Goal: Transaction & Acquisition: Purchase product/service

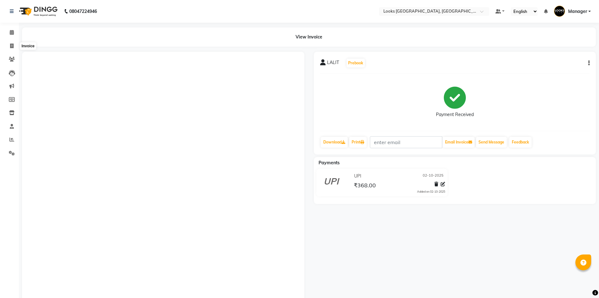
click at [14, 43] on span at bounding box center [11, 46] width 11 height 7
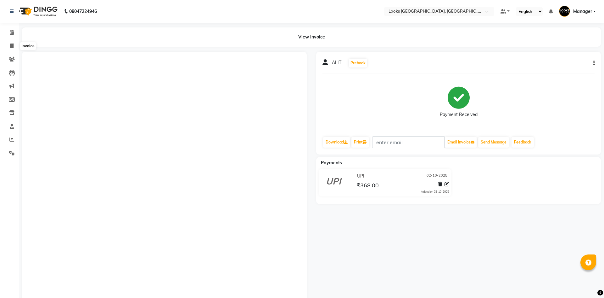
select select "4718"
select select "service"
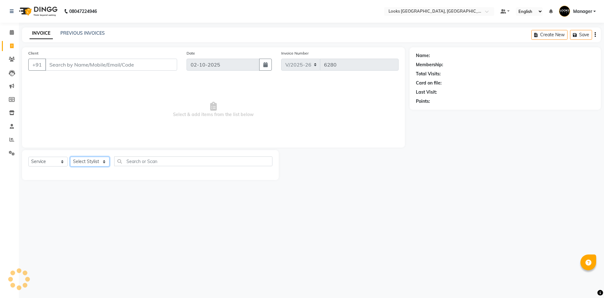
click at [93, 160] on select "Select Stylist" at bounding box center [89, 161] width 39 height 10
select select "29046"
click at [70, 156] on select "Select Stylist [PERSON_NAME] [PERSON_NAME] COUNTER_SALES Employee_WS [PERSON_NA…" at bounding box center [89, 161] width 39 height 10
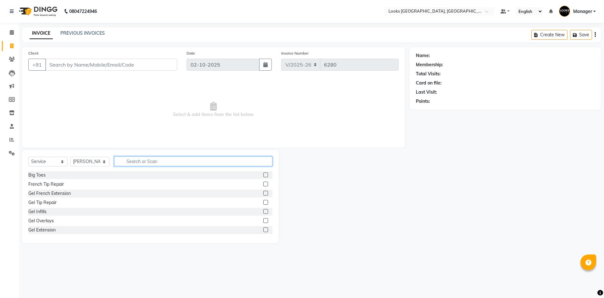
click at [179, 162] on input "text" at bounding box center [193, 161] width 158 height 10
type input "UPP"
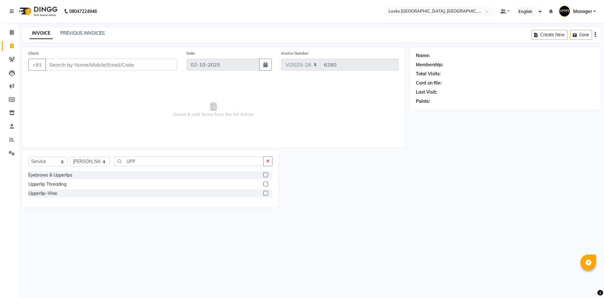
click at [266, 195] on div at bounding box center [266, 193] width 4 height 7
click at [265, 193] on label at bounding box center [266, 192] width 5 height 5
click at [265, 193] on input "checkbox" at bounding box center [266, 193] width 4 height 4
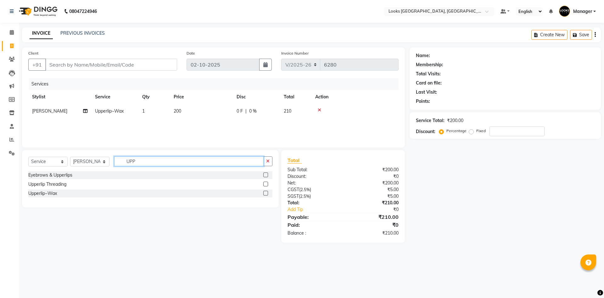
checkbox input "false"
click at [226, 159] on input "UPP" at bounding box center [189, 161] width 150 height 10
type input "CHIN"
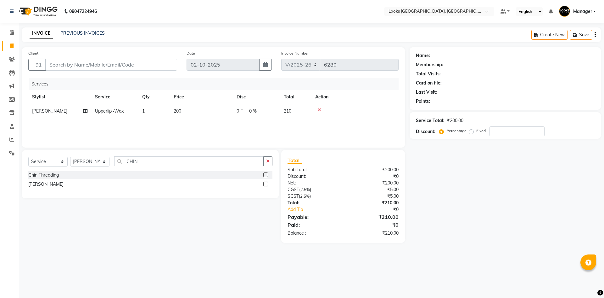
click at [268, 183] on label at bounding box center [266, 183] width 5 height 5
click at [268, 183] on input "checkbox" at bounding box center [266, 184] width 4 height 4
checkbox input "false"
click at [183, 124] on td "200" at bounding box center [201, 125] width 63 height 14
select select "29046"
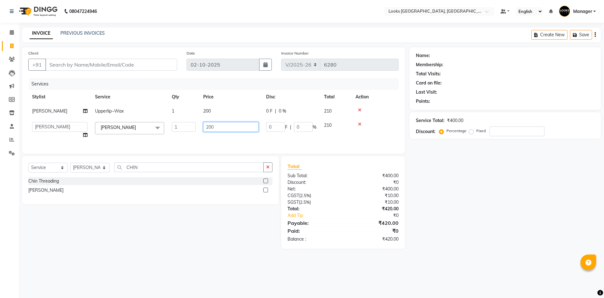
drag, startPoint x: 231, startPoint y: 129, endPoint x: 63, endPoint y: 114, distance: 169.4
click at [66, 114] on tbody "KOMAL Upperlip~Wax 1 200 0 F | 0 % 210 ARSHAD Ayush Bobby Chaman COUNTER_SALES …" at bounding box center [213, 123] width 371 height 38
type input "300"
click at [215, 111] on td "200" at bounding box center [231, 111] width 63 height 14
select select "29046"
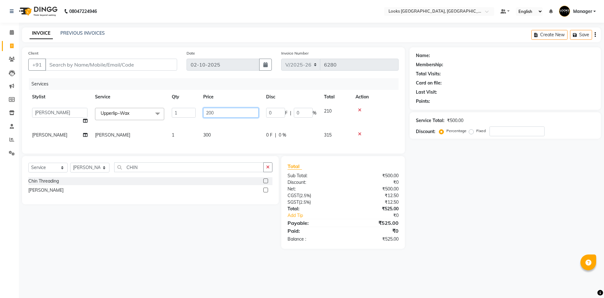
drag, startPoint x: 225, startPoint y: 111, endPoint x: 33, endPoint y: 99, distance: 192.4
click at [33, 99] on table "Stylist Service Qty Price Disc Total Action ARSHAD Ayush Bobby Chaman COUNTER_S…" at bounding box center [213, 116] width 371 height 52
type input "150"
click at [81, 59] on input "Client" at bounding box center [111, 65] width 132 height 12
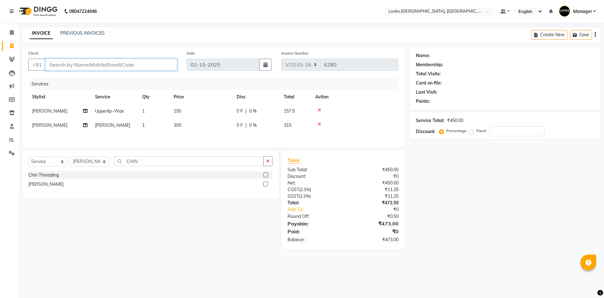
type input "9"
type input "0"
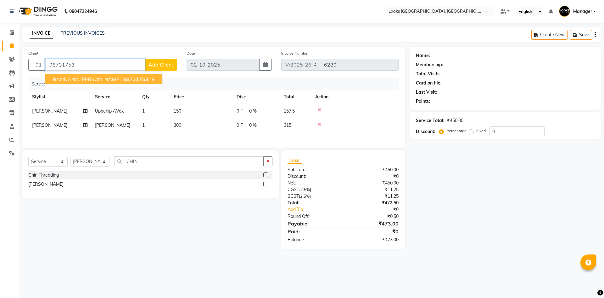
click at [127, 77] on span "98731753" at bounding box center [135, 79] width 25 height 6
type input "9873175319"
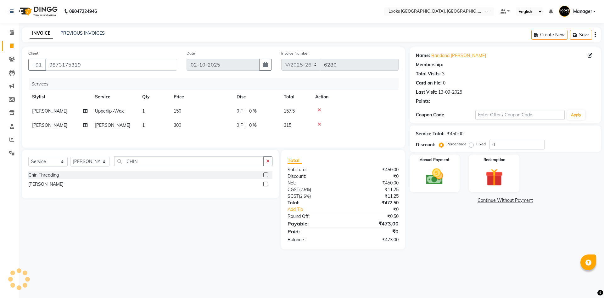
select select "1: Object"
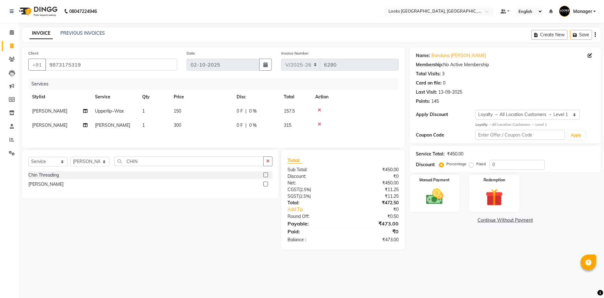
click at [453, 253] on main "INVOICE PREVIOUS INVOICES Create New Save Client +91 9873175319 Date 02-10-2025…" at bounding box center [312, 142] width 586 height 231
click at [436, 196] on img at bounding box center [434, 196] width 29 height 21
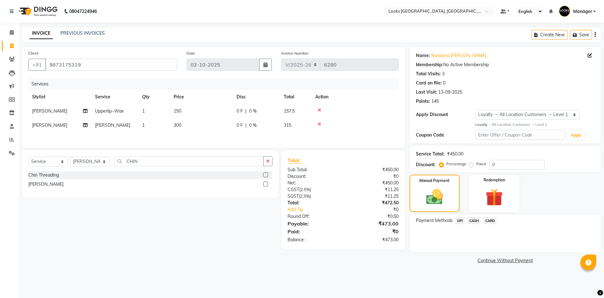
click at [457, 218] on span "UPI" at bounding box center [461, 220] width 10 height 7
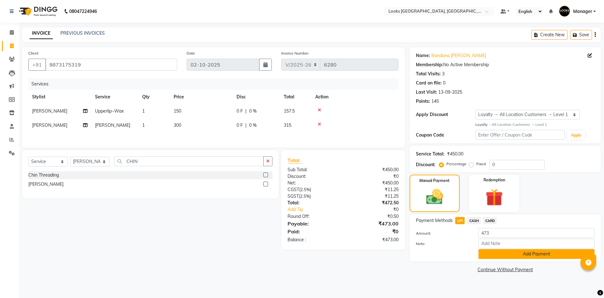
click at [515, 252] on button "Add Payment" at bounding box center [537, 254] width 116 height 10
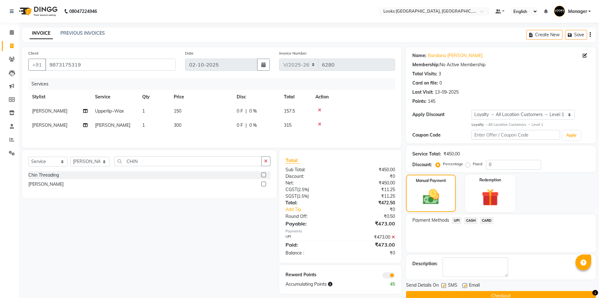
scroll to position [12, 0]
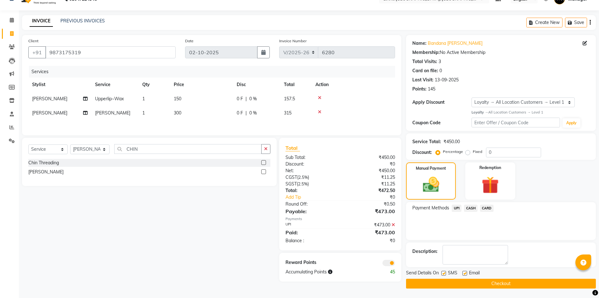
click at [553, 282] on button "Checkout" at bounding box center [501, 283] width 190 height 10
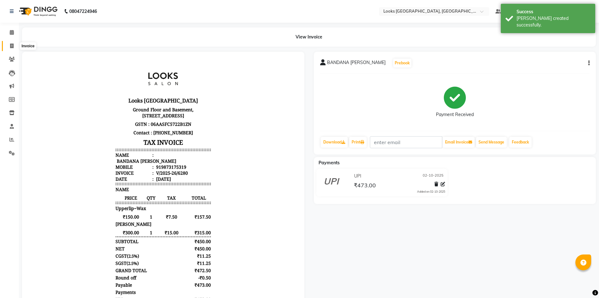
click at [14, 44] on span at bounding box center [11, 46] width 11 height 7
select select "service"
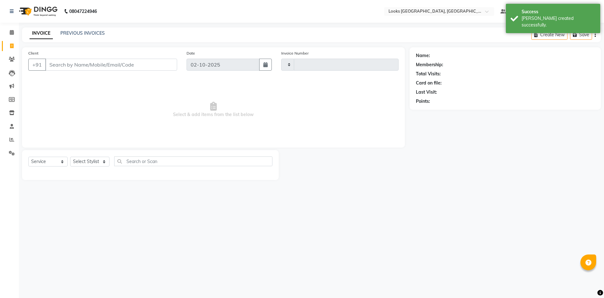
type input "6281"
select select "4718"
click at [102, 157] on select "Select Stylist" at bounding box center [89, 161] width 39 height 10
click at [96, 161] on select "Select Stylist" at bounding box center [89, 161] width 39 height 10
click at [97, 161] on select "Select Stylist [PERSON_NAME] [PERSON_NAME] COUNTER_SALES Employee_WS [PERSON_NA…" at bounding box center [89, 161] width 39 height 10
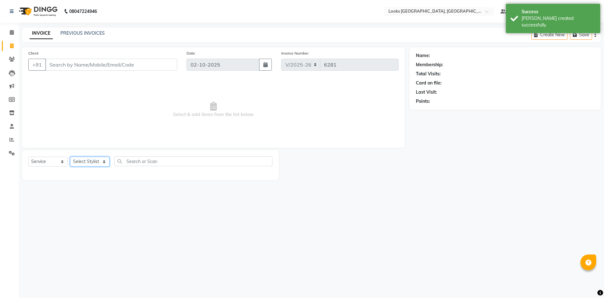
select select "78857"
click at [70, 156] on select "Select Stylist [PERSON_NAME] [PERSON_NAME] COUNTER_SALES Employee_WS [PERSON_NA…" at bounding box center [89, 161] width 39 height 10
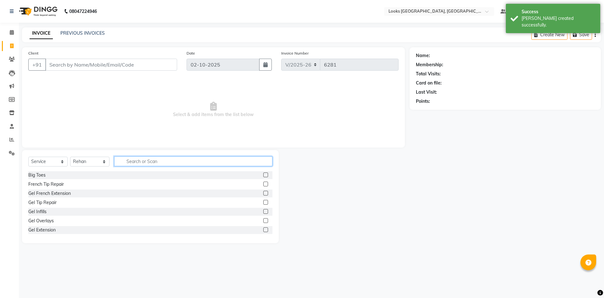
click at [151, 162] on input "text" at bounding box center [193, 161] width 158 height 10
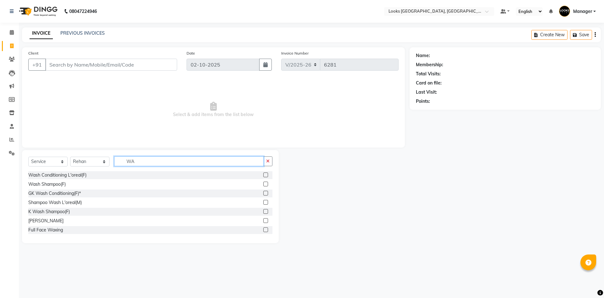
type input "WA"
click at [264, 201] on label at bounding box center [266, 202] width 5 height 5
click at [264, 201] on input "checkbox" at bounding box center [266, 202] width 4 height 4
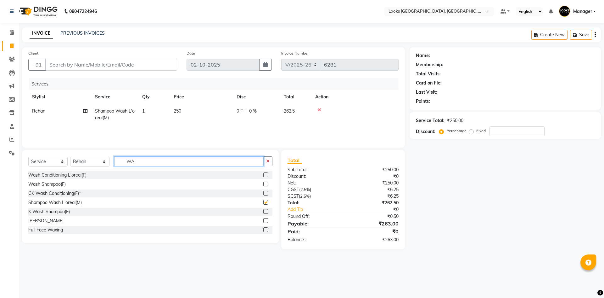
checkbox input "false"
drag, startPoint x: 193, startPoint y: 165, endPoint x: 31, endPoint y: 152, distance: 163.2
click at [40, 157] on div "Select Service Product Membership Package Voucher Prepaid Gift Card Select Styl…" at bounding box center [150, 163] width 244 height 15
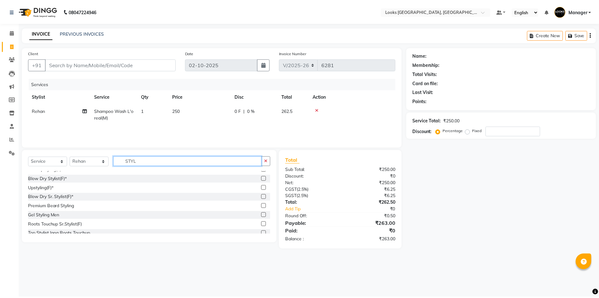
scroll to position [167, 0]
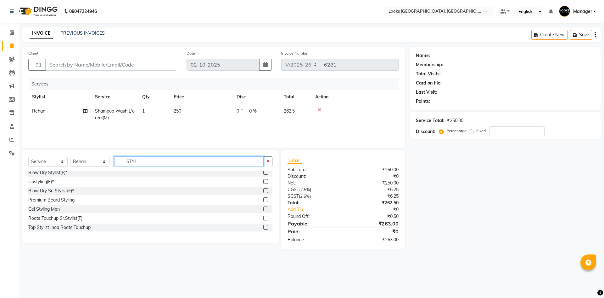
type input "STYL"
click at [264, 209] on label at bounding box center [266, 208] width 5 height 5
click at [264, 209] on input "checkbox" at bounding box center [266, 209] width 4 height 4
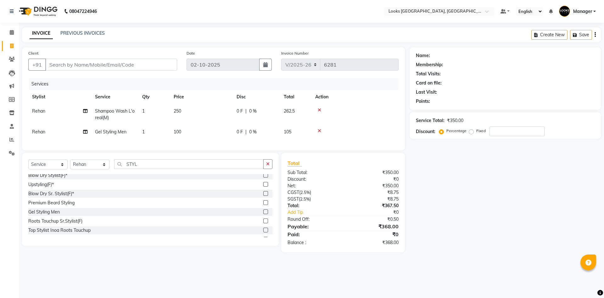
checkbox input "false"
click at [178, 131] on span "100" at bounding box center [178, 132] width 8 height 6
select select "78857"
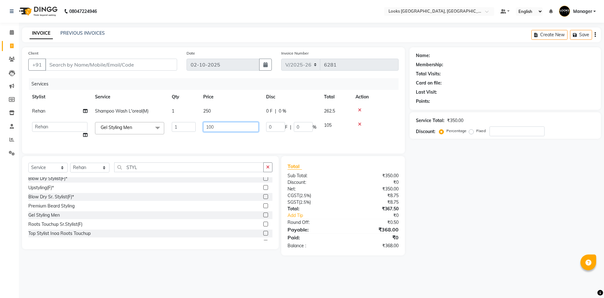
drag, startPoint x: 224, startPoint y: 127, endPoint x: 160, endPoint y: 115, distance: 64.4
click at [160, 115] on tbody "Rehan Shampoo Wash L'oreal(M) 1 250 0 F | 0 % 262.5 ARSHAD Ayush Bobby Chaman C…" at bounding box center [213, 123] width 371 height 38
type input "200"
click at [201, 106] on td "250" at bounding box center [231, 111] width 63 height 14
select select "78857"
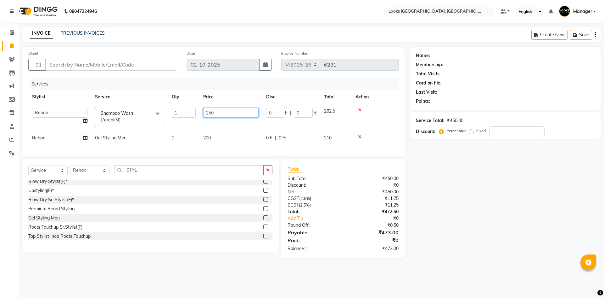
drag, startPoint x: 228, startPoint y: 111, endPoint x: 97, endPoint y: 94, distance: 132.4
click at [97, 94] on table "Stylist Service Qty Price Disc Total Action ARSHAD Ayush Bobby Chaman COUNTER_S…" at bounding box center [213, 117] width 371 height 55
type input "200"
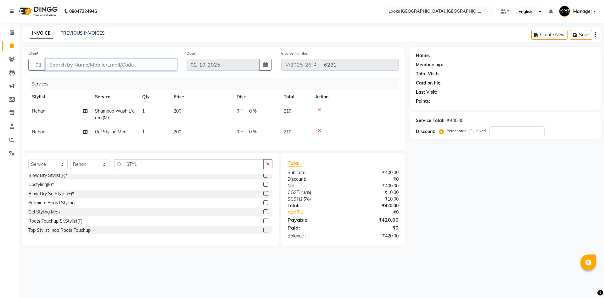
click at [103, 64] on input "Client" at bounding box center [111, 65] width 132 height 12
type input "9"
type input "0"
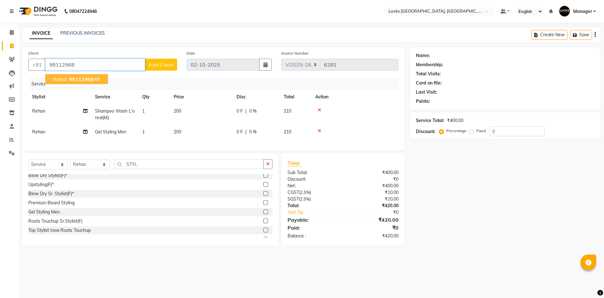
click at [96, 80] on ngb-highlight "98112968 48" at bounding box center [84, 79] width 33 height 6
type input "9811296848"
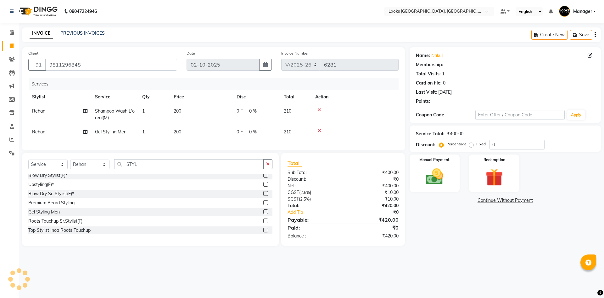
select select "1: Object"
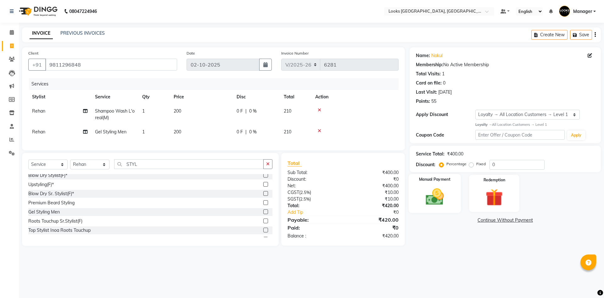
click at [442, 199] on img at bounding box center [434, 196] width 29 height 21
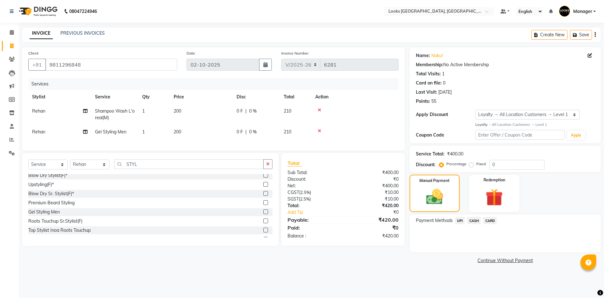
drag, startPoint x: 456, startPoint y: 221, endPoint x: 465, endPoint y: 227, distance: 10.7
click at [457, 221] on span "UPI" at bounding box center [461, 220] width 10 height 7
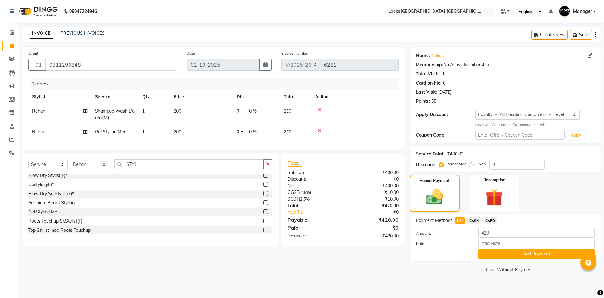
drag, startPoint x: 488, startPoint y: 253, endPoint x: 604, endPoint y: 212, distance: 123.2
click at [489, 253] on button "Add Payment" at bounding box center [537, 254] width 116 height 10
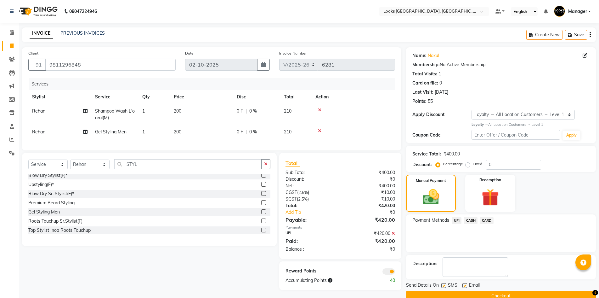
scroll to position [12, 0]
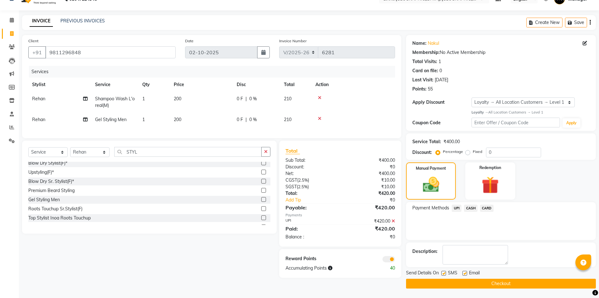
click at [563, 284] on button "Checkout" at bounding box center [501, 283] width 190 height 10
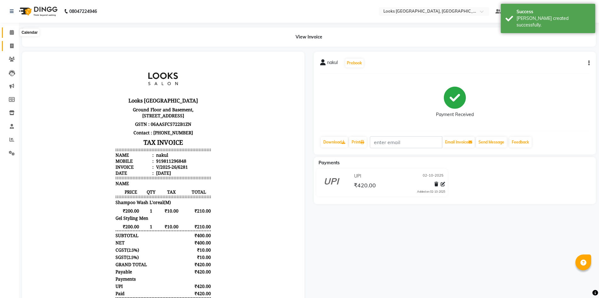
click at [10, 33] on icon at bounding box center [12, 32] width 4 height 5
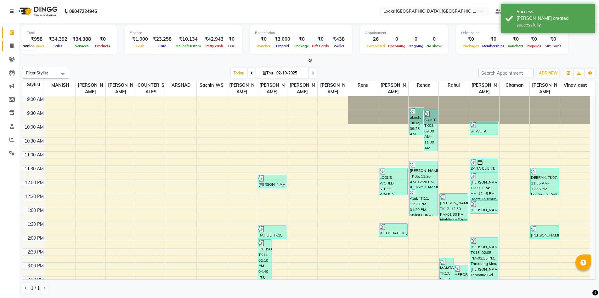
drag, startPoint x: 12, startPoint y: 47, endPoint x: 34, endPoint y: 43, distance: 22.7
click at [13, 47] on icon at bounding box center [11, 45] width 3 height 5
select select "service"
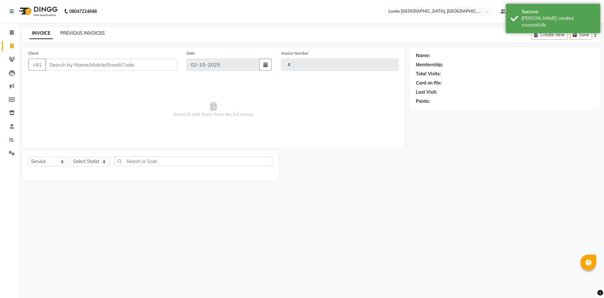
type input "6282"
select select "4718"
click at [72, 32] on link "PREVIOUS INVOICES" at bounding box center [82, 33] width 44 height 6
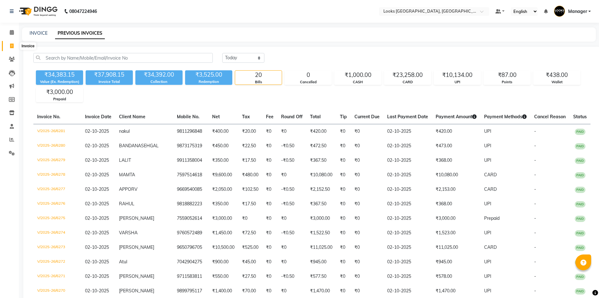
click at [11, 46] on icon at bounding box center [11, 45] width 3 height 5
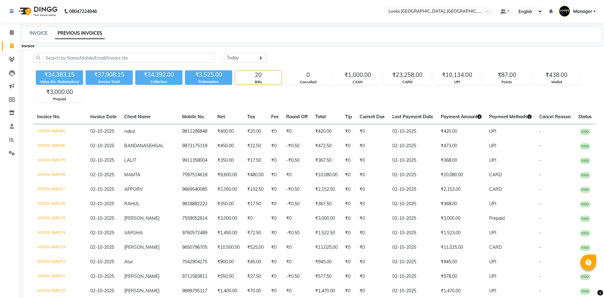
select select "service"
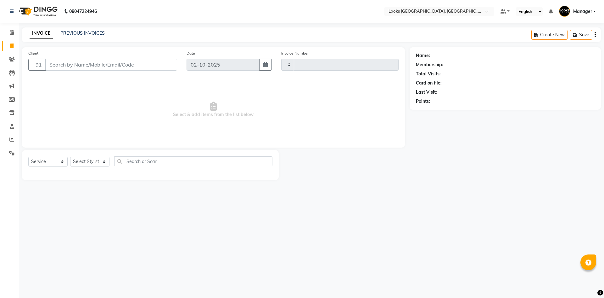
type input "6282"
select select "4718"
click at [86, 159] on select "Select Stylist [PERSON_NAME] [PERSON_NAME] COUNTER_SALES Employee_WS [PERSON_NA…" at bounding box center [89, 161] width 39 height 10
select select "29046"
click at [70, 156] on select "Select Stylist [PERSON_NAME] [PERSON_NAME] COUNTER_SALES Employee_WS [PERSON_NA…" at bounding box center [89, 161] width 39 height 10
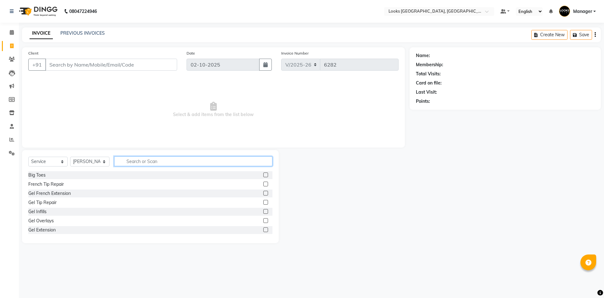
click at [165, 159] on input "text" at bounding box center [193, 161] width 158 height 10
type input "EYE"
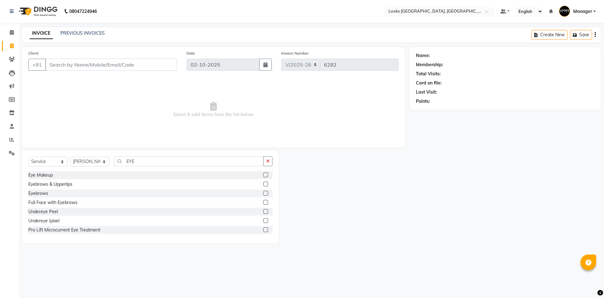
click at [264, 184] on label at bounding box center [266, 183] width 5 height 5
click at [264, 184] on input "checkbox" at bounding box center [266, 184] width 4 height 4
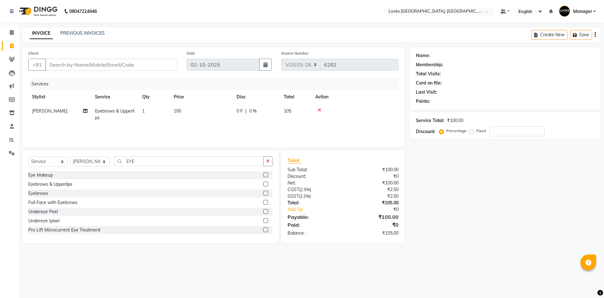
checkbox input "false"
click at [182, 108] on td "100" at bounding box center [201, 114] width 63 height 21
select select "29046"
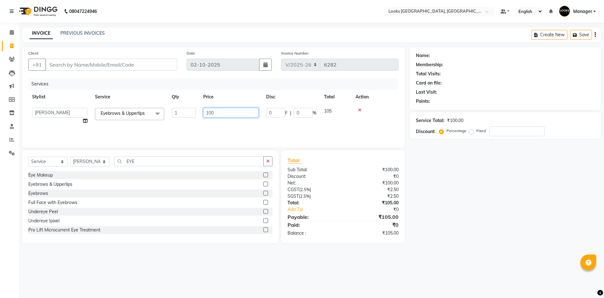
drag, startPoint x: 227, startPoint y: 109, endPoint x: 103, endPoint y: 102, distance: 124.2
click at [103, 102] on table "Stylist Service Qty Price Disc Total Action ARSHAD Ayush Bobby Chaman COUNTER_S…" at bounding box center [213, 109] width 371 height 38
type input "200"
click at [116, 67] on input "Client" at bounding box center [111, 65] width 132 height 12
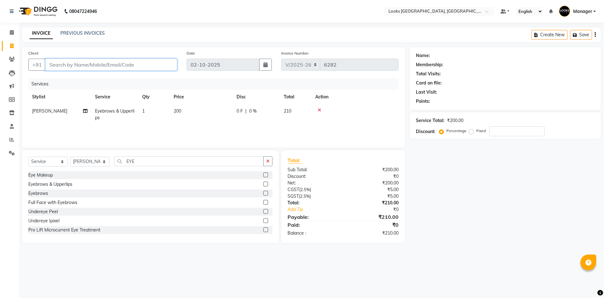
type input "8"
type input "0"
type input "8750758175"
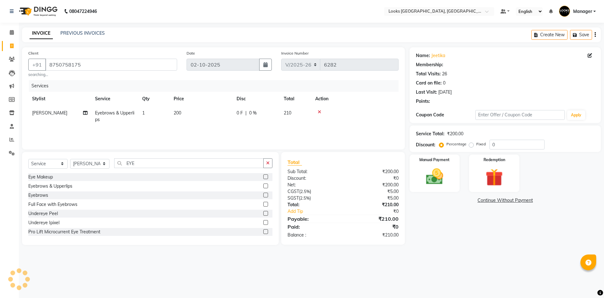
select select "1: Object"
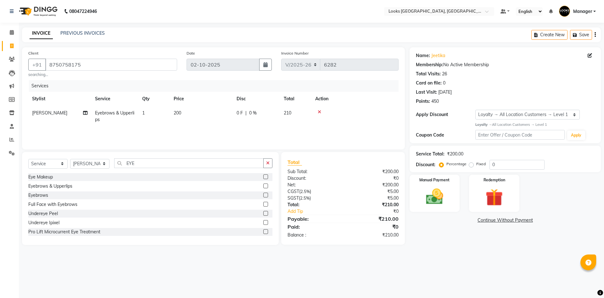
click at [315, 30] on div "INVOICE PREVIOUS INVOICES Create New Save" at bounding box center [311, 34] width 579 height 15
click at [448, 194] on img at bounding box center [434, 196] width 29 height 21
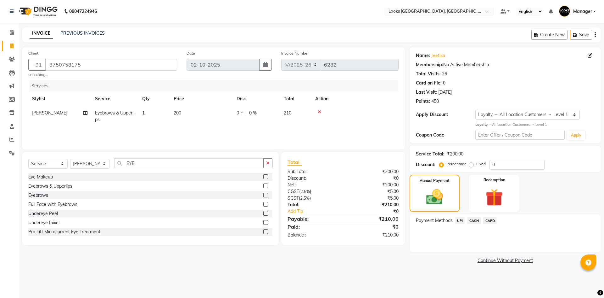
click at [462, 219] on span "UPI" at bounding box center [461, 220] width 10 height 7
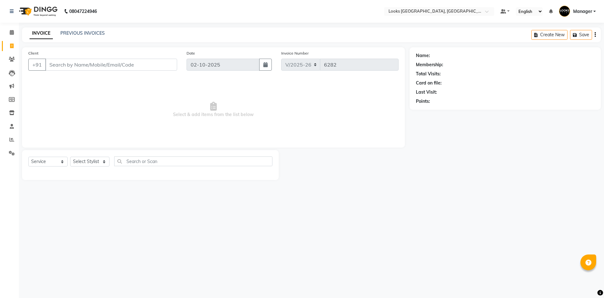
select select "4718"
select select "service"
click at [33, 9] on img at bounding box center [37, 12] width 43 height 18
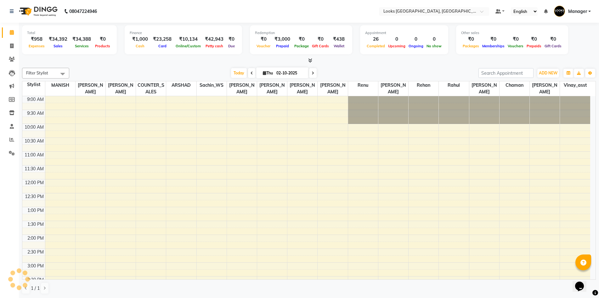
scroll to position [137, 0]
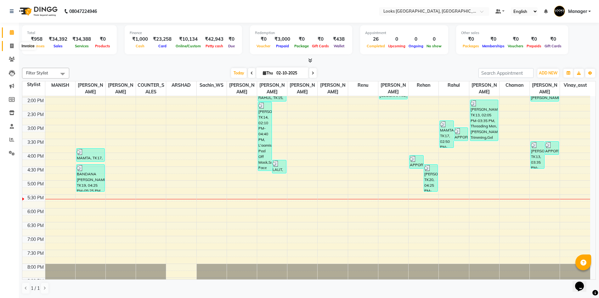
click at [15, 47] on span at bounding box center [11, 46] width 11 height 7
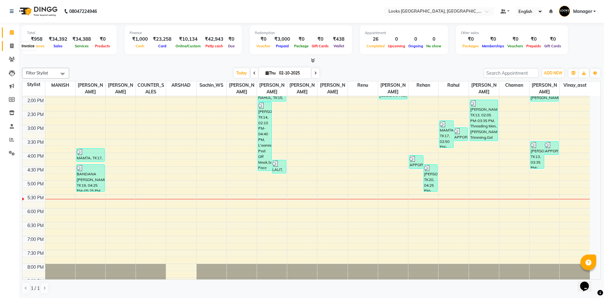
select select "4718"
select select "service"
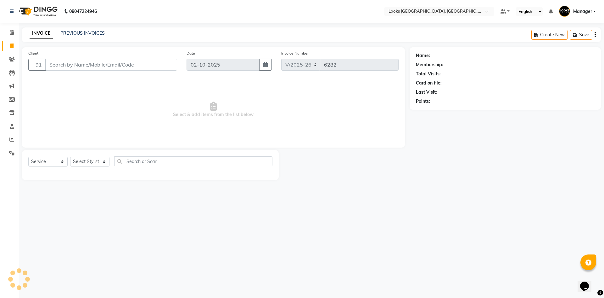
click at [24, 15] on img at bounding box center [37, 12] width 43 height 18
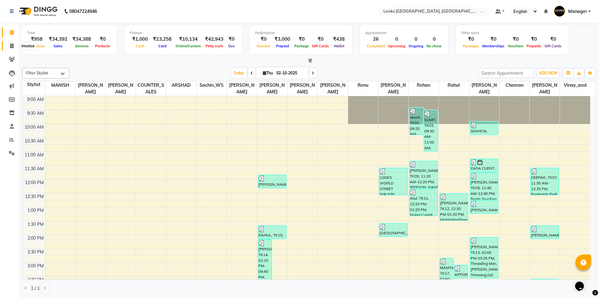
click at [10, 45] on icon at bounding box center [11, 45] width 3 height 5
select select "4718"
select select "service"
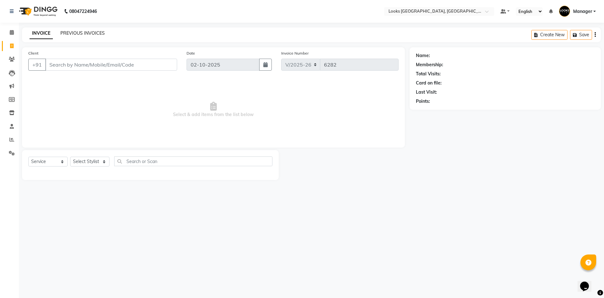
click at [91, 33] on link "PREVIOUS INVOICES" at bounding box center [82, 33] width 44 height 6
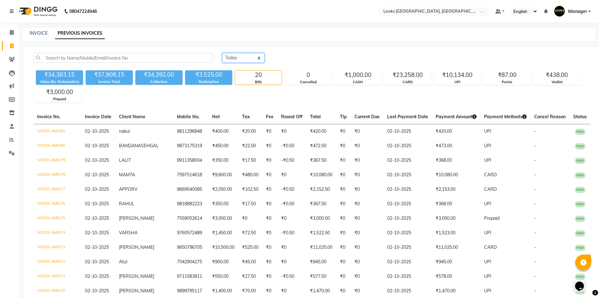
click at [242, 58] on select "Today Yesterday Custom Range" at bounding box center [243, 58] width 42 height 10
click at [310, 51] on div "Today Yesterday Custom Range ₹34,383.15 Value (Ex. Redemption) ₹37,908.15 Invoi…" at bounding box center [311, 246] width 577 height 398
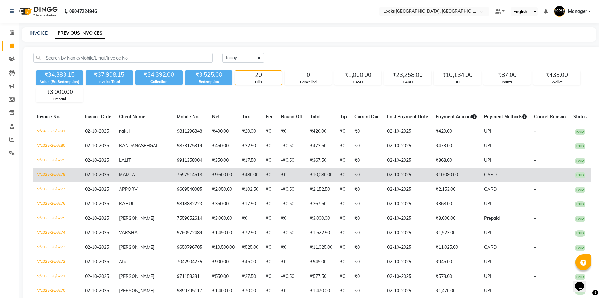
click at [238, 176] on td "₹480.00" at bounding box center [250, 174] width 24 height 14
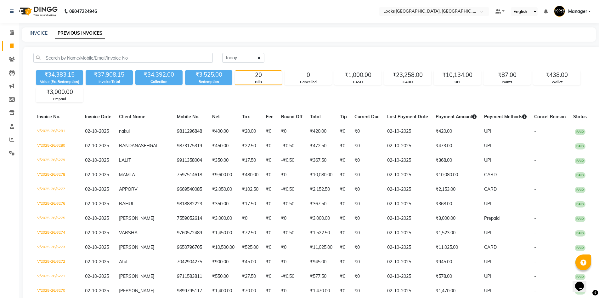
click at [340, 51] on div "Today Yesterday Custom Range ₹34,383.15 Value (Ex. Redemption) ₹37,908.15 Invoi…" at bounding box center [311, 246] width 577 height 398
click at [41, 32] on link "INVOICE" at bounding box center [39, 33] width 18 height 6
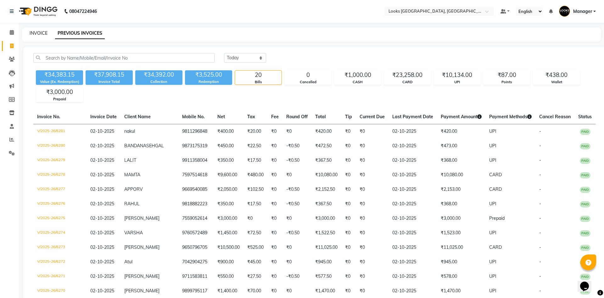
select select "4718"
select select "service"
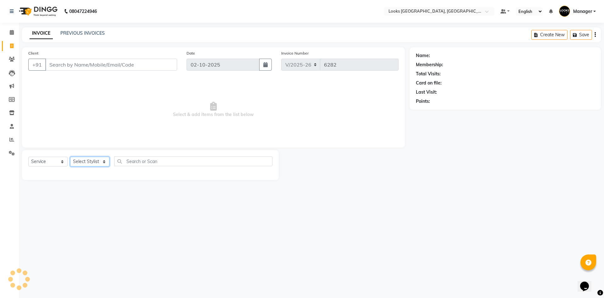
click at [87, 163] on select "Select Stylist [PERSON_NAME] [PERSON_NAME] COUNTER_SALES Employee_WS [PERSON_NA…" at bounding box center [89, 161] width 39 height 10
select select "83411"
click at [70, 156] on select "Select Stylist [PERSON_NAME] [PERSON_NAME] COUNTER_SALES Employee_WS [PERSON_NA…" at bounding box center [89, 161] width 39 height 10
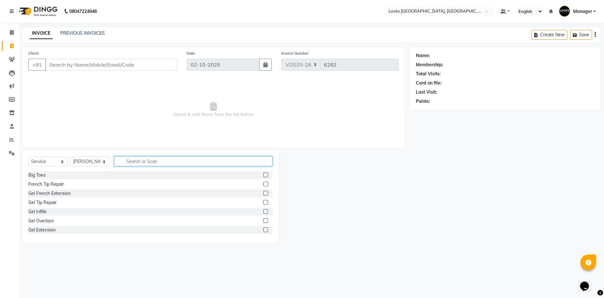
click at [147, 160] on input "text" at bounding box center [193, 161] width 158 height 10
type input "GLOB"
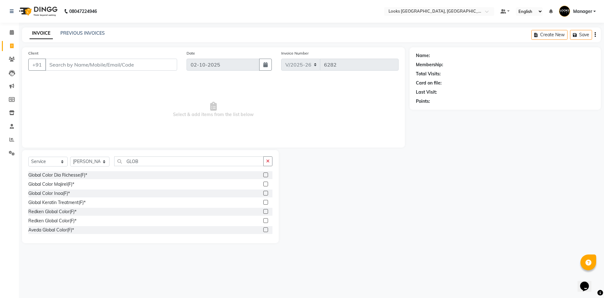
click at [264, 192] on label at bounding box center [266, 192] width 5 height 5
click at [264, 192] on input "checkbox" at bounding box center [266, 193] width 4 height 4
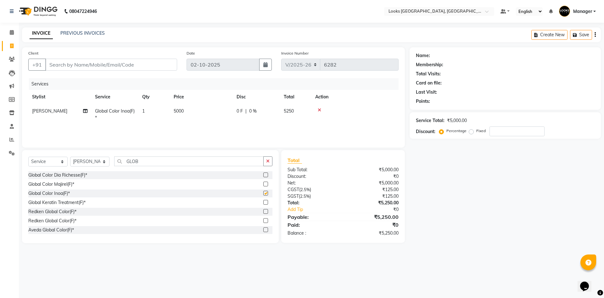
checkbox input "false"
click at [180, 107] on td "5000" at bounding box center [201, 114] width 63 height 21
select select "83411"
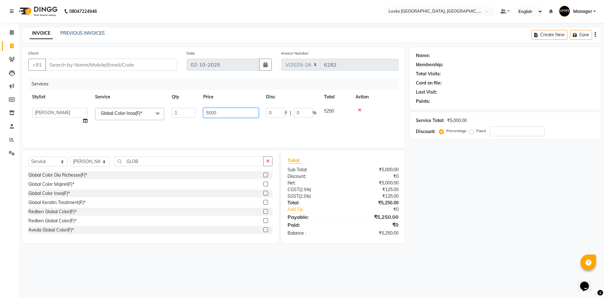
drag, startPoint x: 216, startPoint y: 111, endPoint x: 145, endPoint y: 109, distance: 70.9
click at [146, 109] on tr "ARSHAD Ayush Bobby Chaman COUNTER_SALES Employee_WS FAREED KOMAL Manager MANISH…" at bounding box center [213, 116] width 371 height 24
type input "7000"
click at [158, 63] on input "Client" at bounding box center [111, 65] width 132 height 12
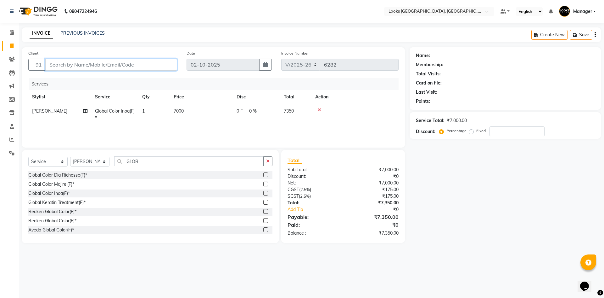
type input "9"
type input "0"
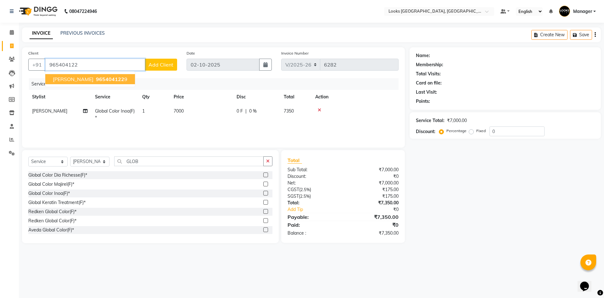
click at [135, 78] on button "TARUNPREET KAUR 965404122 9" at bounding box center [90, 79] width 90 height 10
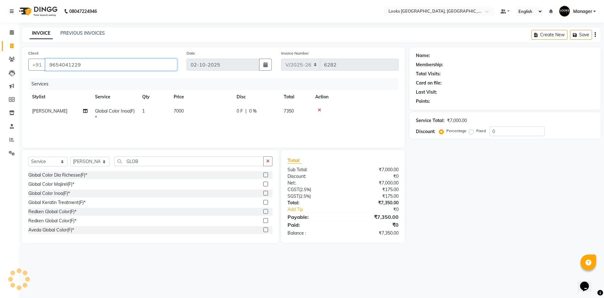
type input "9654041229"
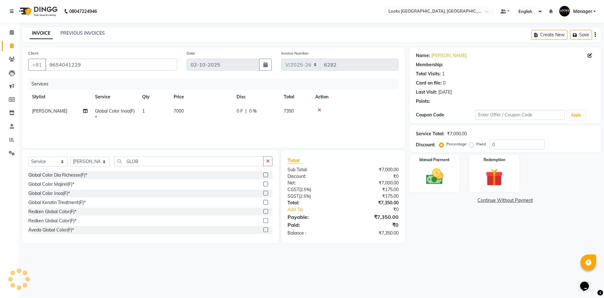
select select "1: Object"
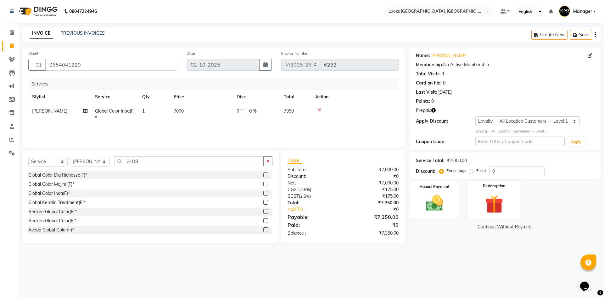
click at [497, 190] on div "Redemption" at bounding box center [494, 199] width 52 height 39
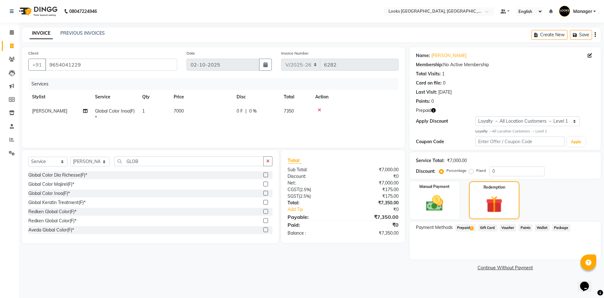
click at [468, 225] on span "Prepaid 1" at bounding box center [466, 227] width 20 height 7
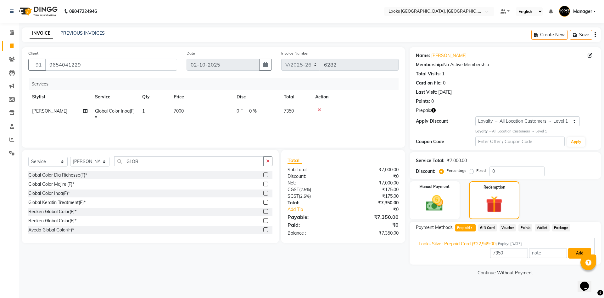
click at [572, 250] on button "Add" at bounding box center [580, 252] width 23 height 11
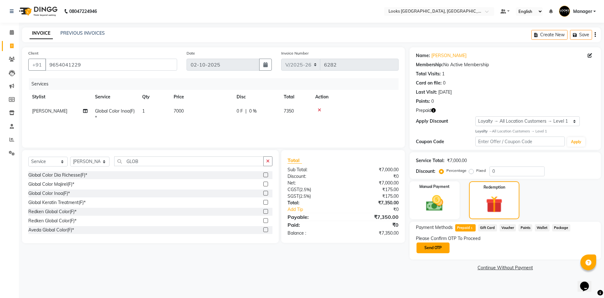
click at [437, 251] on button "Send OTP" at bounding box center [433, 247] width 33 height 11
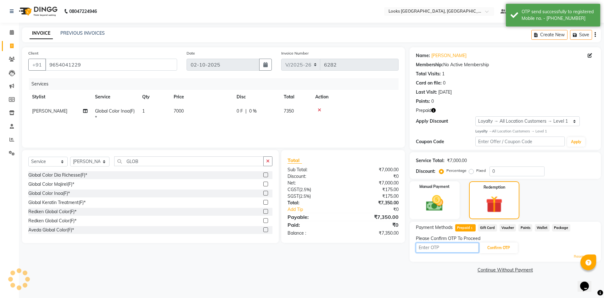
click at [437, 251] on input "text" at bounding box center [447, 247] width 63 height 10
type input "3569"
click at [505, 249] on button "Confirm OTP" at bounding box center [499, 247] width 38 height 11
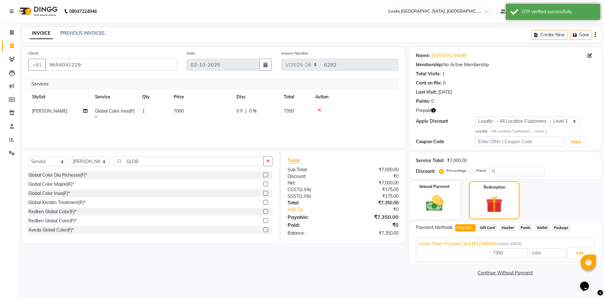
click at [568, 250] on div "7350 Add" at bounding box center [505, 253] width 173 height 12
click at [570, 251] on button "Add" at bounding box center [580, 252] width 23 height 11
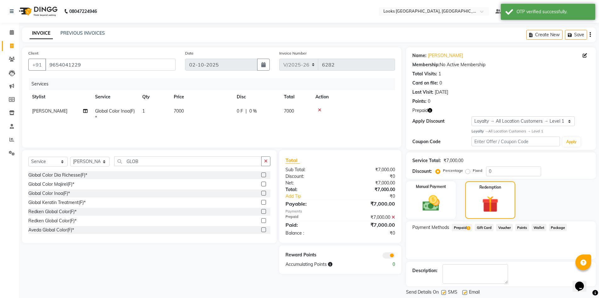
scroll to position [19, 0]
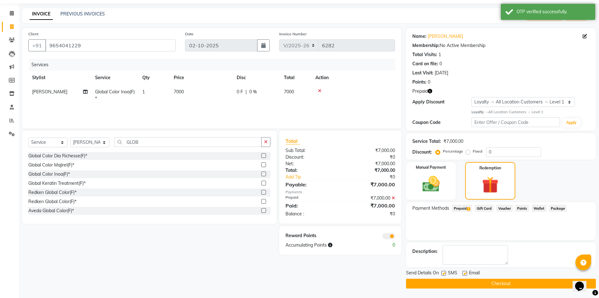
click at [392, 237] on span at bounding box center [389, 236] width 13 height 6
click at [395, 237] on input "checkbox" at bounding box center [395, 237] width 0 height 0
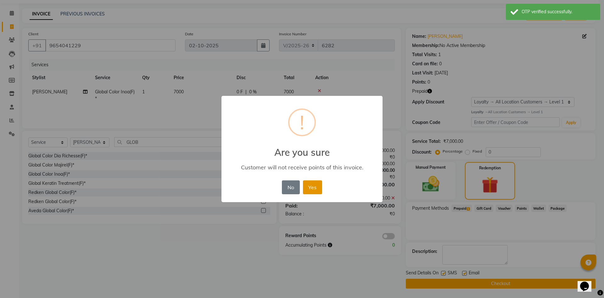
click at [311, 190] on button "Yes" at bounding box center [312, 187] width 19 height 14
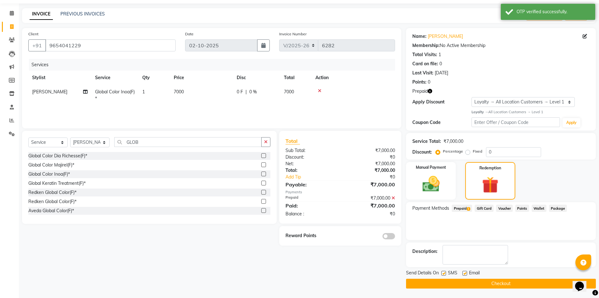
click at [463, 272] on label at bounding box center [465, 272] width 5 height 5
click at [463, 272] on input "checkbox" at bounding box center [465, 273] width 4 height 4
checkbox input "false"
click at [472, 283] on button "Checkout" at bounding box center [501, 283] width 190 height 10
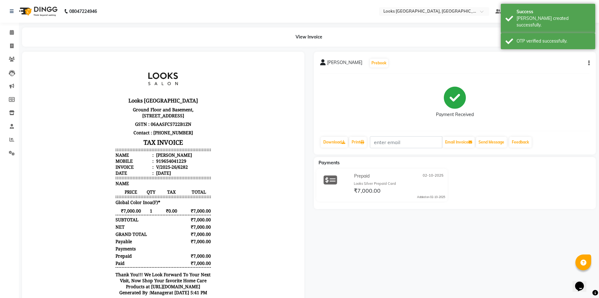
click at [24, 11] on img at bounding box center [37, 12] width 43 height 18
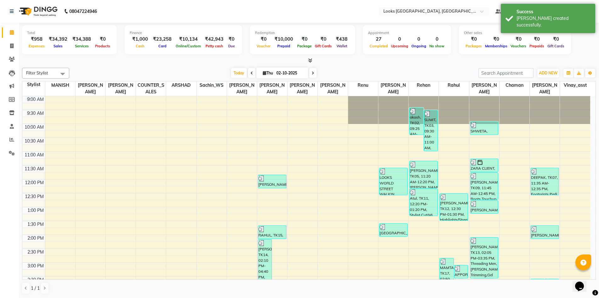
click at [160, 58] on div at bounding box center [309, 60] width 574 height 7
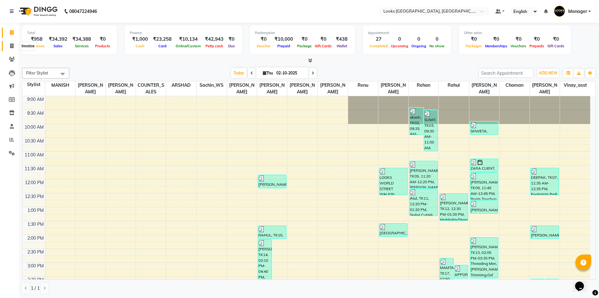
drag, startPoint x: 15, startPoint y: 46, endPoint x: 22, endPoint y: 45, distance: 7.0
click at [15, 46] on span at bounding box center [11, 46] width 11 height 7
select select "service"
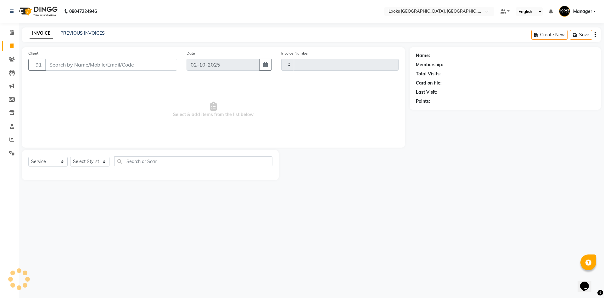
type input "6283"
select select "4718"
click at [107, 161] on select "Select Stylist [PERSON_NAME] [PERSON_NAME] COUNTER_SALES Employee_WS [PERSON_NA…" at bounding box center [89, 161] width 39 height 10
select select "82798"
click at [70, 156] on select "Select Stylist [PERSON_NAME] [PERSON_NAME] COUNTER_SALES Employee_WS [PERSON_NA…" at bounding box center [89, 161] width 39 height 10
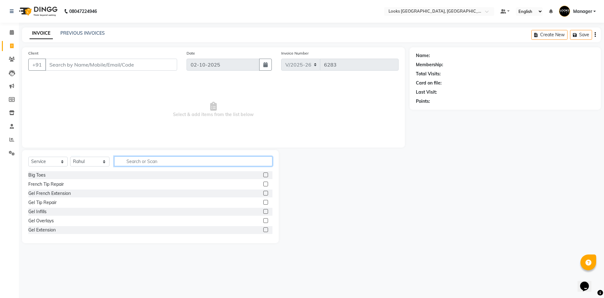
click at [169, 164] on input "text" at bounding box center [193, 161] width 158 height 10
type input "B"
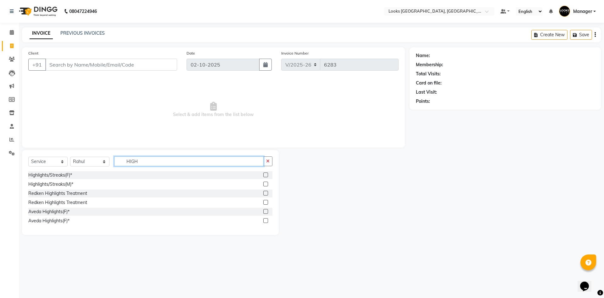
type input "HIGH"
click at [265, 175] on label at bounding box center [266, 174] width 5 height 5
click at [265, 175] on input "checkbox" at bounding box center [266, 175] width 4 height 4
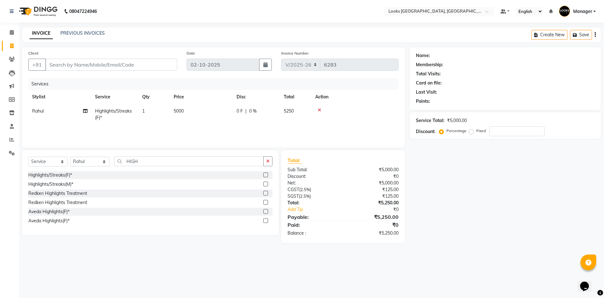
checkbox input "false"
click at [182, 112] on span "5000" at bounding box center [179, 111] width 10 height 6
select select "82798"
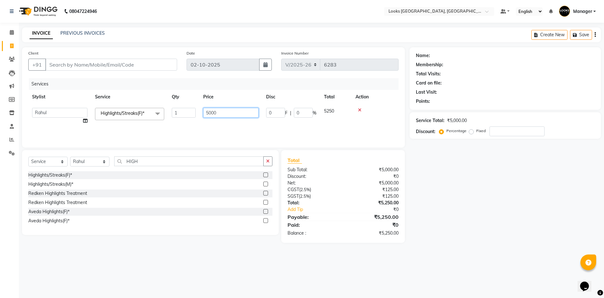
drag, startPoint x: 151, startPoint y: 98, endPoint x: 144, endPoint y: 97, distance: 7.2
click at [144, 97] on table "Stylist Service Qty Price Disc Total Action ARSHAD Ayush Bobby Chaman COUNTER_S…" at bounding box center [213, 109] width 371 height 38
type input "9500"
click at [165, 68] on input "Client" at bounding box center [111, 65] width 132 height 12
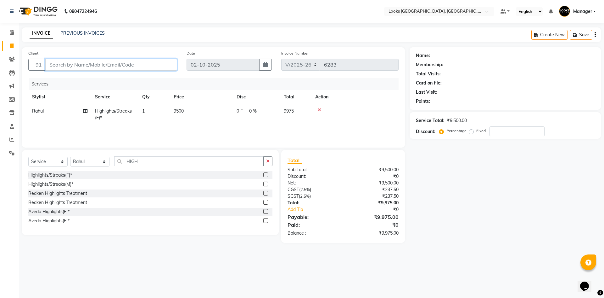
type input "9"
type input "0"
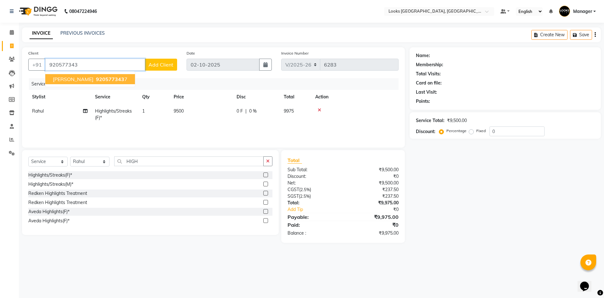
click at [105, 81] on span "920577343" at bounding box center [110, 79] width 28 height 6
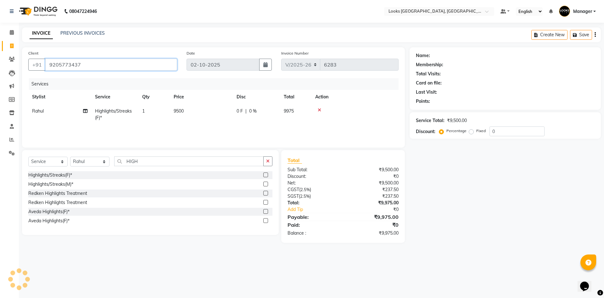
type input "9205773437"
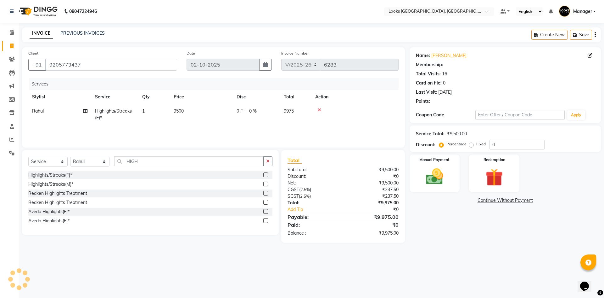
select select "1: Object"
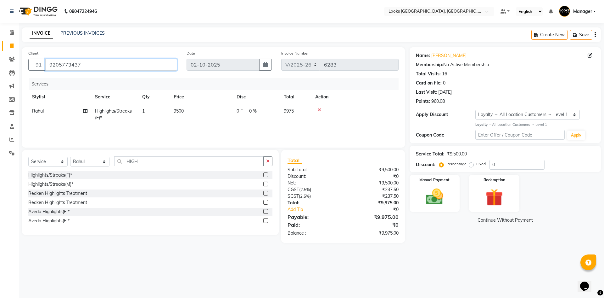
click at [74, 64] on input "9205773437" at bounding box center [111, 65] width 132 height 12
drag, startPoint x: 63, startPoint y: 69, endPoint x: 117, endPoint y: 35, distance: 63.9
click at [117, 35] on div "INVOICE PREVIOUS INVOICES Create New Save" at bounding box center [311, 34] width 579 height 15
click at [430, 184] on div "Manual Payment" at bounding box center [435, 192] width 52 height 39
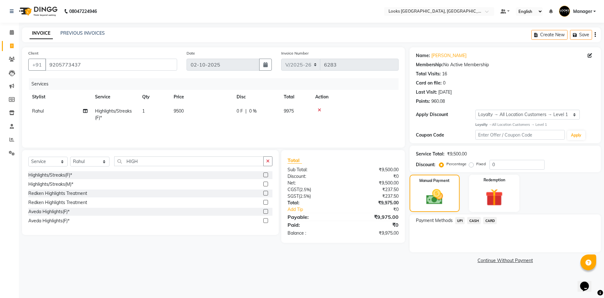
click at [493, 220] on span "CARD" at bounding box center [491, 220] width 14 height 7
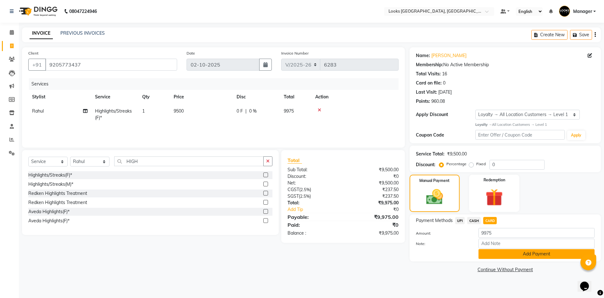
click at [511, 253] on button "Add Payment" at bounding box center [537, 254] width 116 height 10
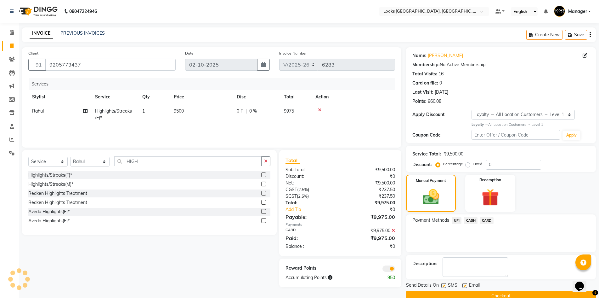
scroll to position [12, 0]
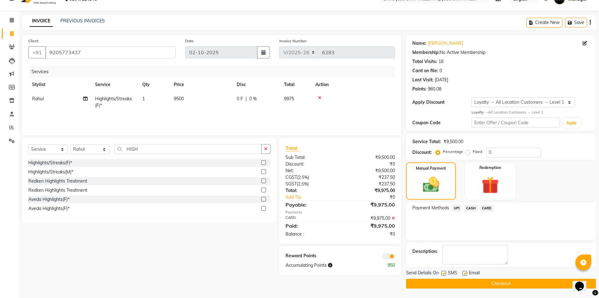
click at [464, 273] on label at bounding box center [465, 272] width 5 height 5
click at [464, 273] on input "checkbox" at bounding box center [465, 273] width 4 height 4
checkbox input "false"
click at [501, 283] on button "Checkout" at bounding box center [501, 283] width 190 height 10
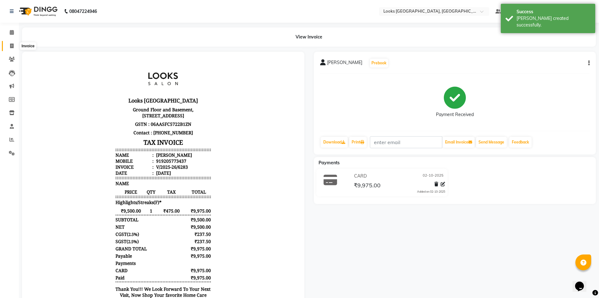
click at [14, 46] on span at bounding box center [11, 46] width 11 height 7
select select "service"
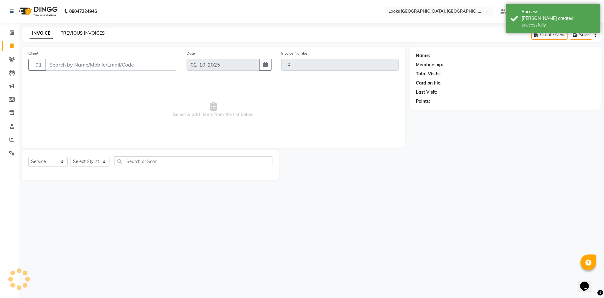
type input "6284"
select select "4718"
click at [70, 33] on link "PREVIOUS INVOICES" at bounding box center [82, 33] width 44 height 6
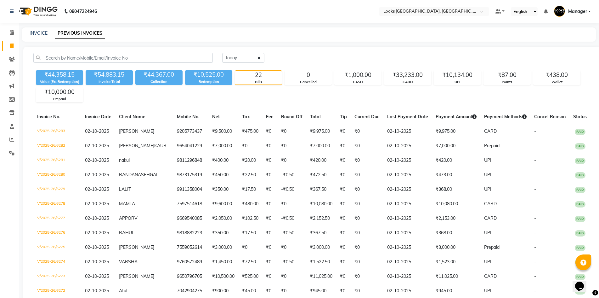
click at [26, 10] on img at bounding box center [37, 12] width 43 height 18
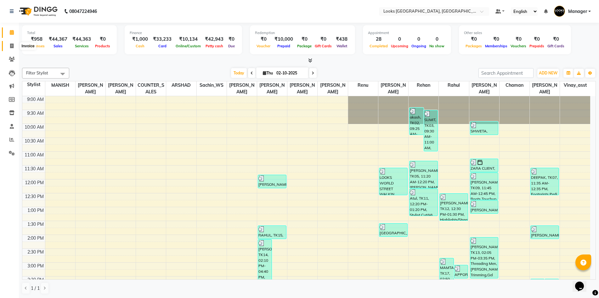
click at [12, 45] on icon at bounding box center [11, 45] width 3 height 5
select select "service"
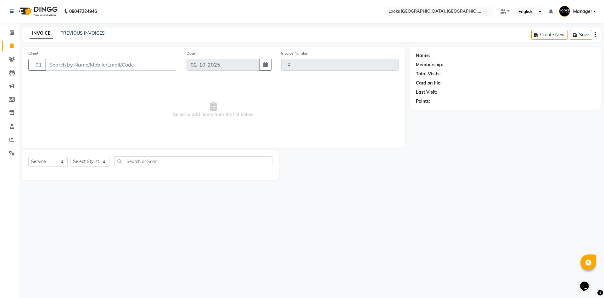
type input "6284"
select select "4718"
click at [81, 34] on link "PREVIOUS INVOICES" at bounding box center [82, 33] width 44 height 6
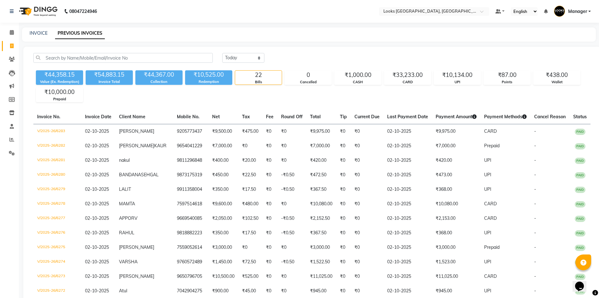
click at [27, 10] on img at bounding box center [37, 12] width 43 height 18
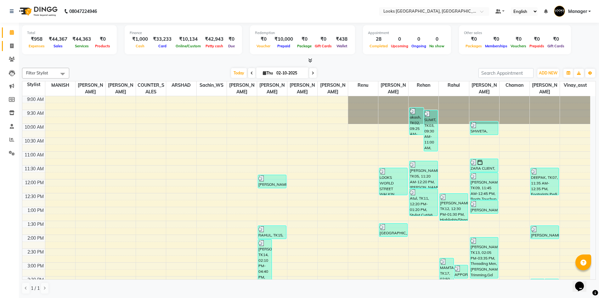
click at [13, 45] on icon at bounding box center [11, 45] width 3 height 5
select select "service"
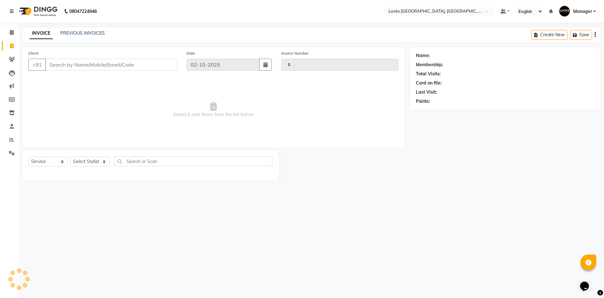
type input "6284"
select select "4718"
click at [98, 161] on select "Select Stylist" at bounding box center [89, 161] width 39 height 10
select select "84465"
click at [70, 156] on select "Select Stylist [PERSON_NAME] [PERSON_NAME] COUNTER_SALES Employee_WS [PERSON_NA…" at bounding box center [89, 161] width 39 height 10
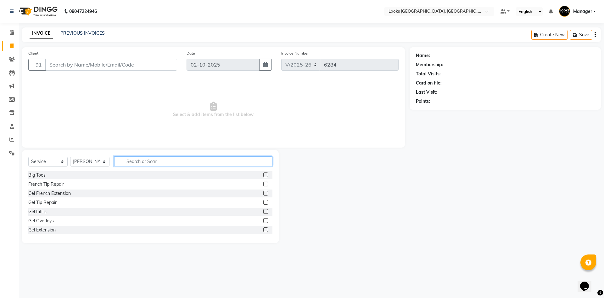
click at [157, 160] on input "text" at bounding box center [193, 161] width 158 height 10
type input "WAS"
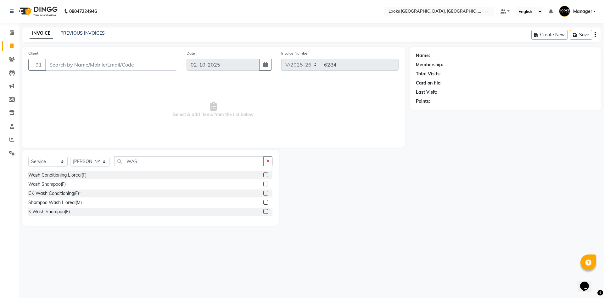
click at [265, 174] on label at bounding box center [266, 174] width 5 height 5
click at [265, 174] on input "checkbox" at bounding box center [266, 175] width 4 height 4
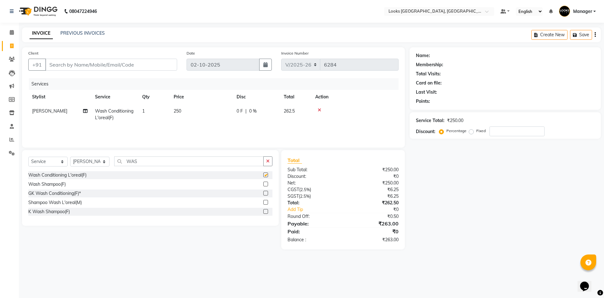
checkbox input "false"
drag, startPoint x: 184, startPoint y: 112, endPoint x: 231, endPoint y: 123, distance: 47.8
click at [186, 112] on td "250" at bounding box center [201, 114] width 63 height 21
select select "84465"
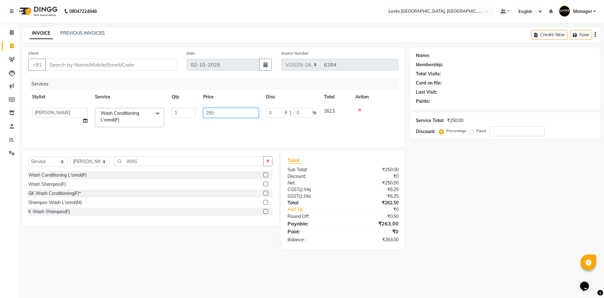
drag, startPoint x: 248, startPoint y: 112, endPoint x: 64, endPoint y: 108, distance: 184.6
click at [64, 108] on tr "ARSHAD Ayush Bobby Chaman COUNTER_SALES Employee_WS FAREED KOMAL Manager MANISH…" at bounding box center [213, 117] width 371 height 27
type input "300"
click at [70, 65] on input "Client" at bounding box center [111, 65] width 132 height 12
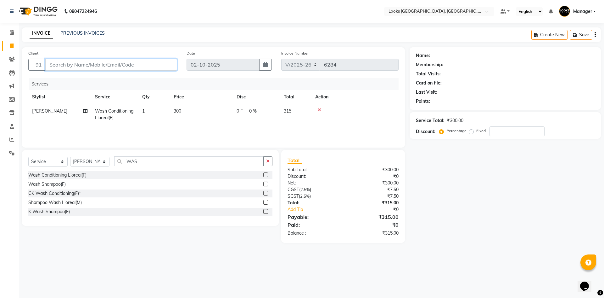
type input "9"
type input "0"
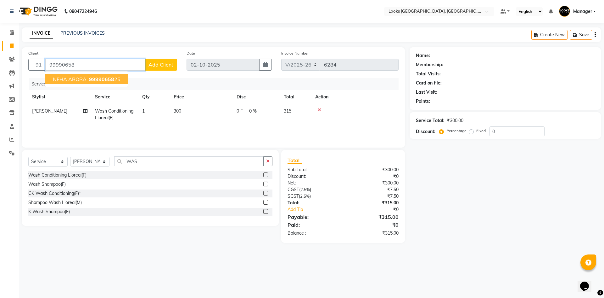
click at [101, 76] on span "99990658" at bounding box center [101, 79] width 25 height 6
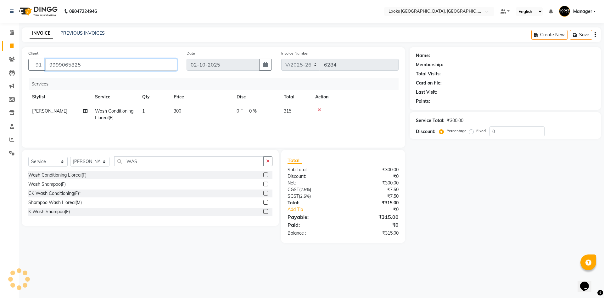
type input "9999065825"
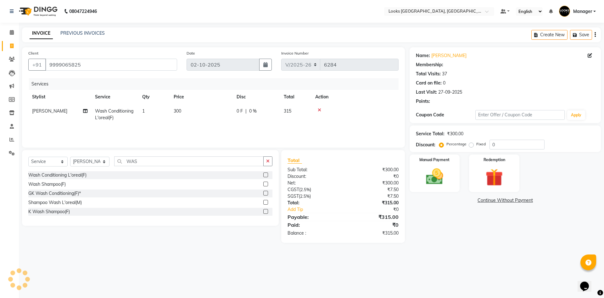
select select "1: Object"
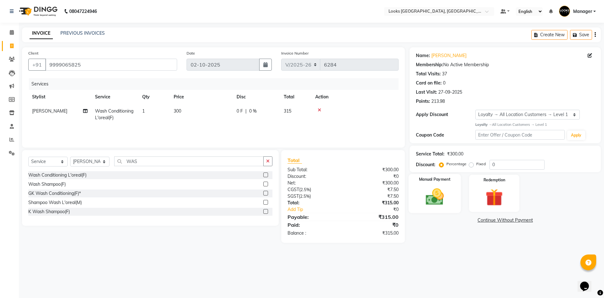
click at [439, 200] on img at bounding box center [434, 196] width 29 height 21
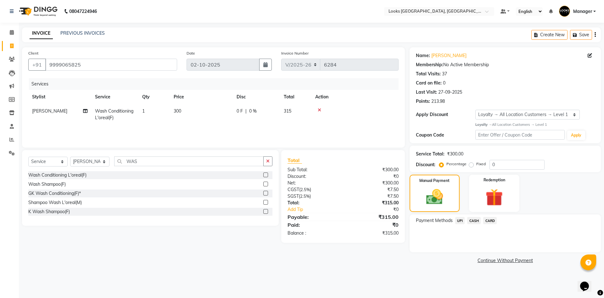
click at [460, 220] on span "UPI" at bounding box center [461, 220] width 10 height 7
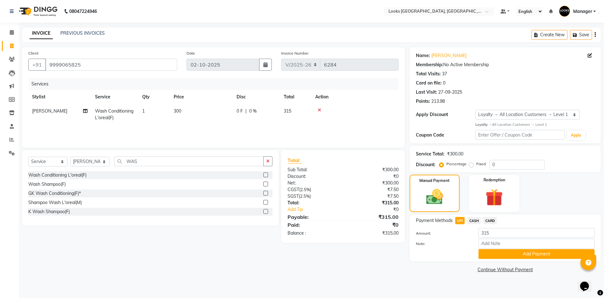
click at [521, 254] on button "Add Payment" at bounding box center [537, 254] width 116 height 10
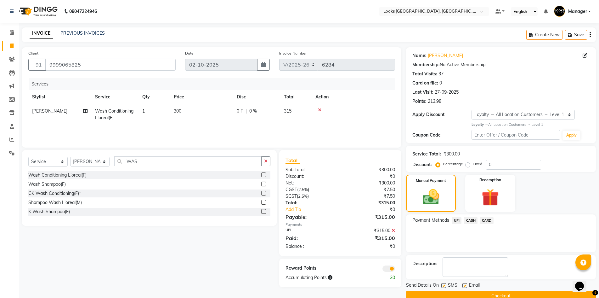
scroll to position [12, 0]
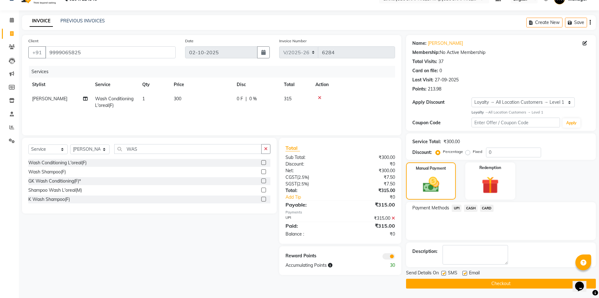
drag, startPoint x: 466, startPoint y: 272, endPoint x: 469, endPoint y: 270, distance: 3.4
click at [466, 272] on label at bounding box center [465, 272] width 5 height 5
click at [466, 272] on input "checkbox" at bounding box center [465, 273] width 4 height 4
checkbox input "false"
click at [539, 285] on button "Checkout" at bounding box center [501, 283] width 190 height 10
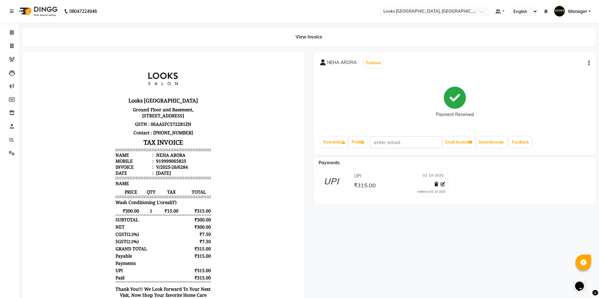
click at [47, 11] on img at bounding box center [37, 12] width 43 height 18
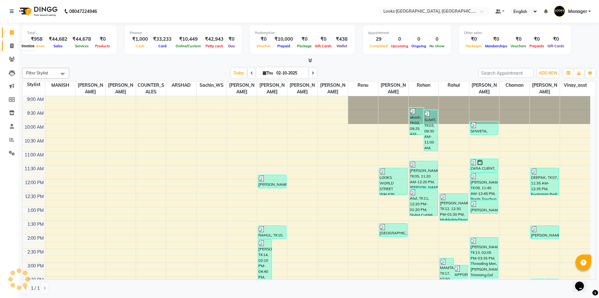
click at [9, 43] on span at bounding box center [11, 46] width 11 height 7
select select "service"
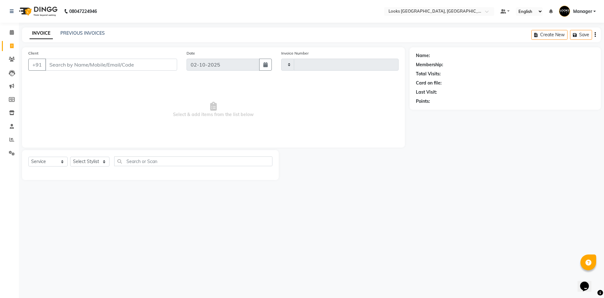
type input "6285"
select select "4718"
click at [183, 33] on div "INVOICE PREVIOUS INVOICES Create New Save" at bounding box center [311, 34] width 579 height 15
drag, startPoint x: 49, startPoint y: 159, endPoint x: 50, endPoint y: 166, distance: 7.0
click at [49, 158] on select "Select Service Product Membership Package Voucher Prepaid Gift Card" at bounding box center [47, 161] width 39 height 10
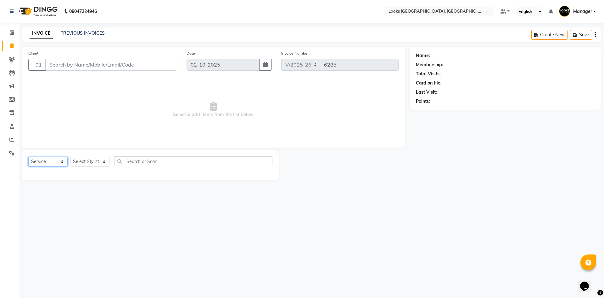
select select "product"
click at [28, 156] on select "Select Service Product Membership Package Voucher Prepaid Gift Card" at bounding box center [47, 161] width 39 height 10
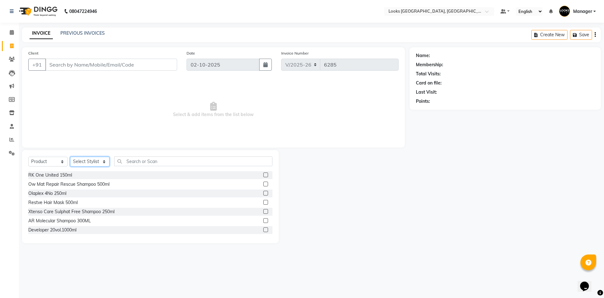
click at [88, 159] on select "Select Stylist [PERSON_NAME] [PERSON_NAME] COUNTER_SALES Employee_WS [PERSON_NA…" at bounding box center [89, 161] width 39 height 10
select select "29050"
click at [70, 156] on select "Select Stylist [PERSON_NAME] [PERSON_NAME] COUNTER_SALES Employee_WS [PERSON_NA…" at bounding box center [89, 161] width 39 height 10
click at [156, 163] on input "text" at bounding box center [193, 161] width 158 height 10
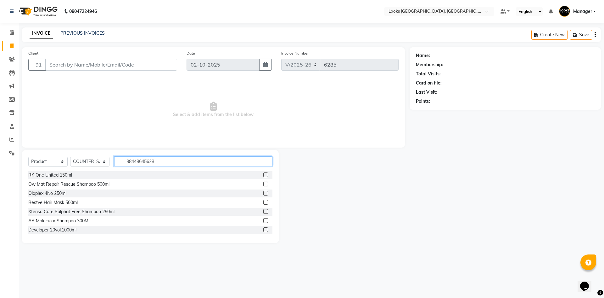
type input "884486456281"
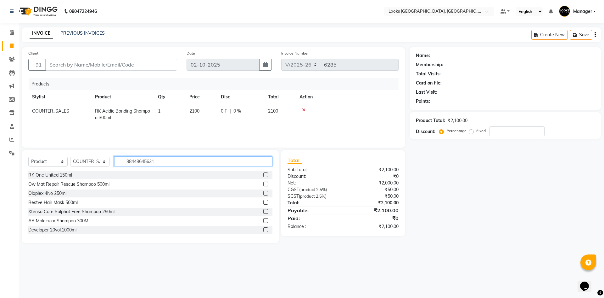
type input "884486456311"
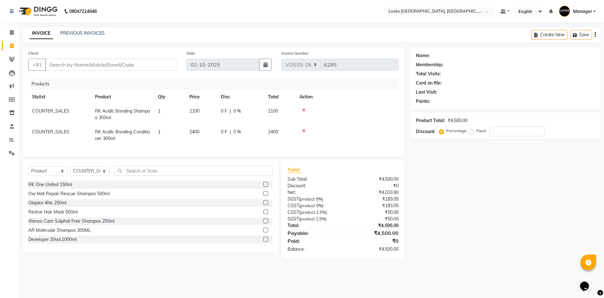
click at [196, 130] on td "2400" at bounding box center [201, 135] width 31 height 21
select select "29050"
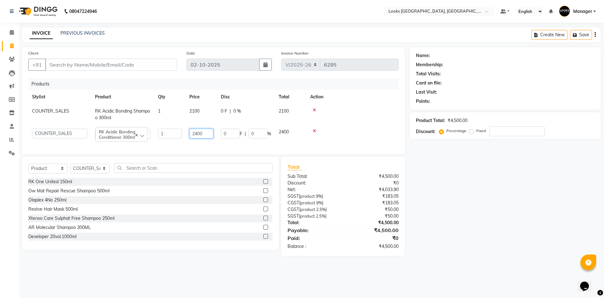
drag, startPoint x: 210, startPoint y: 133, endPoint x: 92, endPoint y: 123, distance: 117.8
click at [102, 133] on tr "ARSHAD Ayush Bobby Chaman COUNTER_SALES Employee_WS FAREED KOMAL Manager MANISH…" at bounding box center [213, 134] width 371 height 18
type input "2500"
click at [193, 113] on span "2100" at bounding box center [195, 111] width 10 height 6
select select "29050"
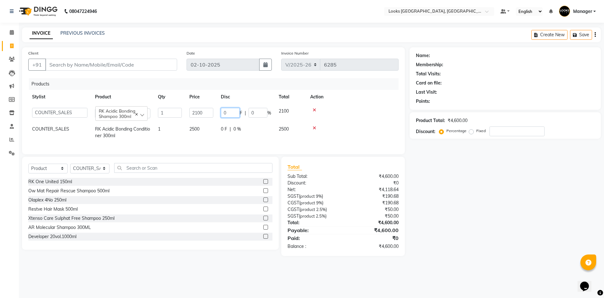
drag, startPoint x: 200, startPoint y: 115, endPoint x: 160, endPoint y: 115, distance: 40.0
click at [160, 115] on tr "ARSHAD Ayush Bobby Chaman COUNTER_SALES Employee_WS FAREED KOMAL Manager MANISH…" at bounding box center [213, 113] width 371 height 18
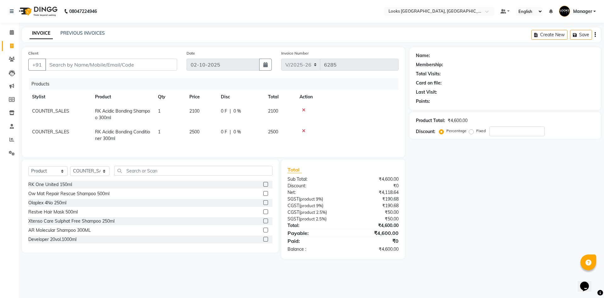
click at [208, 111] on td "2100" at bounding box center [201, 114] width 31 height 21
select select "29050"
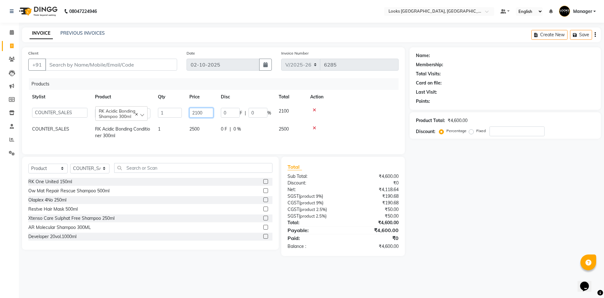
drag, startPoint x: 210, startPoint y: 111, endPoint x: 85, endPoint y: 111, distance: 124.7
click at [87, 112] on tr "ARSHAD Ayush Bobby Chaman COUNTER_SALES Employee_WS FAREED KOMAL Manager MANISH…" at bounding box center [213, 113] width 371 height 18
type input "2040"
click at [168, 68] on input "Client" at bounding box center [111, 65] width 132 height 12
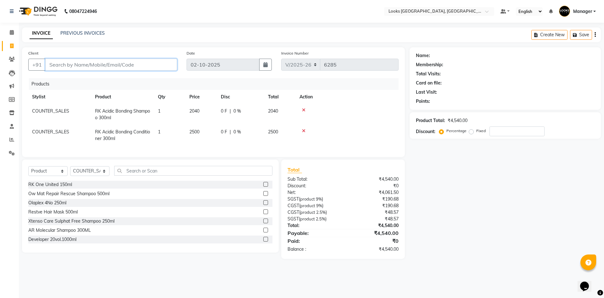
type input "8"
type input "0"
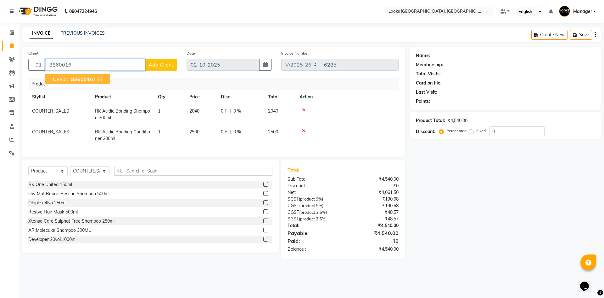
click at [99, 77] on ngb-highlight "8860016 155" at bounding box center [86, 79] width 33 height 6
type input "8860016155"
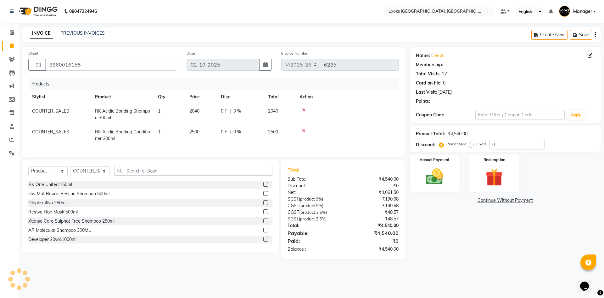
select select "1: Object"
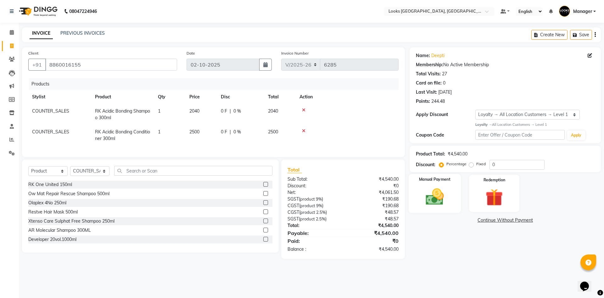
click at [430, 200] on img at bounding box center [434, 196] width 29 height 21
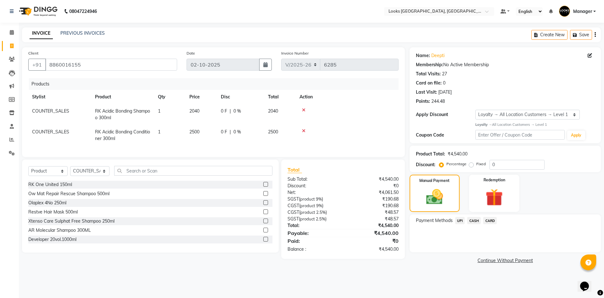
click at [463, 223] on span "UPI" at bounding box center [461, 220] width 10 height 7
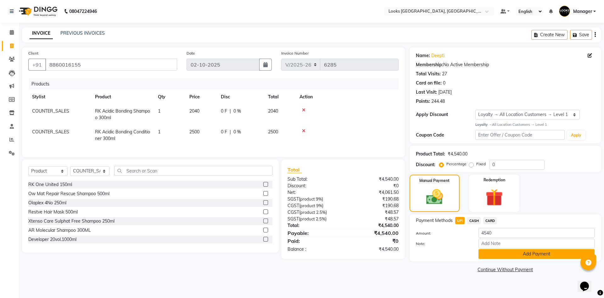
click at [511, 254] on button "Add Payment" at bounding box center [537, 254] width 116 height 10
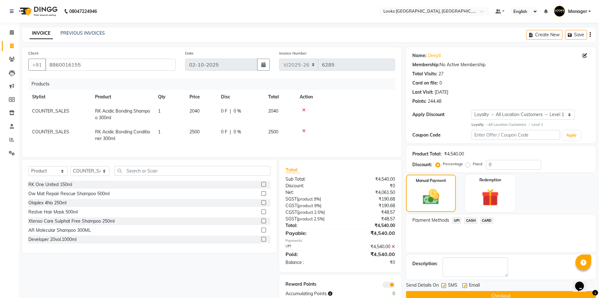
scroll to position [20, 0]
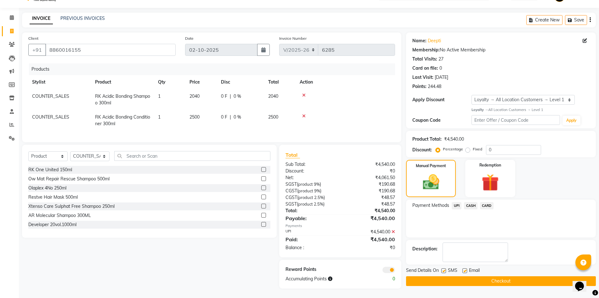
click at [466, 268] on label at bounding box center [465, 270] width 5 height 5
click at [466, 269] on input "checkbox" at bounding box center [465, 271] width 4 height 4
checkbox input "false"
click at [491, 276] on button "Checkout" at bounding box center [501, 281] width 190 height 10
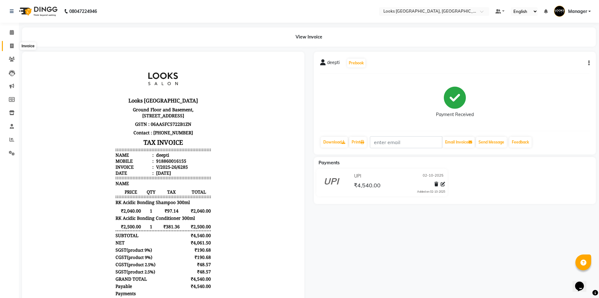
click at [9, 44] on span at bounding box center [11, 46] width 11 height 7
select select "service"
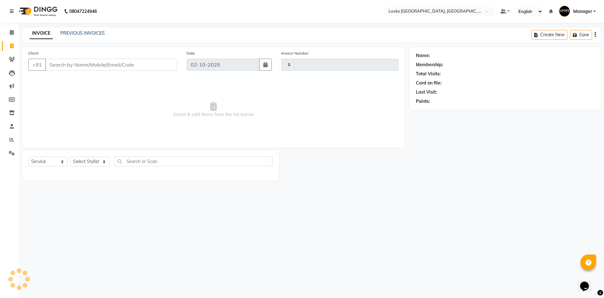
type input "6286"
select select "4718"
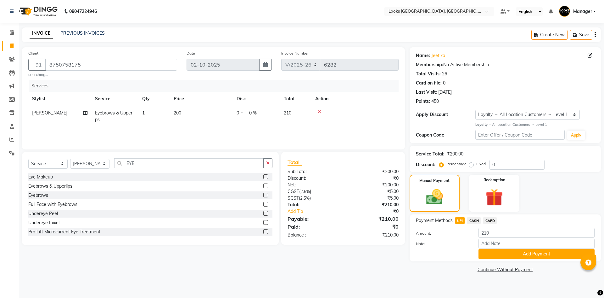
select select "4718"
select select "service"
select select "29046"
select select "1: Object"
click at [487, 253] on button "Add Payment" at bounding box center [537, 254] width 116 height 10
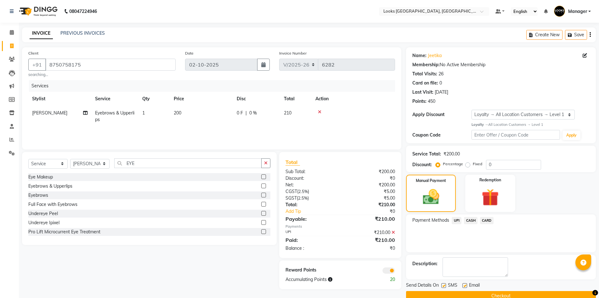
scroll to position [12, 0]
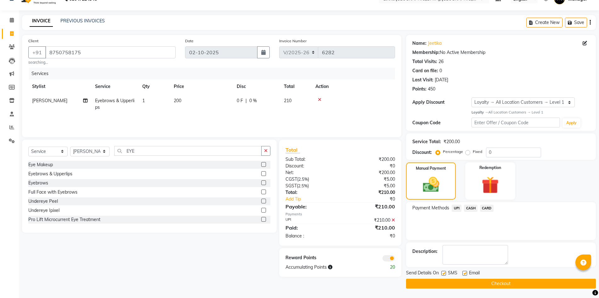
click at [448, 283] on button "Checkout" at bounding box center [501, 283] width 190 height 10
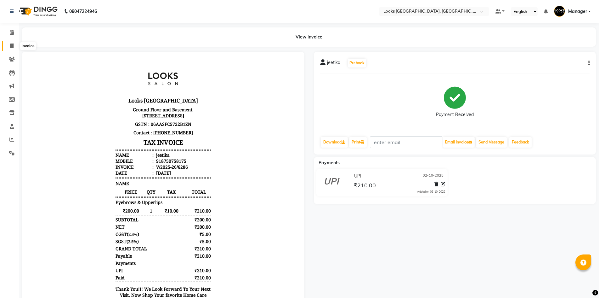
click at [10, 46] on icon at bounding box center [11, 45] width 3 height 5
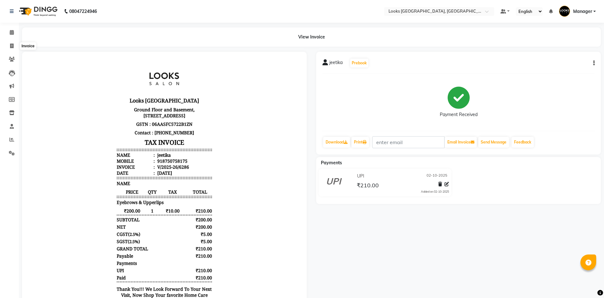
select select "4718"
select select "service"
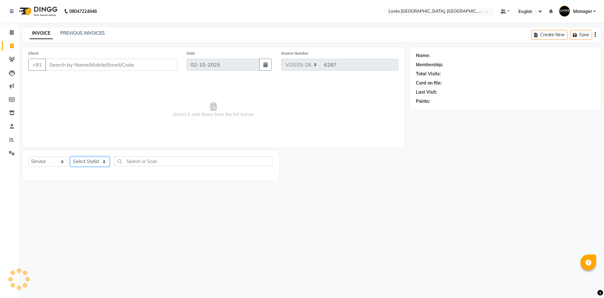
click at [88, 163] on select "Select Stylist" at bounding box center [89, 161] width 39 height 10
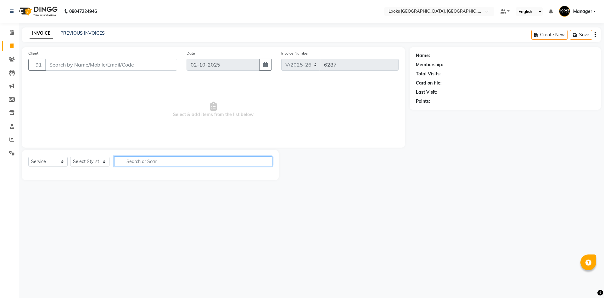
click at [136, 164] on input "text" at bounding box center [193, 161] width 158 height 10
click at [101, 159] on select "Select Stylist [PERSON_NAME] [PERSON_NAME] COUNTER_SALES Employee_WS [PERSON_NA…" at bounding box center [89, 161] width 39 height 10
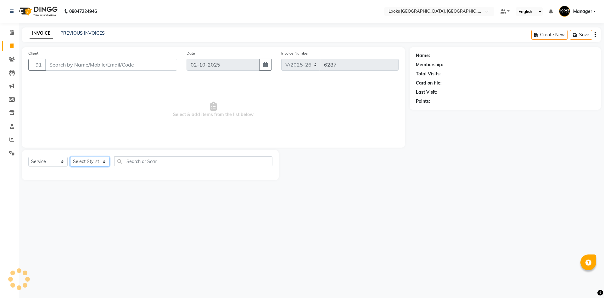
select select "67717"
click at [70, 156] on select "Select Stylist [PERSON_NAME] [PERSON_NAME] COUNTER_SALES Employee_WS [PERSON_NA…" at bounding box center [89, 161] width 39 height 10
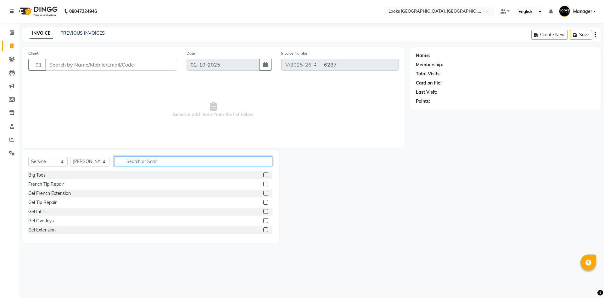
click at [177, 162] on input "text" at bounding box center [193, 161] width 158 height 10
type input "CUT"
click at [264, 184] on label at bounding box center [266, 183] width 5 height 5
click at [264, 184] on input "checkbox" at bounding box center [266, 184] width 4 height 4
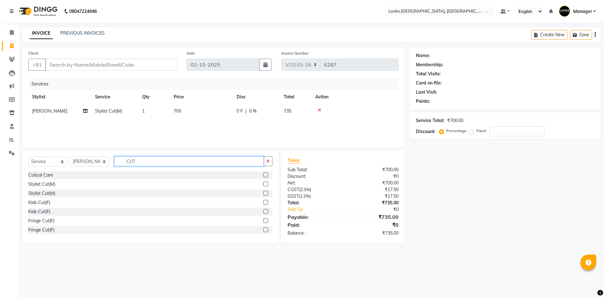
checkbox input "false"
click at [249, 161] on input "CUT" at bounding box center [189, 161] width 150 height 10
type input "BEA"
click at [264, 174] on label at bounding box center [266, 174] width 5 height 5
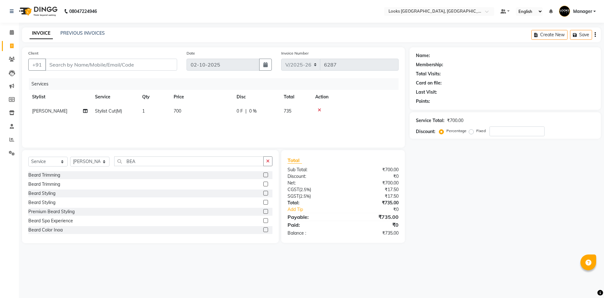
click at [264, 174] on input "checkbox" at bounding box center [266, 175] width 4 height 4
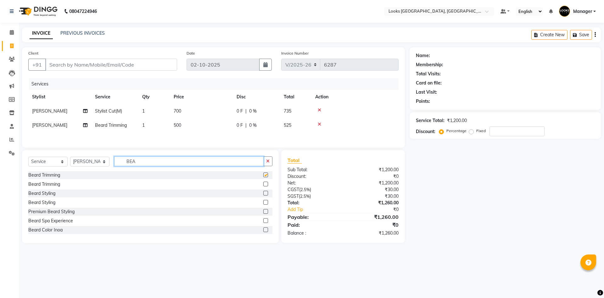
click at [258, 165] on input "BEA" at bounding box center [189, 161] width 150 height 10
checkbox input "false"
click at [258, 165] on input "BEA" at bounding box center [189, 161] width 150 height 10
type input "WAS"
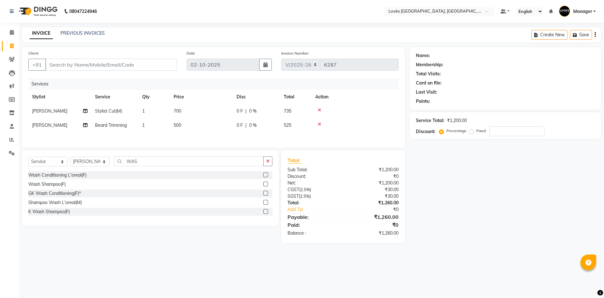
drag, startPoint x: 268, startPoint y: 202, endPoint x: 263, endPoint y: 183, distance: 19.7
click at [267, 202] on label at bounding box center [266, 202] width 5 height 5
click at [267, 202] on input "checkbox" at bounding box center [266, 202] width 4 height 4
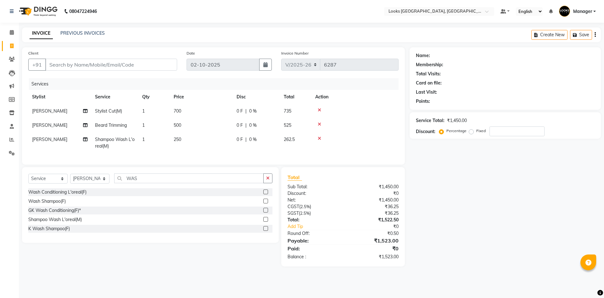
checkbox input "false"
click at [184, 109] on td "700" at bounding box center [201, 111] width 63 height 14
select select "67717"
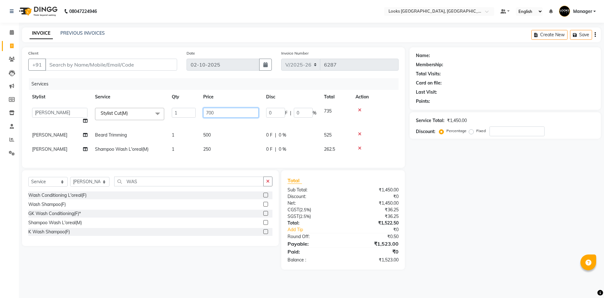
click at [178, 110] on tr "ARSHAD Ayush Bobby Chaman COUNTER_SALES Employee_WS FAREED KOMAL Manager MANISH…" at bounding box center [213, 116] width 371 height 24
type input "550"
click at [206, 130] on td "500" at bounding box center [231, 135] width 63 height 14
select select "67717"
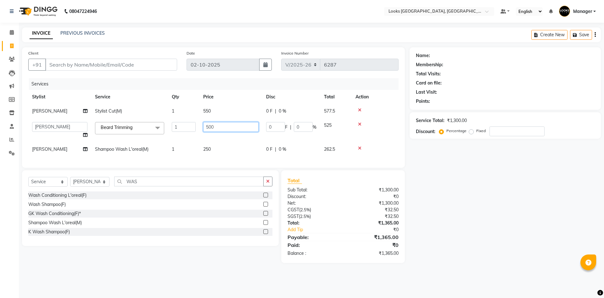
drag, startPoint x: 236, startPoint y: 129, endPoint x: 127, endPoint y: 121, distance: 109.3
click at [129, 122] on tr "ARSHAD Ayush Bobby Chaman COUNTER_SALES Employee_WS FAREED KOMAL Manager MANISH…" at bounding box center [213, 130] width 371 height 24
type input "350"
click at [206, 151] on td "250" at bounding box center [231, 149] width 63 height 14
select select "67717"
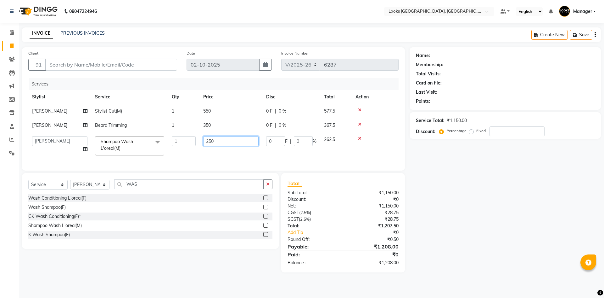
drag, startPoint x: 231, startPoint y: 144, endPoint x: 108, endPoint y: 125, distance: 123.8
click at [108, 125] on tbody "FAREED Stylist Cut(M) 1 550 0 F | 0 % 577.5 FAREED Beard Trimming 1 350 0 F | 0…" at bounding box center [213, 131] width 371 height 55
drag, startPoint x: 232, startPoint y: 141, endPoint x: 100, endPoint y: 131, distance: 132.6
click at [100, 131] on tbody "FAREED Stylist Cut(M) 1 550 0 F | 0 % 577.5 FAREED Beard Trimming 1 350 0 F | 0…" at bounding box center [213, 131] width 371 height 55
type input "200"
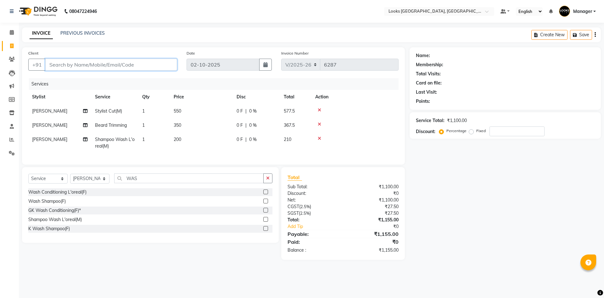
drag, startPoint x: 129, startPoint y: 63, endPoint x: 604, endPoint y: 192, distance: 492.2
click at [132, 64] on input "Client" at bounding box center [111, 65] width 132 height 12
type input "9"
type input "0"
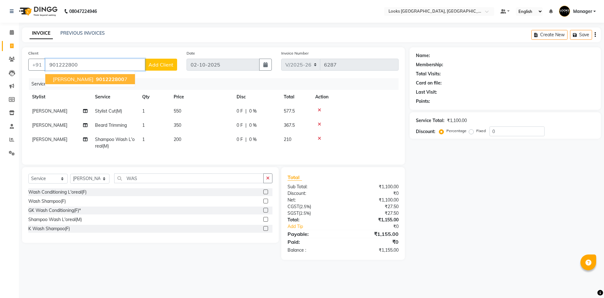
click at [101, 81] on span "901222800" at bounding box center [110, 79] width 28 height 6
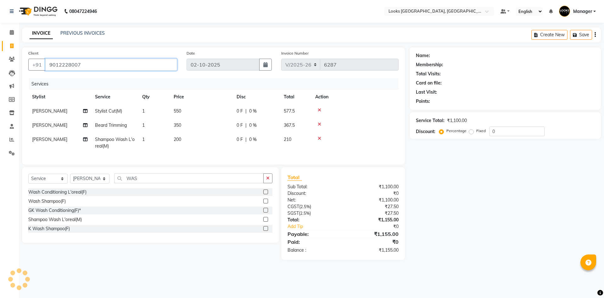
type input "9012228007"
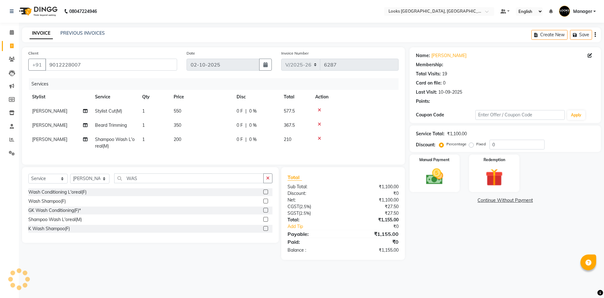
select select "1: Object"
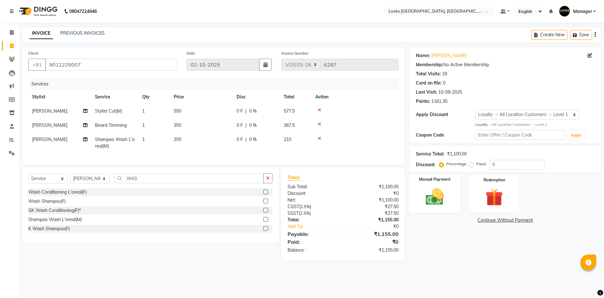
click at [434, 201] on img at bounding box center [434, 196] width 29 height 21
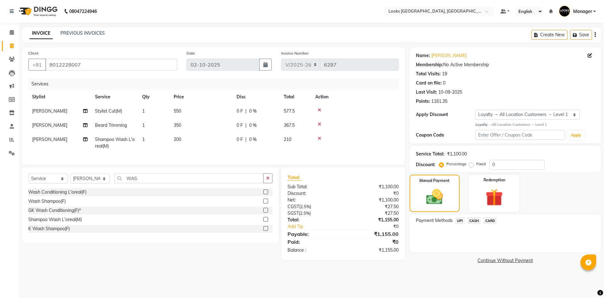
click at [485, 221] on span "CARD" at bounding box center [491, 220] width 14 height 7
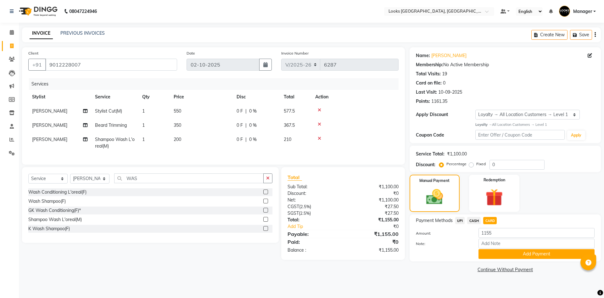
drag, startPoint x: 495, startPoint y: 254, endPoint x: 506, endPoint y: 252, distance: 11.2
click at [495, 254] on button "Add Payment" at bounding box center [537, 254] width 116 height 10
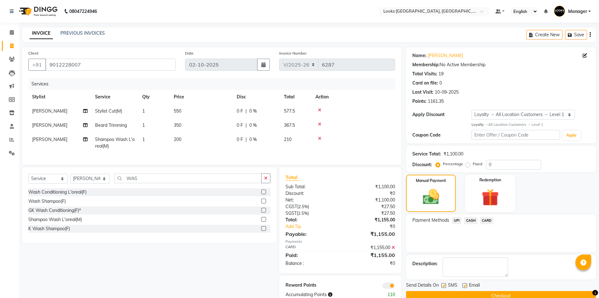
scroll to position [21, 0]
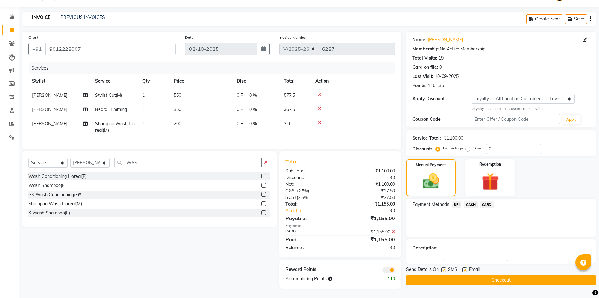
click at [467, 267] on label at bounding box center [465, 269] width 5 height 5
click at [467, 268] on input "checkbox" at bounding box center [465, 270] width 4 height 4
checkbox input "false"
click at [480, 275] on button "Checkout" at bounding box center [501, 280] width 190 height 10
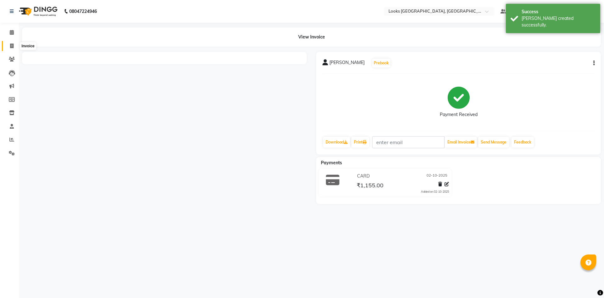
click at [15, 43] on span at bounding box center [11, 46] width 11 height 7
select select "service"
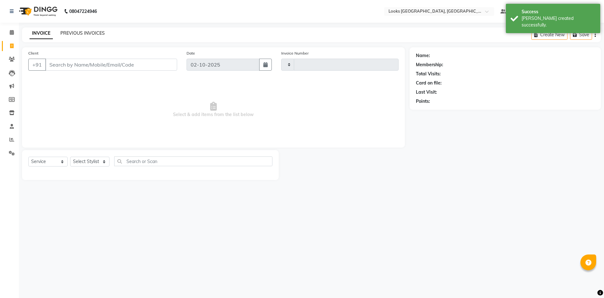
type input "6288"
select select "4718"
click at [87, 31] on link "PREVIOUS INVOICES" at bounding box center [82, 33] width 44 height 6
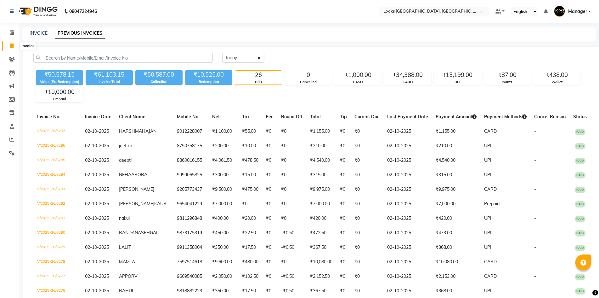
click at [13, 44] on icon at bounding box center [11, 45] width 3 height 5
select select "service"
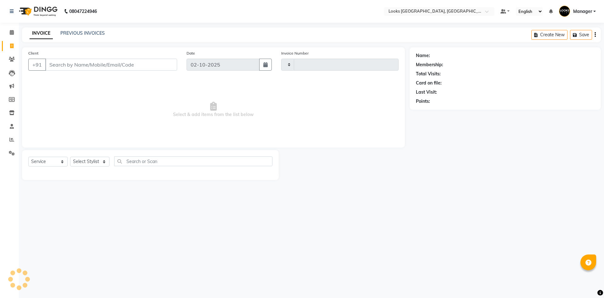
type input "6288"
select select "4718"
click at [93, 158] on select "Select Stylist [PERSON_NAME] [PERSON_NAME] COUNTER_SALES Employee_WS [PERSON_NA…" at bounding box center [89, 161] width 39 height 10
select select "69138"
click at [70, 156] on select "Select Stylist [PERSON_NAME] [PERSON_NAME] COUNTER_SALES Employee_WS [PERSON_NA…" at bounding box center [89, 161] width 39 height 10
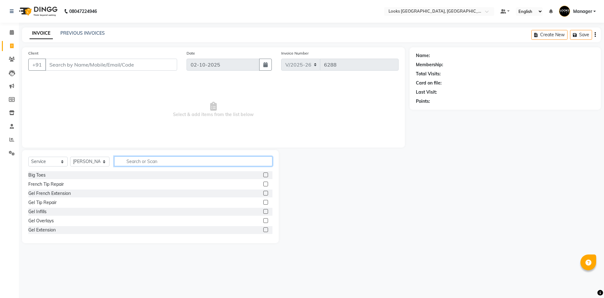
click at [146, 158] on input "text" at bounding box center [193, 161] width 158 height 10
type input "FULL AR"
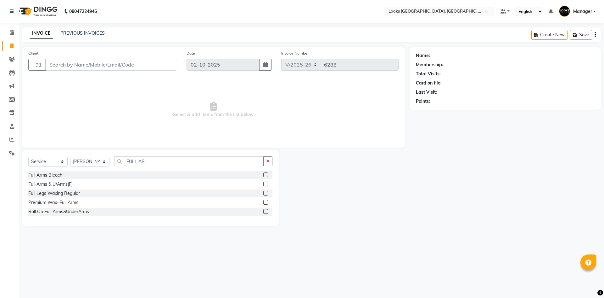
click at [267, 202] on label at bounding box center [266, 202] width 5 height 5
click at [267, 202] on input "checkbox" at bounding box center [266, 202] width 4 height 4
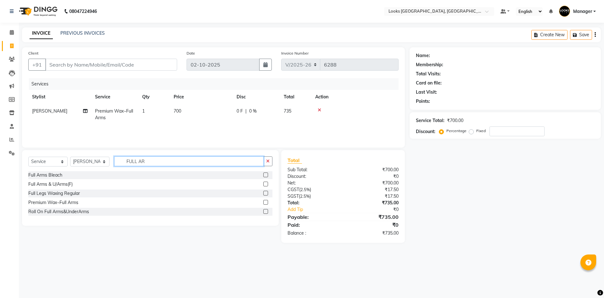
checkbox input "false"
click at [244, 162] on input "FULL AR" at bounding box center [189, 161] width 150 height 10
type input "FULL LEGS"
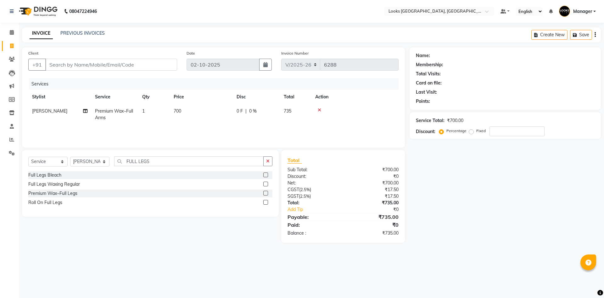
click at [265, 193] on label at bounding box center [266, 192] width 5 height 5
click at [265, 193] on input "checkbox" at bounding box center [266, 193] width 4 height 4
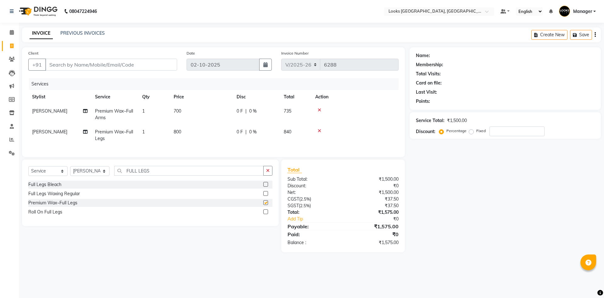
checkbox input "false"
drag, startPoint x: 172, startPoint y: 173, endPoint x: 7, endPoint y: 173, distance: 164.3
click at [7, 173] on app-home "08047224946 Select Location × Looks Omaxe World Street, Faridabad, Haryana Defa…" at bounding box center [302, 130] width 604 height 261
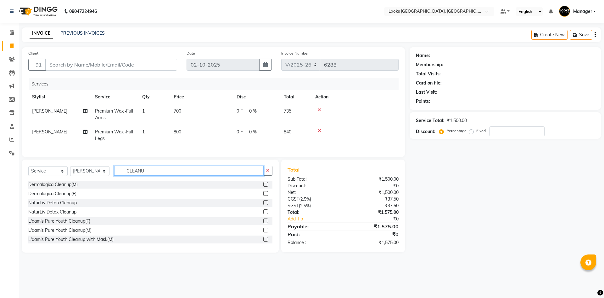
type input "CLEANU"
click at [264, 196] on label at bounding box center [266, 193] width 5 height 5
click at [264, 196] on input "checkbox" at bounding box center [266, 193] width 4 height 4
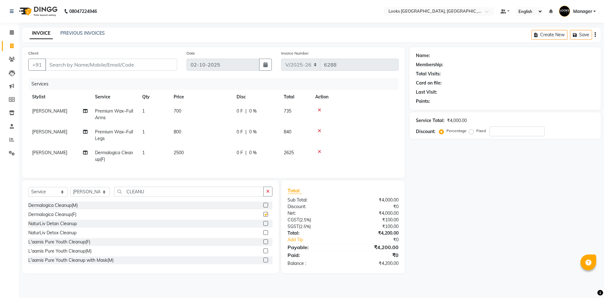
checkbox input "false"
drag, startPoint x: 186, startPoint y: 194, endPoint x: 54, endPoint y: 201, distance: 132.4
click at [54, 201] on div "Select Service Product Membership Package Voucher Prepaid Gift Card Select Styl…" at bounding box center [150, 193] width 244 height 15
type input "D T"
click at [264, 216] on label at bounding box center [266, 214] width 5 height 5
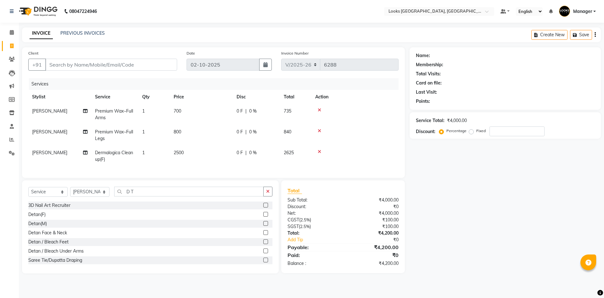
click at [264, 216] on input "checkbox" at bounding box center [266, 214] width 4 height 4
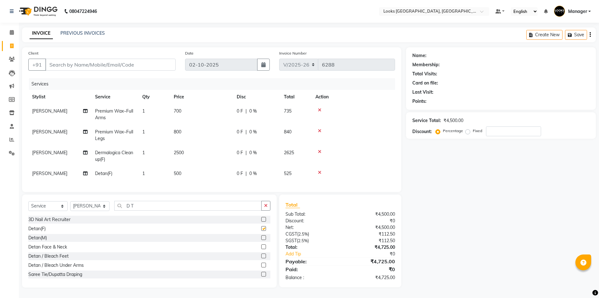
checkbox input "false"
click at [183, 107] on td "700" at bounding box center [201, 114] width 63 height 21
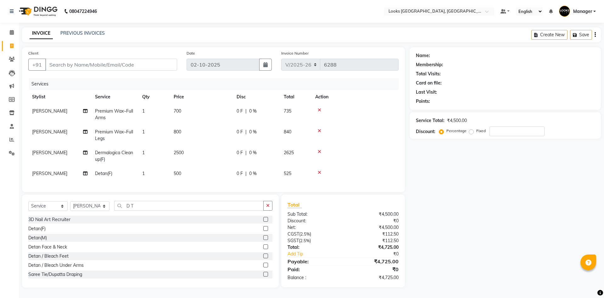
select select "69138"
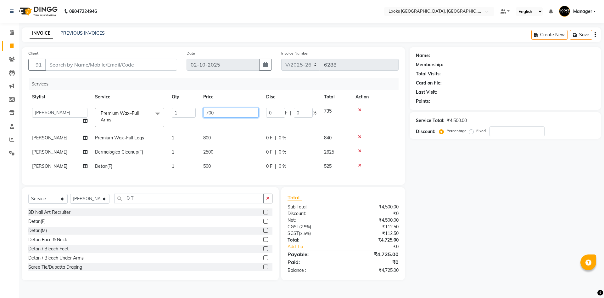
click at [18, 88] on div "Client +91 Date 02-10-2025 Invoice Number V/2025 V/2025-26 6288 Services Stylis…" at bounding box center [213, 163] width 393 height 233
type input "800"
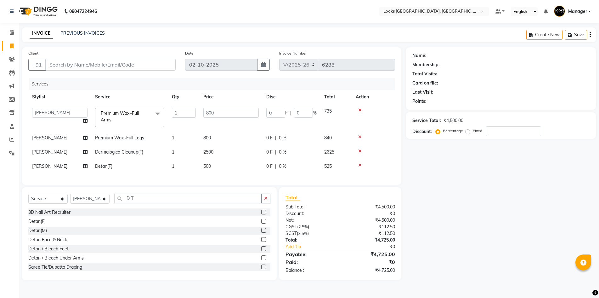
click at [201, 137] on td "800" at bounding box center [231, 138] width 63 height 14
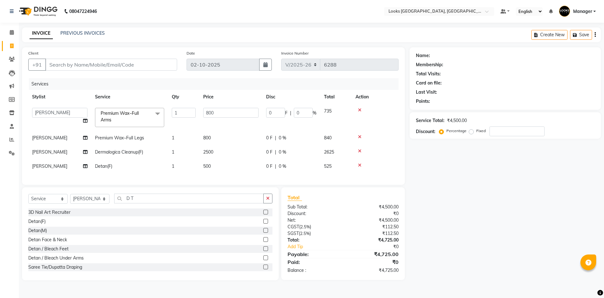
select select "69138"
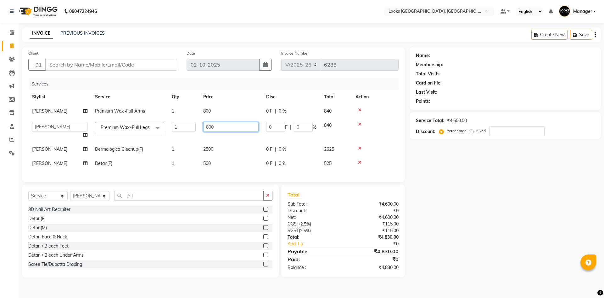
drag, startPoint x: 238, startPoint y: 128, endPoint x: 90, endPoint y: 115, distance: 148.5
click at [102, 115] on tbody "Sonia Premium Wax~Full Arms 1 800 0 F | 0 % 840 ARSHAD Ayush Bobby Chaman COUNT…" at bounding box center [213, 137] width 371 height 66
type input "900"
drag, startPoint x: 207, startPoint y: 148, endPoint x: 215, endPoint y: 146, distance: 7.7
click at [208, 148] on td "2500" at bounding box center [231, 149] width 63 height 14
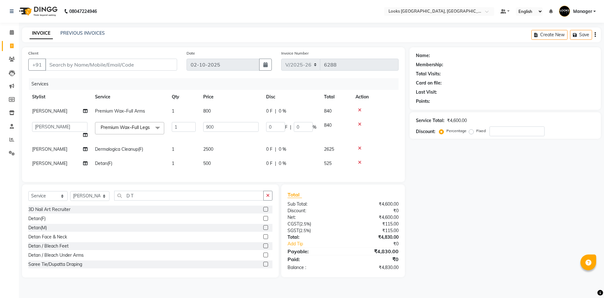
select select "69138"
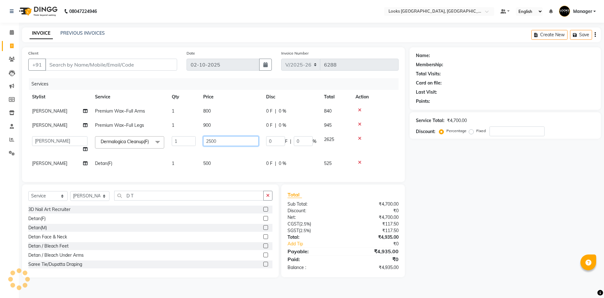
drag, startPoint x: 230, startPoint y: 138, endPoint x: 30, endPoint y: 114, distance: 200.7
click at [33, 116] on tbody "Sonia Premium Wax~Full Arms 1 800 0 F | 0 % 840 Sonia Premium Wax~Full Legs 1 9…" at bounding box center [213, 137] width 371 height 66
type input "3000"
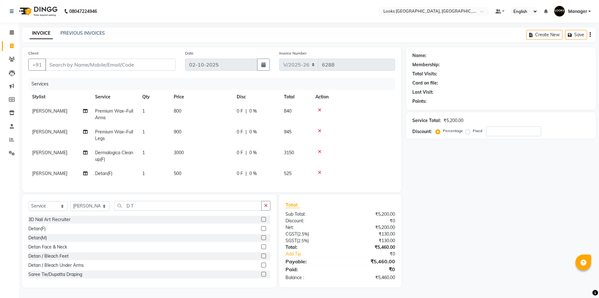
click at [220, 172] on td "500" at bounding box center [201, 173] width 63 height 14
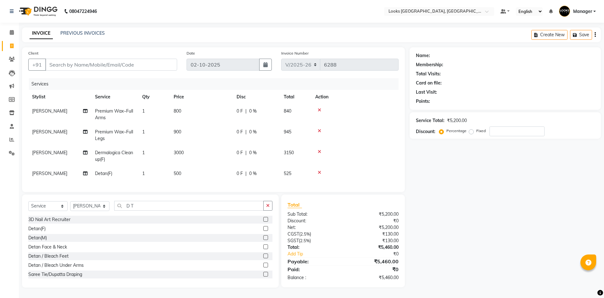
select select "69138"
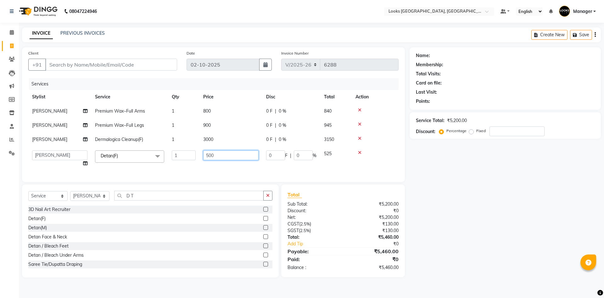
drag, startPoint x: 243, startPoint y: 150, endPoint x: 100, endPoint y: 165, distance: 143.6
click at [100, 165] on tr "ARSHAD Ayush Bobby Chaman COUNTER_SALES Employee_WS FAREED KOMAL Manager MANISH…" at bounding box center [213, 158] width 371 height 24
type input "500"
click at [66, 65] on input "Client" at bounding box center [111, 65] width 132 height 12
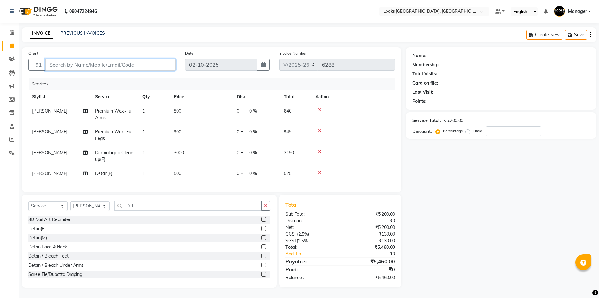
type input "9"
type input "0"
click at [124, 64] on input "9897933499" at bounding box center [94, 65] width 98 height 12
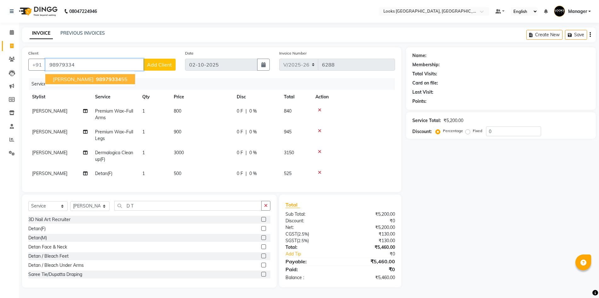
click at [114, 82] on button "PRABHJOT 98979334 55" at bounding box center [90, 79] width 90 height 10
type input "9897933455"
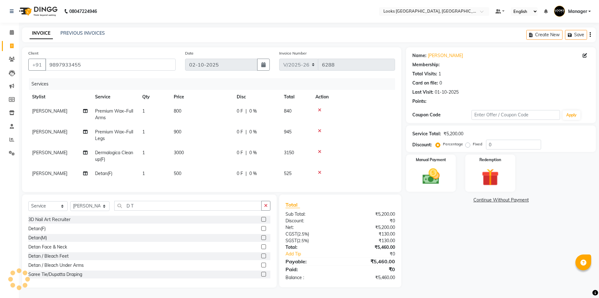
select select "1: Object"
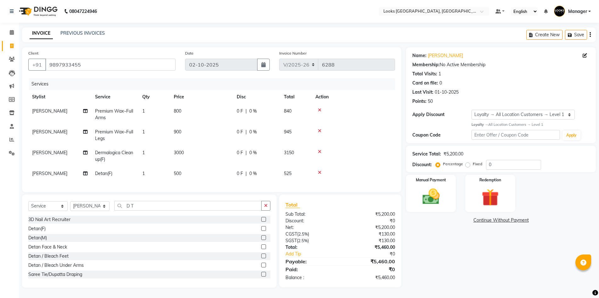
click at [457, 245] on div "Name: Prabhjot Membership: No Active Membership Total Visits: 1 Card on file: 0…" at bounding box center [503, 167] width 195 height 240
click at [473, 164] on label "Fixed" at bounding box center [477, 164] width 9 height 6
click at [469, 164] on input "Fixed" at bounding box center [469, 164] width 4 height 4
radio input "true"
drag, startPoint x: 507, startPoint y: 163, endPoint x: 348, endPoint y: 145, distance: 160.0
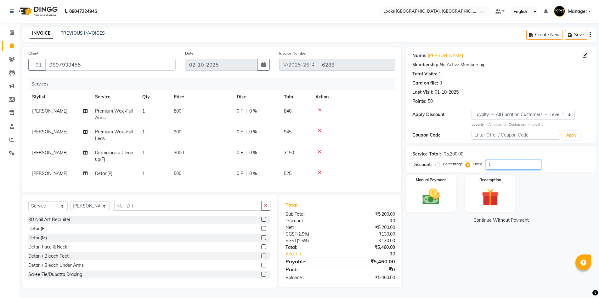
click at [349, 147] on div "Client +91 9897933455 Date 02-10-2025 Invoice Number V/2025 V/2025-26 6288 Serv…" at bounding box center [308, 167] width 583 height 240
type input "1000"
click at [433, 192] on img at bounding box center [431, 196] width 29 height 20
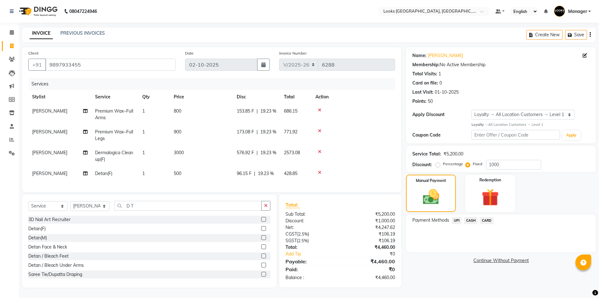
click at [471, 222] on span "CASH" at bounding box center [471, 220] width 14 height 7
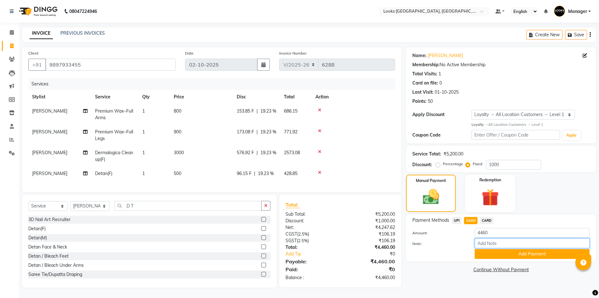
drag, startPoint x: 517, startPoint y: 239, endPoint x: 335, endPoint y: 220, distance: 182.9
click at [335, 221] on div "Client +91 9897933455 Date 02-10-2025 Invoice Number V/2025 V/2025-26 6288 Serv…" at bounding box center [308, 167] width 583 height 240
drag, startPoint x: 490, startPoint y: 232, endPoint x: 426, endPoint y: 236, distance: 63.7
click at [426, 236] on div "Amount: 4460" at bounding box center [501, 233] width 187 height 11
type input "4000"
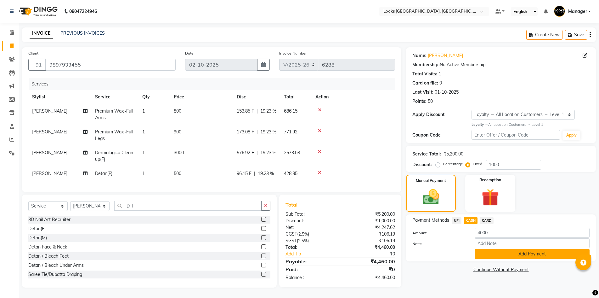
click at [481, 256] on button "Add Payment" at bounding box center [532, 254] width 115 height 10
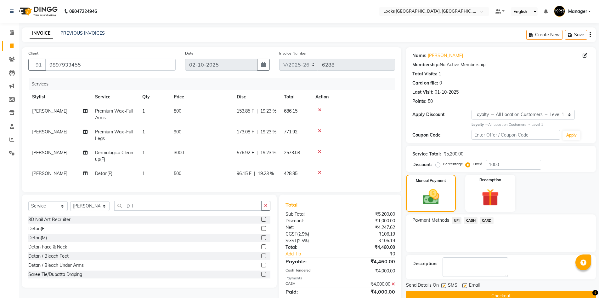
click at [486, 223] on span "CARD" at bounding box center [487, 220] width 14 height 7
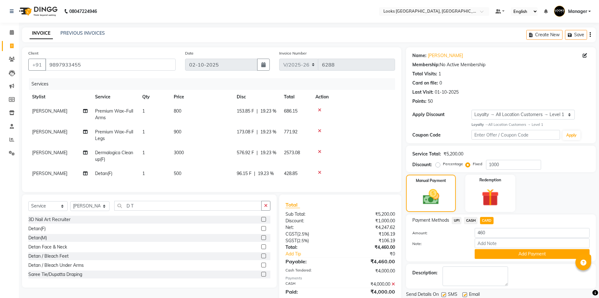
click at [502, 252] on button "Add Payment" at bounding box center [532, 254] width 115 height 10
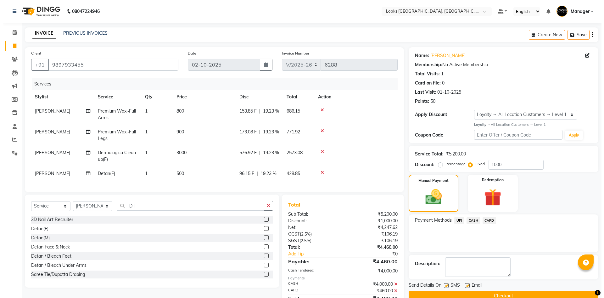
scroll to position [64, 0]
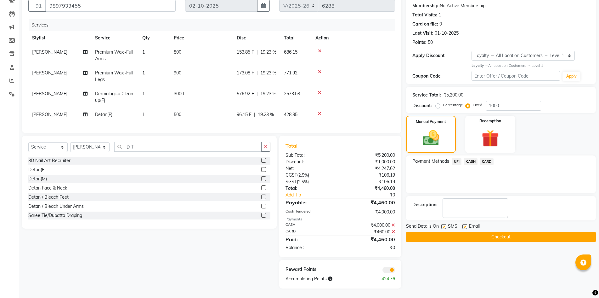
click at [389, 272] on span at bounding box center [389, 269] width 13 height 6
click at [395, 270] on input "checkbox" at bounding box center [395, 270] width 0 height 0
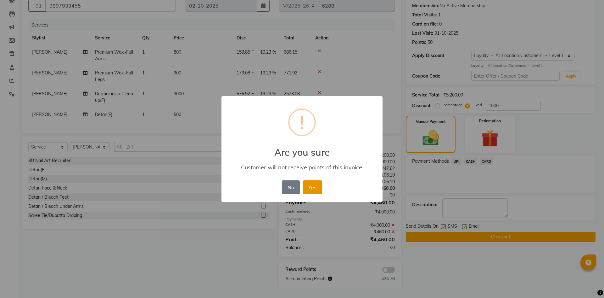
click at [320, 188] on button "Yes" at bounding box center [312, 187] width 19 height 14
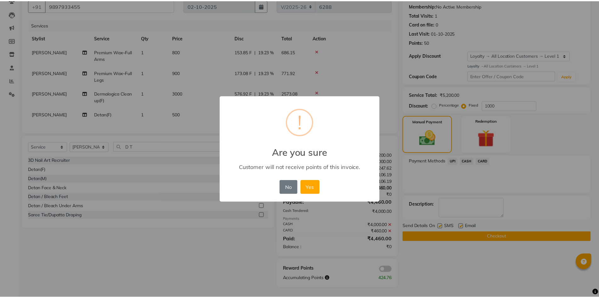
scroll to position [55, 0]
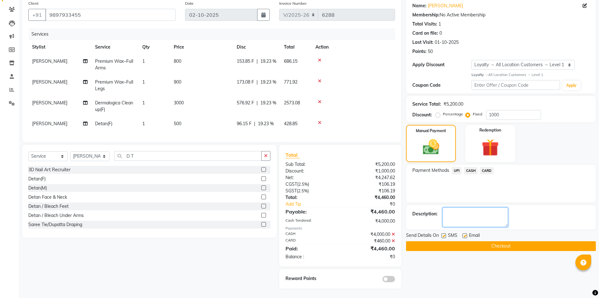
click at [470, 213] on textarea at bounding box center [475, 217] width 65 height 20
type textarea "GIFT VOUCHER"
click at [463, 233] on label at bounding box center [465, 235] width 5 height 5
click at [463, 234] on input "checkbox" at bounding box center [465, 236] width 4 height 4
checkbox input "false"
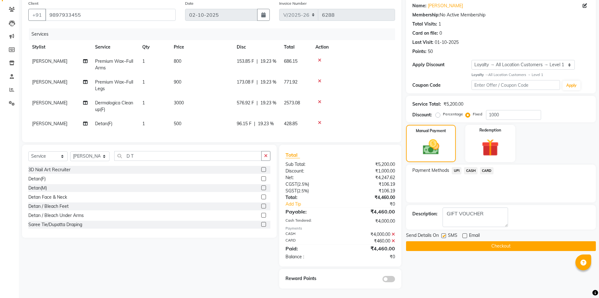
click at [476, 241] on button "Checkout" at bounding box center [501, 246] width 190 height 10
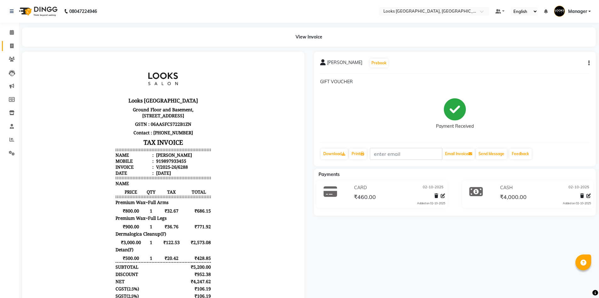
click at [7, 42] on link "Invoice" at bounding box center [9, 46] width 15 height 10
select select "service"
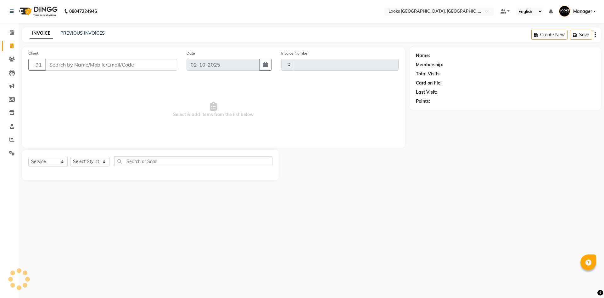
type input "6289"
select select "4718"
click at [79, 63] on input "Client" at bounding box center [111, 65] width 132 height 12
click at [79, 68] on input "Client" at bounding box center [111, 65] width 132 height 12
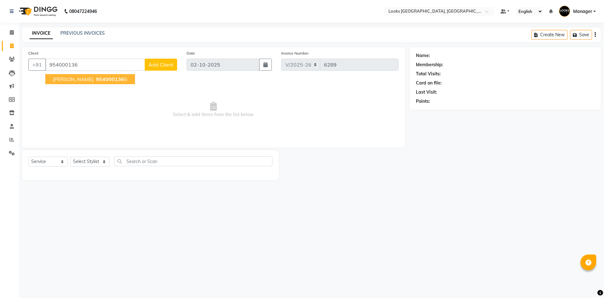
click at [109, 83] on button "DR KUSUM 954000136 5" at bounding box center [90, 79] width 90 height 10
type input "9540001365"
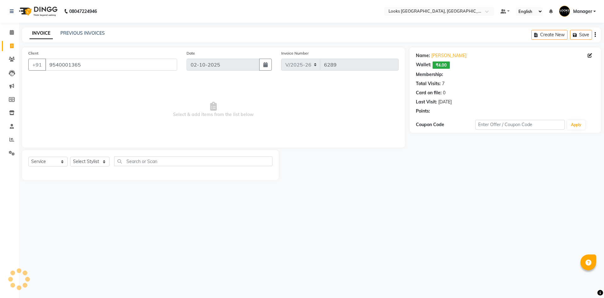
select select "1: Object"
click at [69, 32] on link "PREVIOUS INVOICES" at bounding box center [82, 33] width 44 height 6
click at [82, 158] on select "Select Stylist [PERSON_NAME] [PERSON_NAME] COUNTER_SALES Employee_WS [PERSON_NA…" at bounding box center [89, 161] width 39 height 10
select select "29046"
click at [70, 156] on select "Select Stylist [PERSON_NAME] [PERSON_NAME] COUNTER_SALES Employee_WS [PERSON_NA…" at bounding box center [89, 161] width 39 height 10
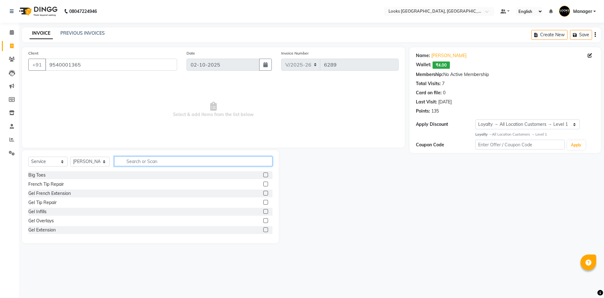
click at [163, 160] on input "text" at bounding box center [193, 161] width 158 height 10
type input "EYE"
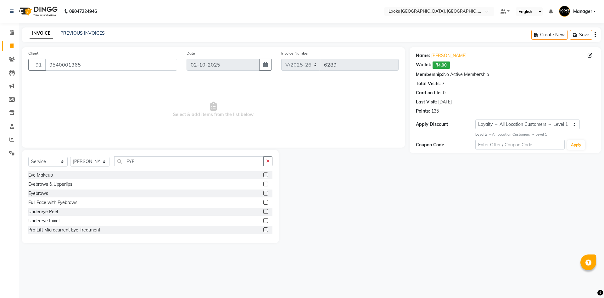
click at [264, 194] on label at bounding box center [266, 192] width 5 height 5
click at [264, 194] on input "checkbox" at bounding box center [266, 193] width 4 height 4
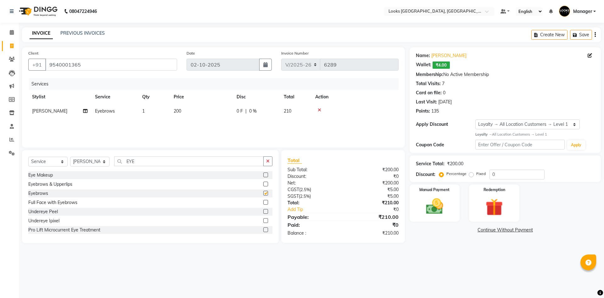
checkbox input "false"
click at [190, 115] on td "200" at bounding box center [201, 111] width 63 height 14
select select "29046"
drag, startPoint x: 208, startPoint y: 113, endPoint x: 72, endPoint y: 93, distance: 137.5
click at [72, 93] on table "Stylist Service Qty Price Disc Total Action ARSHAD Ayush Bobby Chaman COUNTER_S…" at bounding box center [213, 109] width 371 height 38
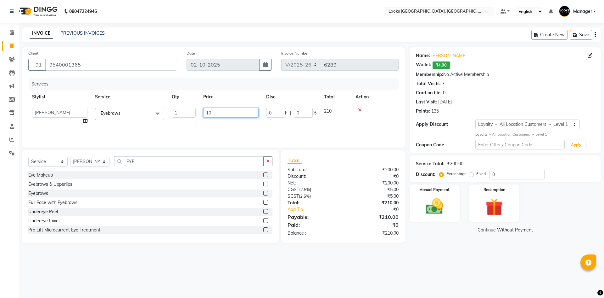
type input "100"
drag, startPoint x: 431, startPoint y: 208, endPoint x: 437, endPoint y: 209, distance: 6.7
click at [431, 208] on img at bounding box center [434, 206] width 29 height 21
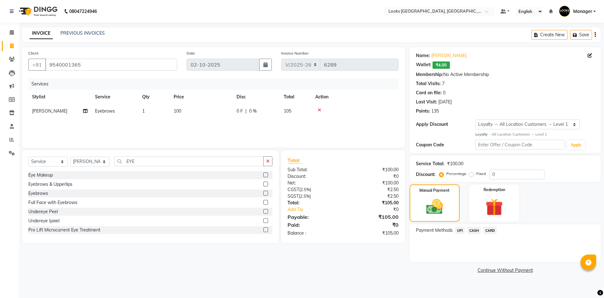
click at [462, 232] on span "UPI" at bounding box center [461, 229] width 10 height 7
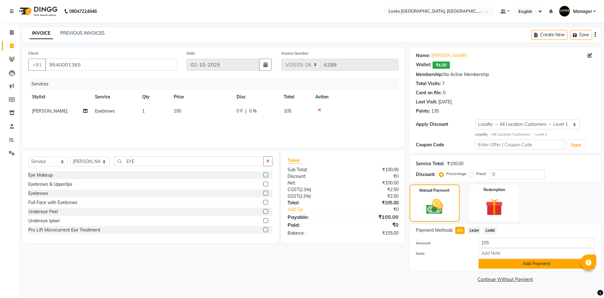
click at [564, 259] on button "Add Payment" at bounding box center [537, 263] width 116 height 10
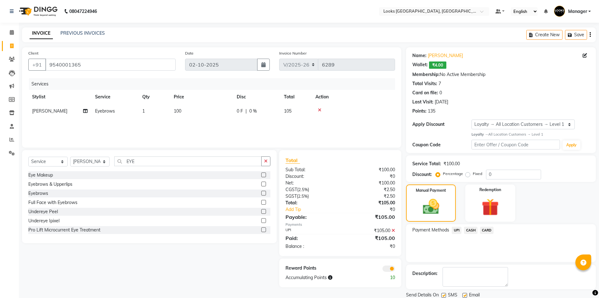
scroll to position [22, 0]
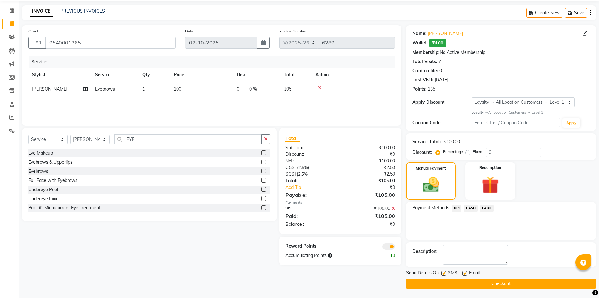
click at [495, 285] on button "Checkout" at bounding box center [501, 283] width 190 height 10
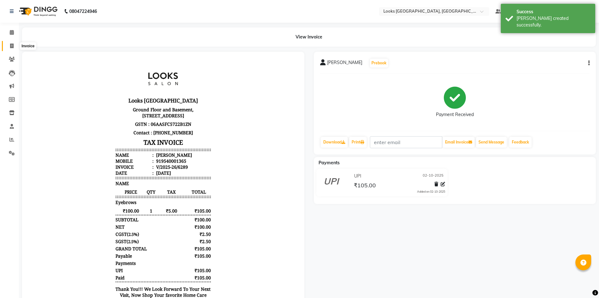
drag, startPoint x: 15, startPoint y: 43, endPoint x: 28, endPoint y: 43, distance: 13.2
click at [14, 43] on span at bounding box center [11, 46] width 11 height 7
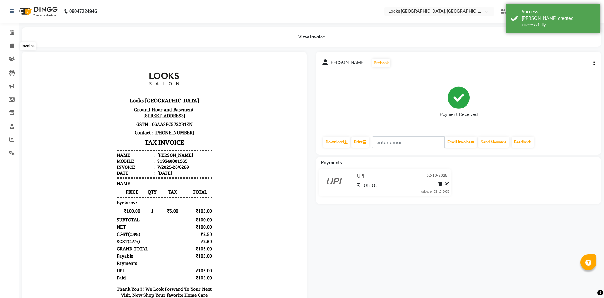
select select "service"
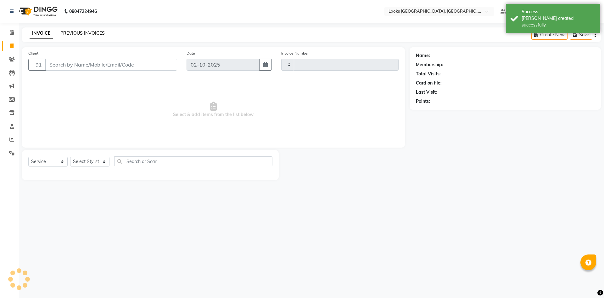
type input "6290"
select select "4718"
click at [86, 30] on div "INVOICE PREVIOUS INVOICES Create New Save" at bounding box center [311, 34] width 579 height 15
click at [72, 34] on link "PREVIOUS INVOICES" at bounding box center [82, 33] width 44 height 6
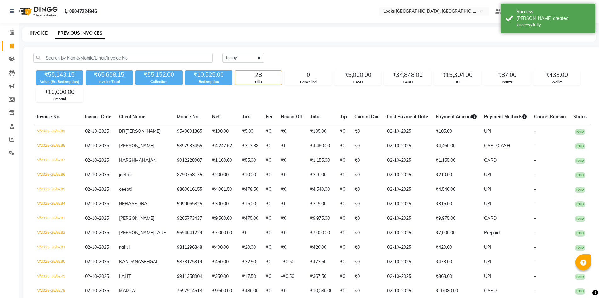
click at [43, 33] on link "INVOICE" at bounding box center [39, 33] width 18 height 6
select select "4718"
select select "service"
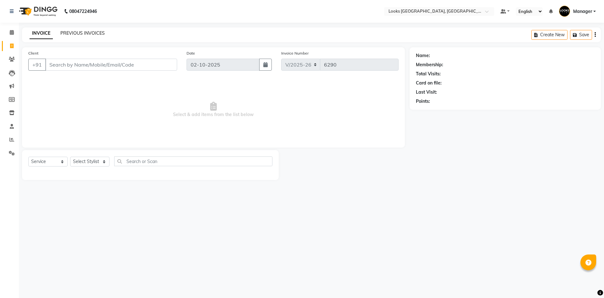
click at [66, 34] on link "PREVIOUS INVOICES" at bounding box center [82, 33] width 44 height 6
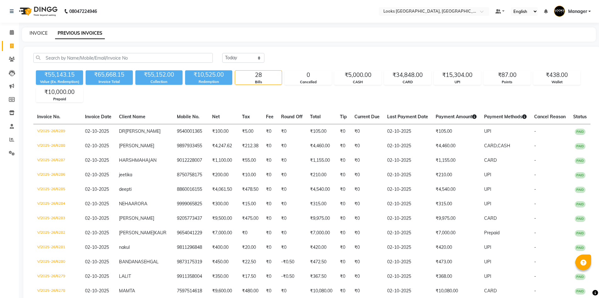
click at [39, 31] on link "INVOICE" at bounding box center [39, 33] width 18 height 6
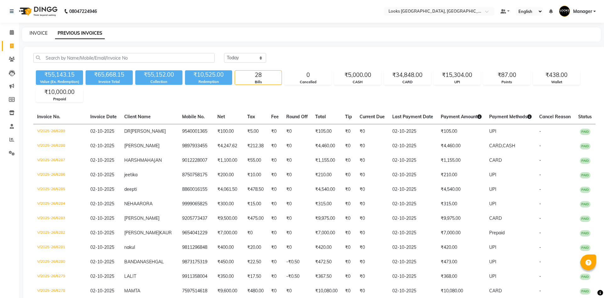
select select "4718"
select select "service"
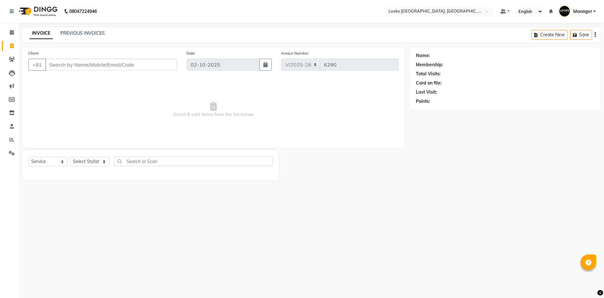
click at [43, 15] on img at bounding box center [37, 12] width 43 height 18
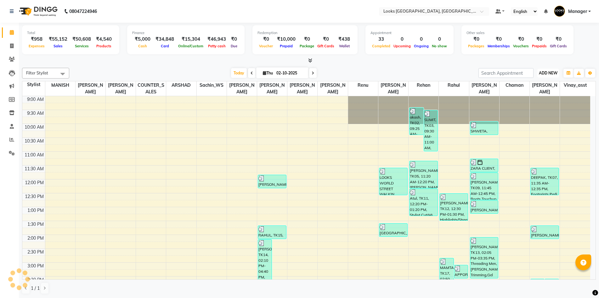
click at [550, 74] on span "ADD NEW" at bounding box center [548, 73] width 19 height 5
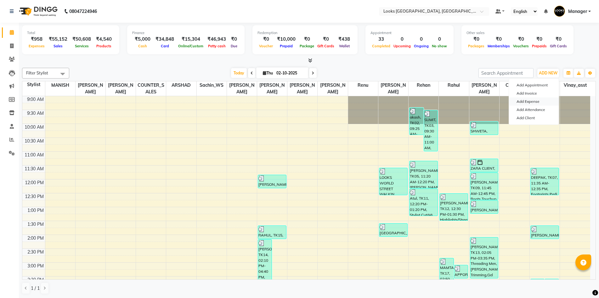
click at [535, 101] on link "Add Expense" at bounding box center [534, 101] width 50 height 8
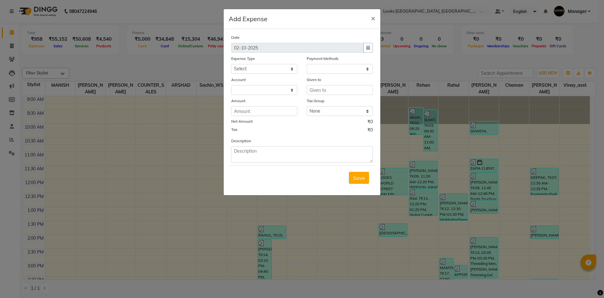
select select "1"
select select "3555"
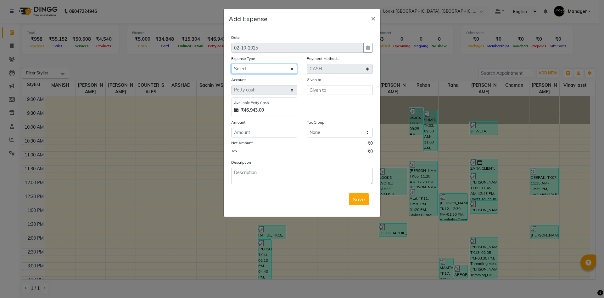
click at [282, 71] on select "Select Accommodation Aesthetics Bank Deposit BLINKIT Cash Handover Client Refun…" at bounding box center [264, 69] width 66 height 10
select select "23749"
click at [231, 64] on select "Select Accommodation Aesthetics Bank Deposit BLINKIT Cash Handover Client Refun…" at bounding box center [264, 69] width 66 height 10
click at [318, 92] on input "text" at bounding box center [340, 90] width 66 height 10
click at [324, 104] on ngb-highlight "CO UNTER_SALES" at bounding box center [336, 103] width 43 height 6
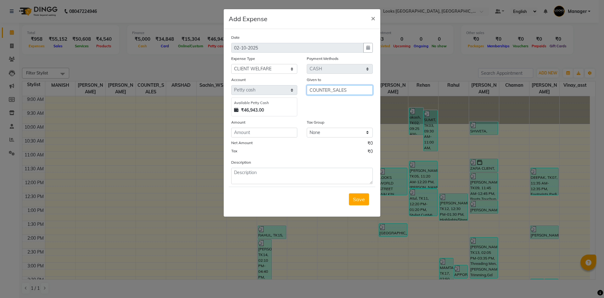
type input "COUNTER_SALES"
click at [289, 131] on input "number" at bounding box center [264, 133] width 66 height 10
type input "150"
click at [258, 173] on textarea at bounding box center [302, 175] width 142 height 16
type textarea "SANDWHICH FOR CLIENT 150"
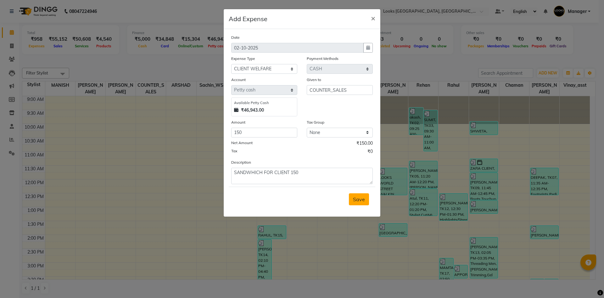
click at [363, 196] on span "Save" at bounding box center [359, 199] width 12 height 6
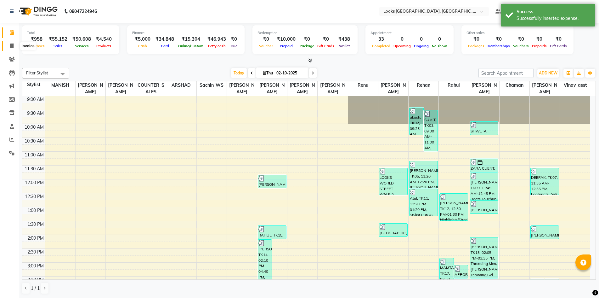
click at [11, 44] on icon at bounding box center [11, 45] width 3 height 5
select select "service"
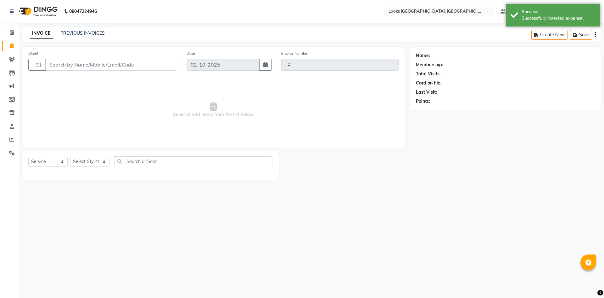
type input "6290"
click at [43, 9] on img at bounding box center [37, 12] width 43 height 18
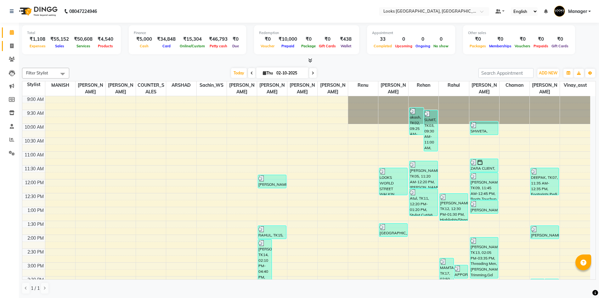
click at [6, 48] on link "Invoice" at bounding box center [9, 46] width 15 height 10
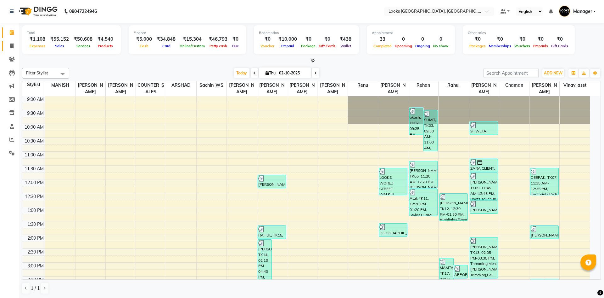
select select "4718"
select select "service"
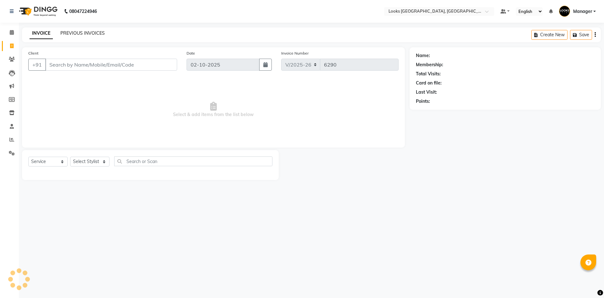
click at [71, 32] on link "PREVIOUS INVOICES" at bounding box center [82, 33] width 44 height 6
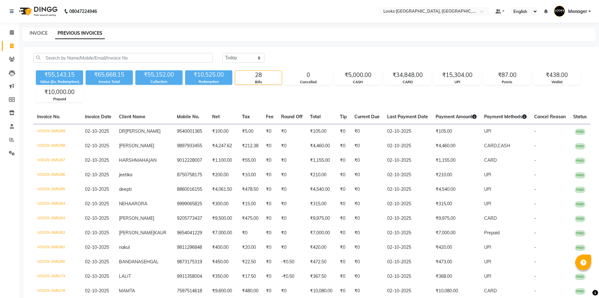
click at [38, 35] on link "INVOICE" at bounding box center [39, 33] width 18 height 6
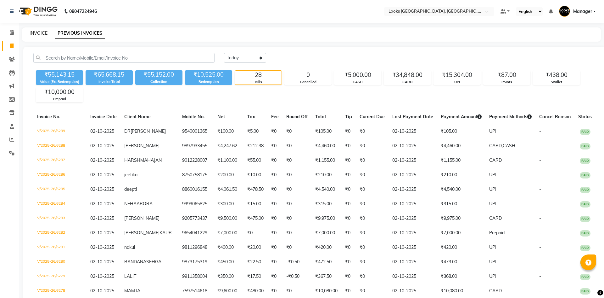
select select "4718"
select select "service"
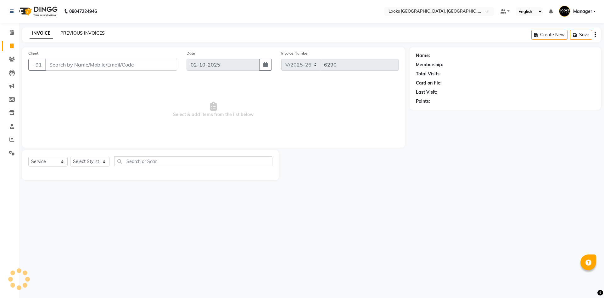
click at [81, 33] on link "PREVIOUS INVOICES" at bounding box center [82, 33] width 44 height 6
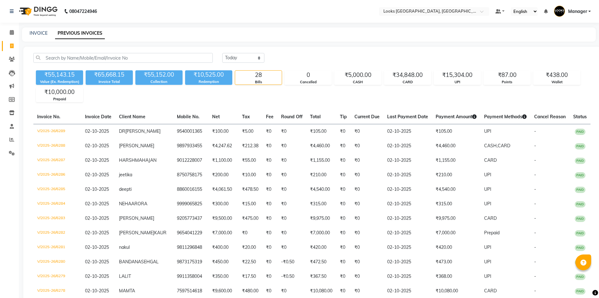
click at [41, 12] on img at bounding box center [37, 12] width 43 height 18
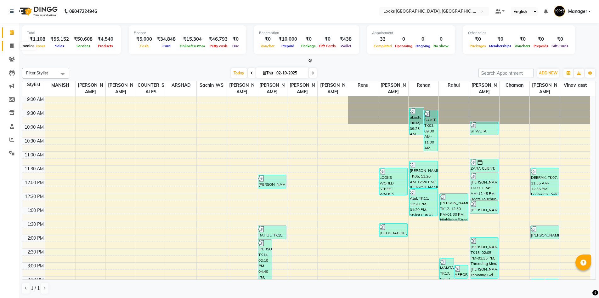
click at [12, 48] on icon at bounding box center [11, 45] width 3 height 5
select select "service"
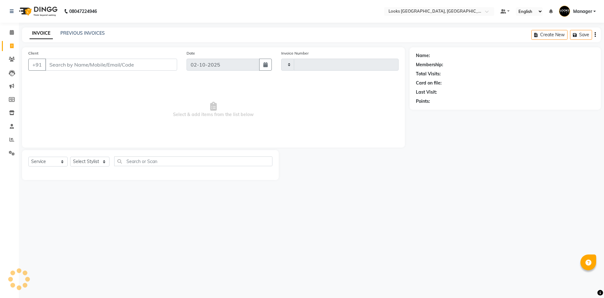
type input "6290"
select select "4718"
click at [81, 35] on link "PREVIOUS INVOICES" at bounding box center [82, 33] width 44 height 6
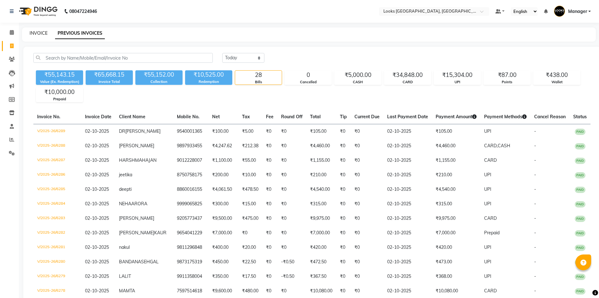
click at [40, 32] on link "INVOICE" at bounding box center [39, 33] width 18 height 6
select select "service"
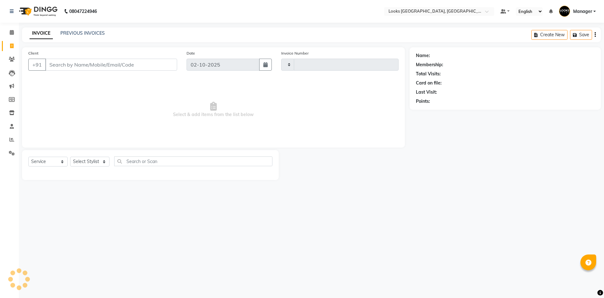
type input "6290"
select select "4718"
click at [83, 164] on select "Select Stylist [PERSON_NAME] [PERSON_NAME] COUNTER_SALES Employee_WS [PERSON_NA…" at bounding box center [89, 161] width 39 height 10
select select "78857"
click at [70, 156] on select "Select Stylist [PERSON_NAME] [PERSON_NAME] COUNTER_SALES Employee_WS [PERSON_NA…" at bounding box center [89, 161] width 39 height 10
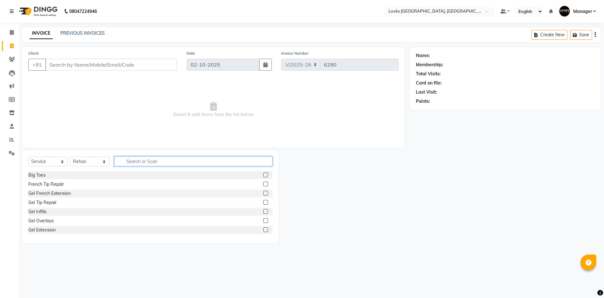
click at [147, 158] on input "text" at bounding box center [193, 161] width 158 height 10
type input "B"
type input "CUT"
click at [264, 182] on div at bounding box center [268, 184] width 9 height 8
click at [264, 185] on label at bounding box center [266, 183] width 5 height 5
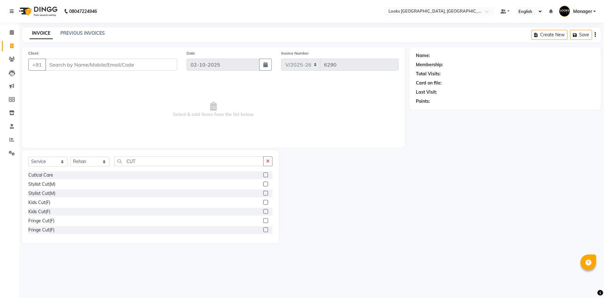
click at [264, 185] on input "checkbox" at bounding box center [266, 184] width 4 height 4
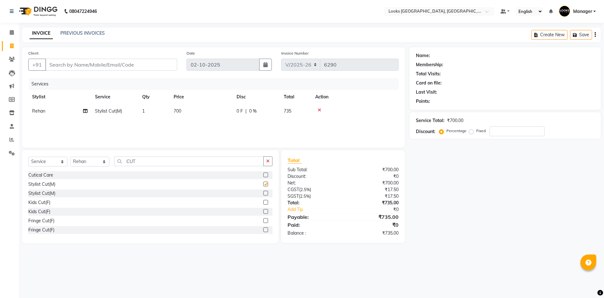
click at [179, 101] on th "Price" at bounding box center [201, 97] width 63 height 14
checkbox input "false"
click at [175, 112] on td "700" at bounding box center [201, 111] width 63 height 14
select select "78857"
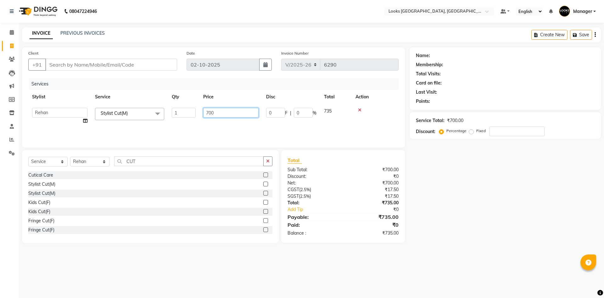
drag, startPoint x: 238, startPoint y: 115, endPoint x: 123, endPoint y: 102, distance: 116.0
click at [123, 102] on table "Stylist Service Qty Price Disc Total Action ARSHAD Ayush Bobby Chaman COUNTER_S…" at bounding box center [213, 109] width 371 height 38
type input "550"
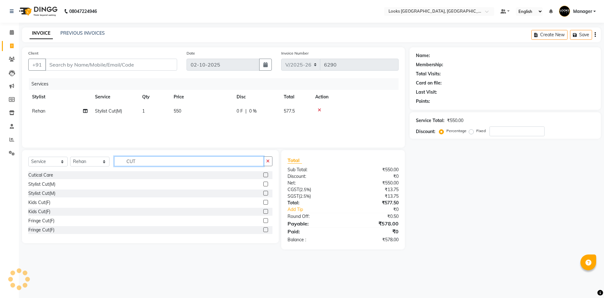
click at [166, 161] on input "CUT" at bounding box center [189, 161] width 150 height 10
type input "SPA"
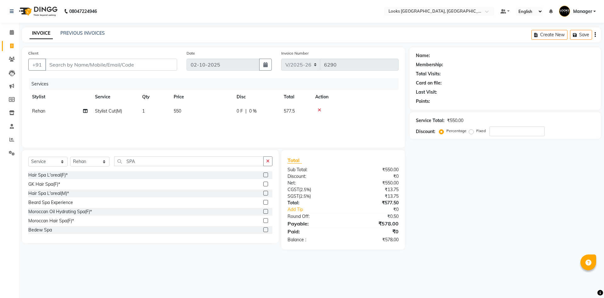
click at [257, 192] on div "Hair Spa L'oreal(M)*" at bounding box center [150, 193] width 244 height 8
click at [264, 193] on label at bounding box center [266, 192] width 5 height 5
click at [264, 193] on input "checkbox" at bounding box center [266, 193] width 4 height 4
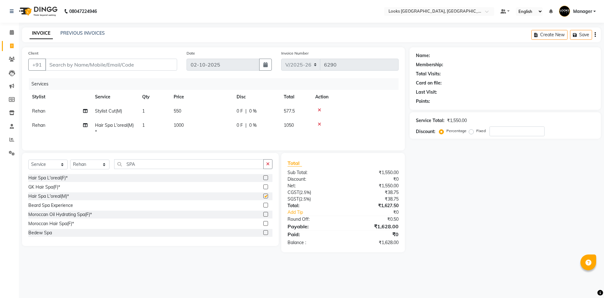
click at [176, 124] on td "1000" at bounding box center [201, 128] width 63 height 21
checkbox input "false"
select select "78857"
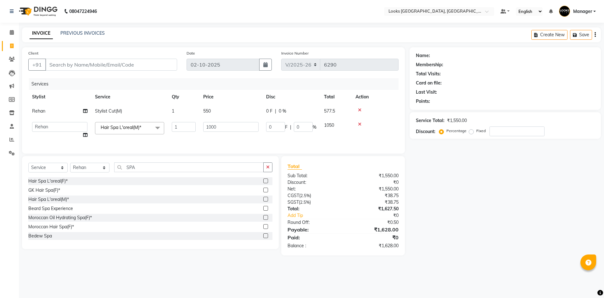
click at [76, 120] on tr "ARSHAD Ayush Bobby Chaman COUNTER_SALES Employee_WS FAREED KOMAL Manager MANISH…" at bounding box center [213, 130] width 371 height 24
type input "1500"
click at [145, 171] on input "SPA" at bounding box center [189, 167] width 150 height 10
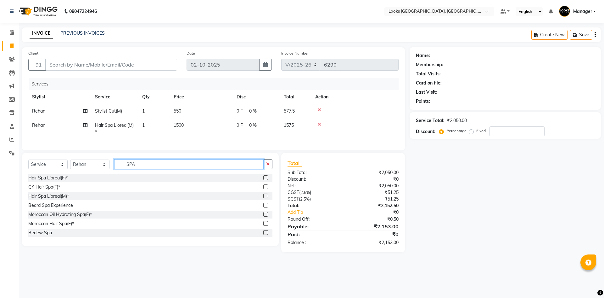
click at [145, 169] on input "SPA" at bounding box center [189, 164] width 150 height 10
type input "TAN O"
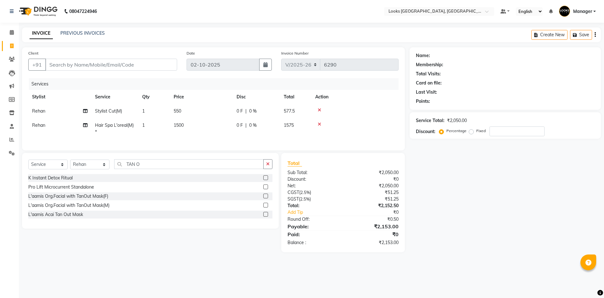
click at [268, 216] on label at bounding box center [266, 214] width 5 height 5
click at [268, 216] on input "checkbox" at bounding box center [266, 214] width 4 height 4
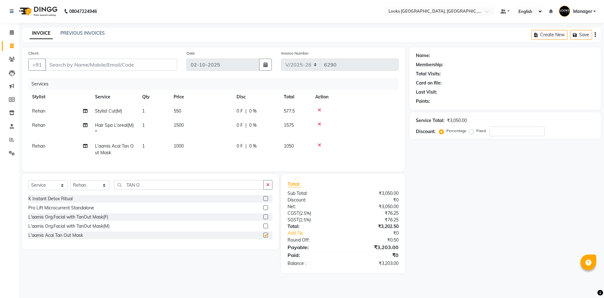
checkbox input "false"
click at [100, 185] on select "Select Stylist [PERSON_NAME] [PERSON_NAME] COUNTER_SALES Employee_WS [PERSON_NA…" at bounding box center [89, 185] width 39 height 10
select select "83411"
click at [70, 185] on select "Select Stylist [PERSON_NAME] [PERSON_NAME] COUNTER_SALES Employee_WS [PERSON_NA…" at bounding box center [89, 185] width 39 height 10
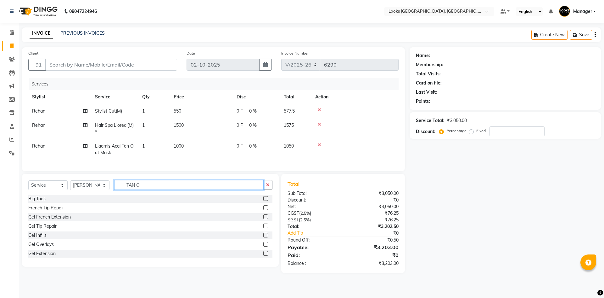
click at [182, 186] on input "TAN O" at bounding box center [189, 185] width 150 height 10
click at [178, 185] on div "Select Service Product Membership Package Voucher Prepaid Gift Card Select Styl…" at bounding box center [150, 219] width 257 height 93
click at [173, 190] on input "TAN O" at bounding box center [189, 185] width 150 height 10
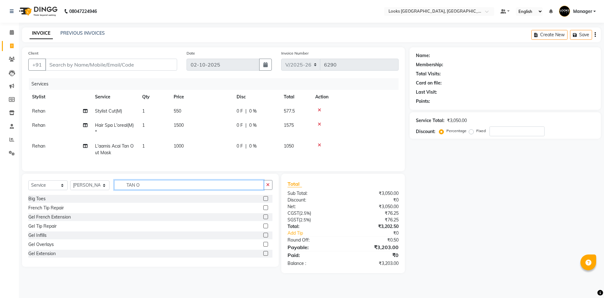
click at [173, 190] on input "TAN O" at bounding box center [189, 185] width 150 height 10
type input "T"
type input "BEARD"
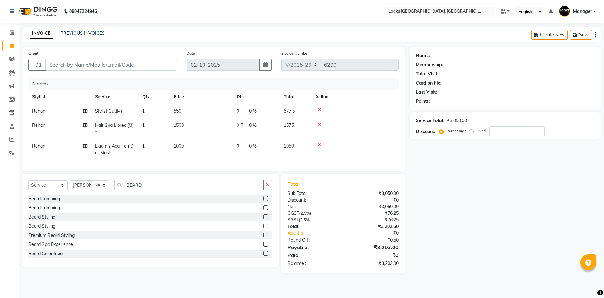
click at [264, 201] on label at bounding box center [266, 198] width 5 height 5
click at [264, 201] on input "checkbox" at bounding box center [266, 198] width 4 height 4
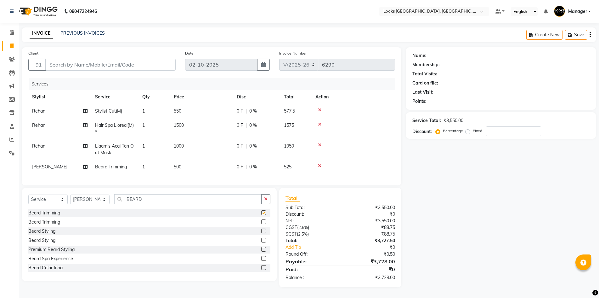
checkbox input "false"
drag, startPoint x: 180, startPoint y: 164, endPoint x: 198, endPoint y: 162, distance: 18.4
click at [179, 164] on span "500" at bounding box center [178, 167] width 8 height 6
select select "83411"
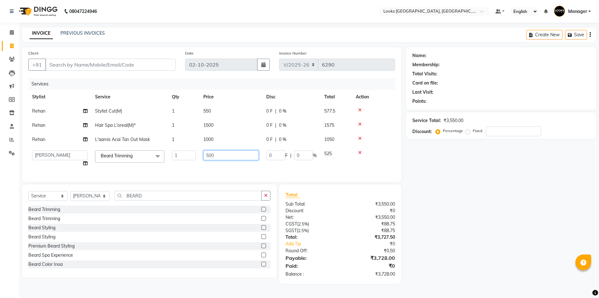
drag, startPoint x: 234, startPoint y: 157, endPoint x: 79, endPoint y: 129, distance: 157.1
click at [79, 129] on tbody "Rehan Stylist Cut(M) 1 550 0 F | 0 % 577.5 Rehan Hair Spa L'oreal(M)* 1 1500 0 …" at bounding box center [211, 137] width 367 height 66
type input "350"
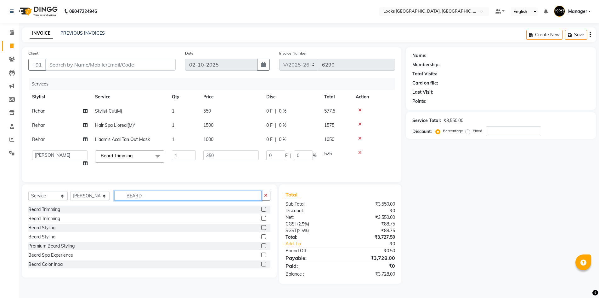
click at [150, 200] on input "BEARD" at bounding box center [187, 195] width 147 height 10
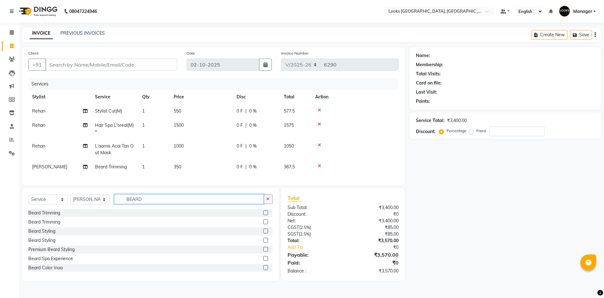
click at [150, 201] on input "BEARD" at bounding box center [189, 199] width 150 height 10
type input "TAN O"
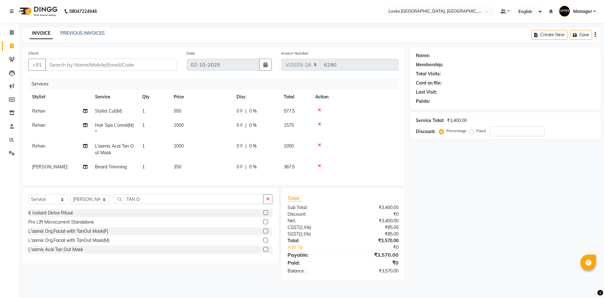
click at [264, 251] on label at bounding box center [266, 249] width 5 height 5
click at [264, 251] on input "checkbox" at bounding box center [266, 249] width 4 height 4
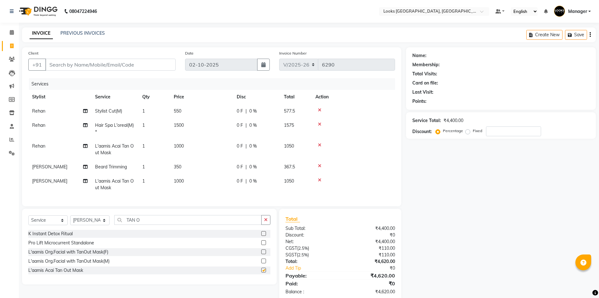
checkbox input "false"
click at [178, 181] on span "1000" at bounding box center [179, 181] width 10 height 6
select select "83411"
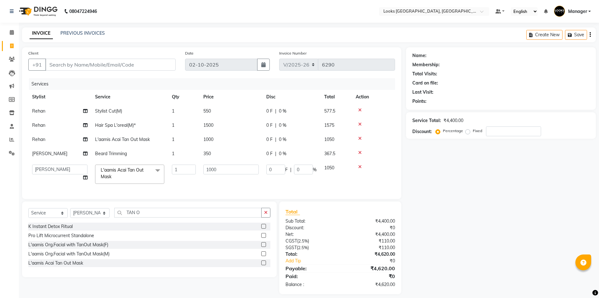
click at [530, 172] on div "Name: Membership: Total Visits: Card on file: Last Visit: Points: Service Total…" at bounding box center [503, 170] width 195 height 247
drag, startPoint x: 164, startPoint y: 63, endPoint x: 176, endPoint y: 65, distance: 11.8
click at [164, 63] on input "Client" at bounding box center [110, 65] width 130 height 12
type input "9"
type input "0"
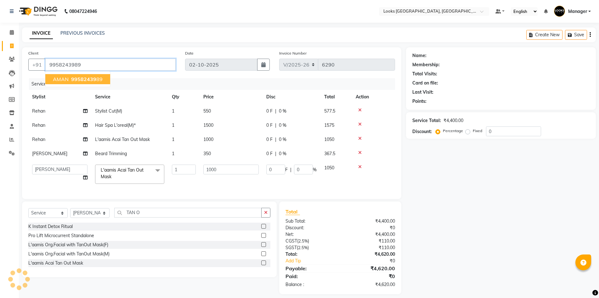
type input "9958243989"
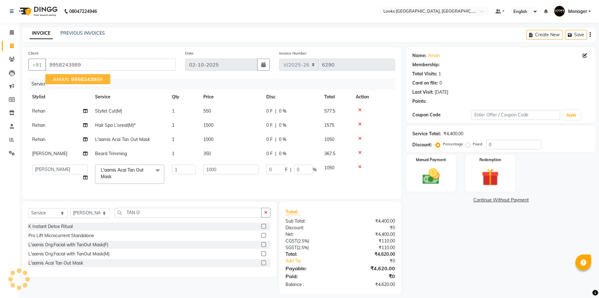
select select "1: Object"
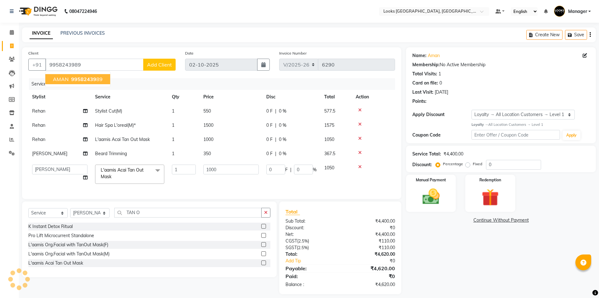
click at [84, 82] on span "99582439" at bounding box center [83, 79] width 25 height 6
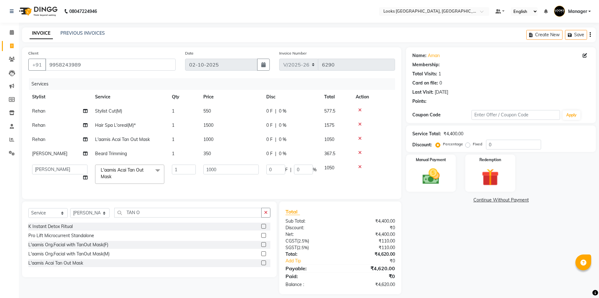
select select "1: Object"
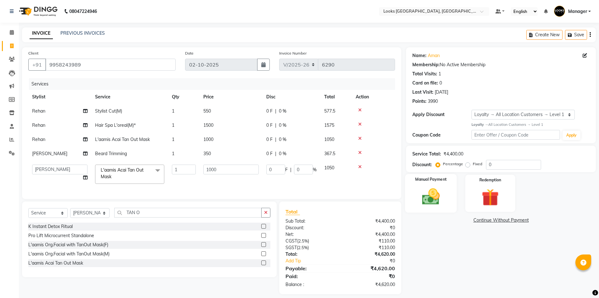
click at [445, 195] on img at bounding box center [431, 196] width 29 height 20
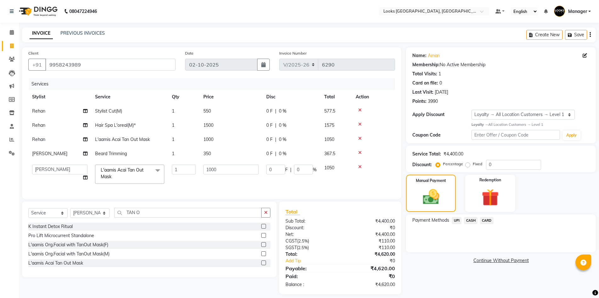
click at [458, 222] on span "UPI" at bounding box center [457, 220] width 10 height 7
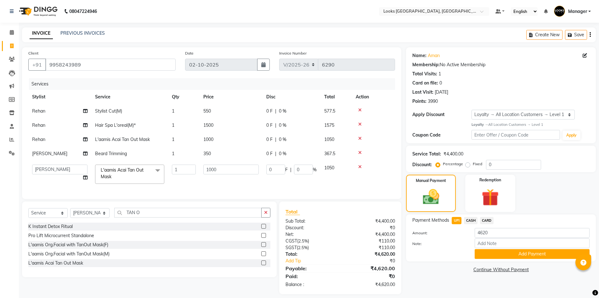
click at [472, 220] on span "CASH" at bounding box center [471, 220] width 14 height 7
click at [485, 249] on button "Add Payment" at bounding box center [532, 254] width 115 height 10
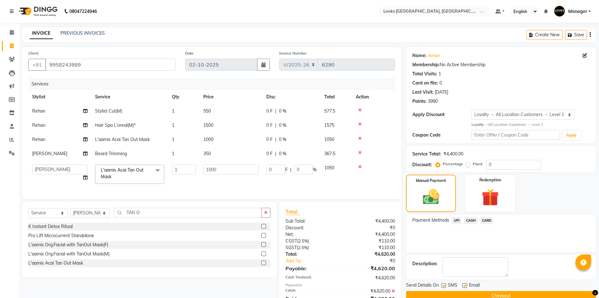
scroll to position [65, 0]
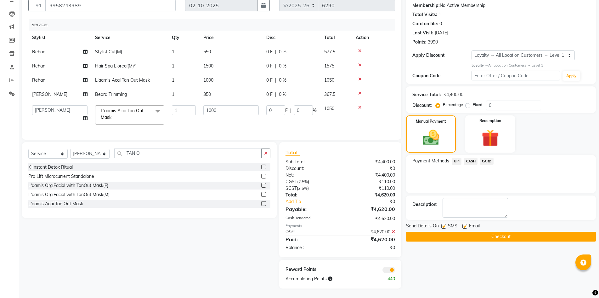
click at [464, 224] on label at bounding box center [465, 226] width 5 height 5
click at [464, 224] on input "checkbox" at bounding box center [465, 226] width 4 height 4
checkbox input "false"
click at [477, 232] on button "Checkout" at bounding box center [501, 236] width 190 height 10
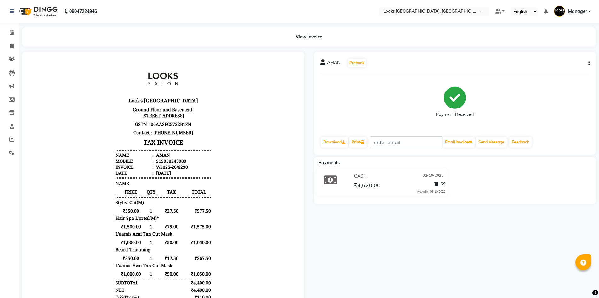
click at [50, 9] on img at bounding box center [37, 12] width 43 height 18
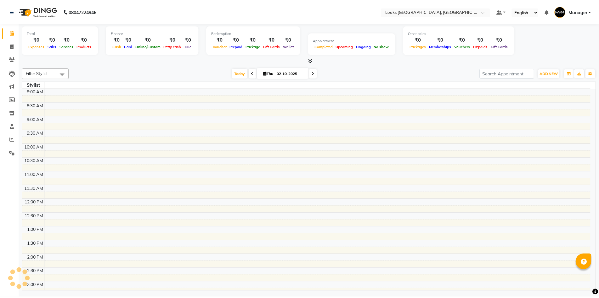
scroll to position [137, 0]
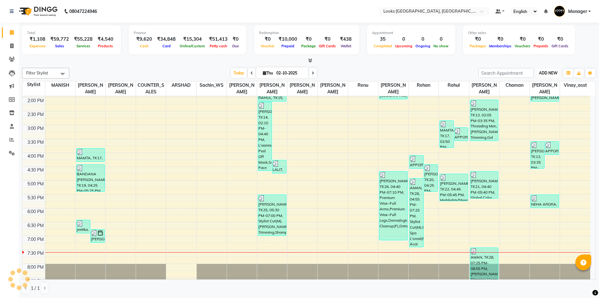
click at [554, 74] on span "ADD NEW" at bounding box center [548, 73] width 19 height 5
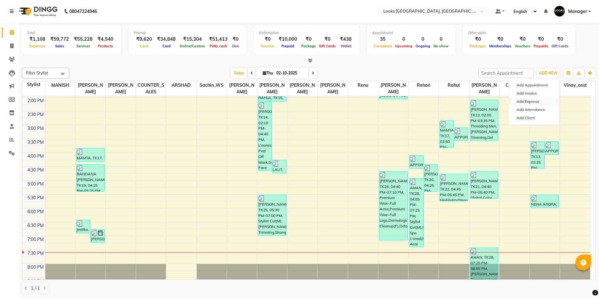
click at [550, 100] on link "Add Expense" at bounding box center [534, 101] width 50 height 8
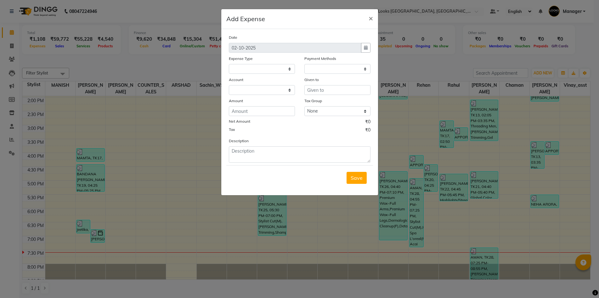
select select
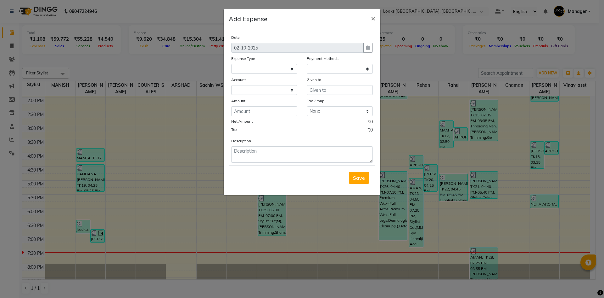
select select "1"
select select "3555"
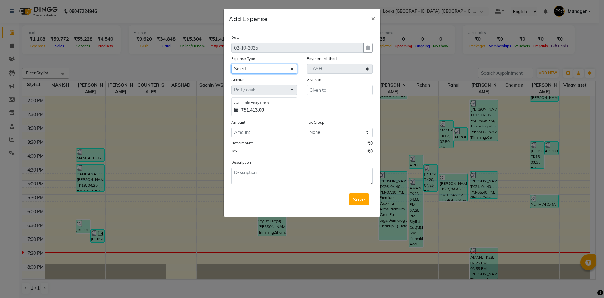
drag, startPoint x: 278, startPoint y: 67, endPoint x: 303, endPoint y: 94, distance: 36.5
click at [278, 67] on select "Select Accommodation Aesthetics Bank Deposit BLINKIT Cash Handover Client Refun…" at bounding box center [264, 69] width 66 height 10
select select "24391"
click at [231, 64] on select "Select Accommodation Aesthetics Bank Deposit BLINKIT Cash Handover Client Refun…" at bounding box center [264, 69] width 66 height 10
click at [320, 89] on input "text" at bounding box center [340, 90] width 66 height 10
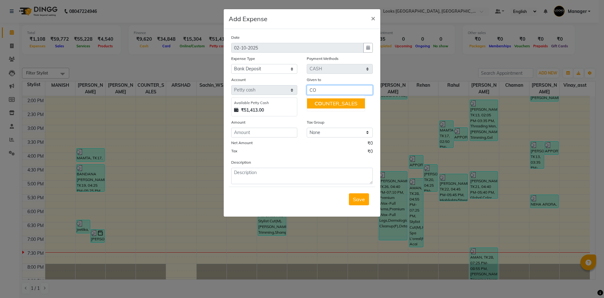
drag, startPoint x: 338, startPoint y: 105, endPoint x: 310, endPoint y: 119, distance: 31.7
click at [338, 105] on ngb-highlight "CO UNTER_SALES" at bounding box center [336, 103] width 43 height 6
type input "COUNTER_SALES"
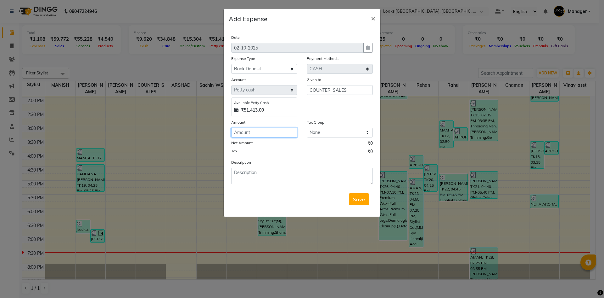
drag, startPoint x: 290, startPoint y: 133, endPoint x: 604, endPoint y: 152, distance: 314.5
click at [290, 133] on input "number" at bounding box center [264, 133] width 66 height 10
click at [371, 179] on textarea at bounding box center [302, 175] width 142 height 16
type input "25700"
click at [359, 178] on textarea at bounding box center [302, 175] width 142 height 16
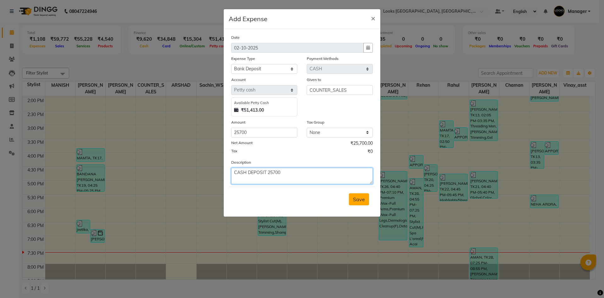
type textarea "CASH DEPOSIT 25700"
click at [365, 197] on span "Save" at bounding box center [359, 199] width 12 height 6
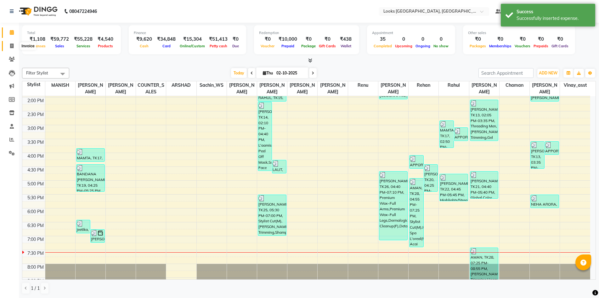
click at [11, 43] on span at bounding box center [11, 46] width 11 height 7
select select "service"
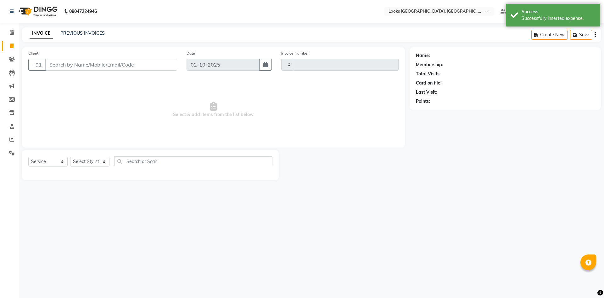
type input "6291"
select select "4718"
click at [41, 7] on img at bounding box center [37, 12] width 43 height 18
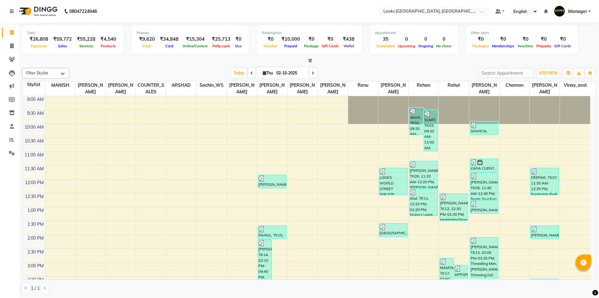
click at [44, 10] on img at bounding box center [37, 12] width 43 height 18
click at [551, 76] on button "ADD NEW Toggle Dropdown" at bounding box center [548, 73] width 22 height 9
click at [536, 100] on link "Add Expense" at bounding box center [534, 101] width 50 height 8
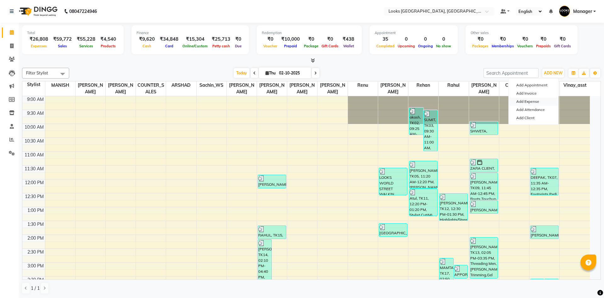
select select "1"
select select "3555"
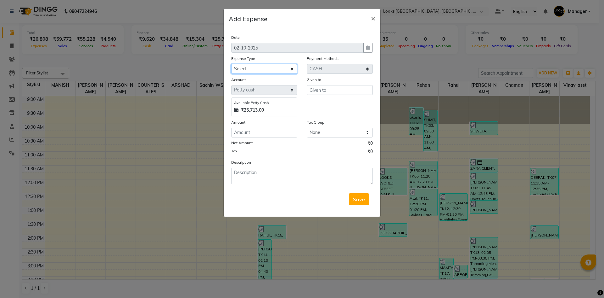
drag, startPoint x: 278, startPoint y: 67, endPoint x: 281, endPoint y: 71, distance: 5.3
click at [278, 67] on select "Select Accommodation Aesthetics Bank Deposit BLINKIT Cash Handover Client Refun…" at bounding box center [264, 69] width 66 height 10
select select "19731"
click at [231, 64] on select "Select Accommodation Aesthetics Bank Deposit BLINKIT Cash Handover Client Refun…" at bounding box center [264, 69] width 66 height 10
click at [319, 88] on input "text" at bounding box center [340, 90] width 66 height 10
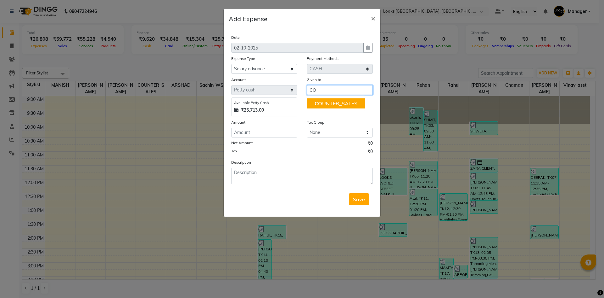
click at [331, 103] on ngb-highlight "CO UNTER_SALES" at bounding box center [336, 103] width 43 height 6
type input "COUNTER_SALES"
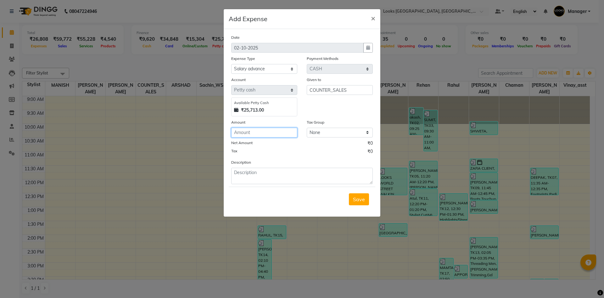
click at [278, 131] on input "number" at bounding box center [264, 133] width 66 height 10
type input "500"
click at [334, 177] on textarea at bounding box center [302, 175] width 142 height 16
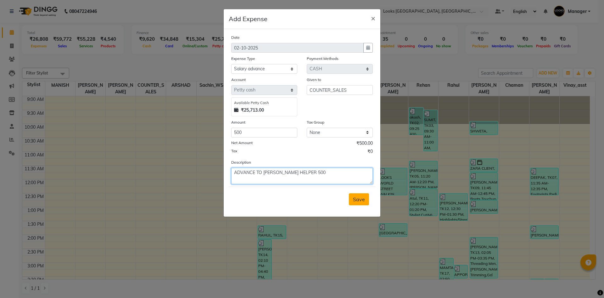
type textarea "ADVANCE TO KAMIL HELPER 500"
click at [358, 194] on button "Save" at bounding box center [359, 199] width 20 height 12
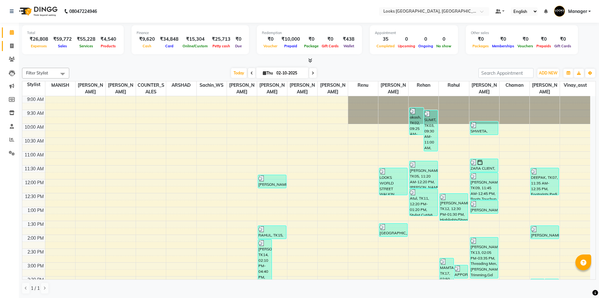
click at [15, 48] on span at bounding box center [11, 46] width 11 height 7
select select "service"
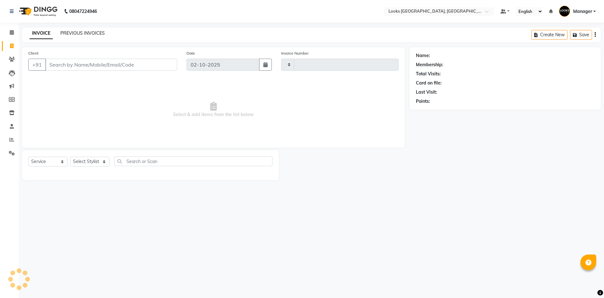
type input "6291"
select select "4718"
click at [72, 35] on link "PREVIOUS INVOICES" at bounding box center [82, 33] width 44 height 6
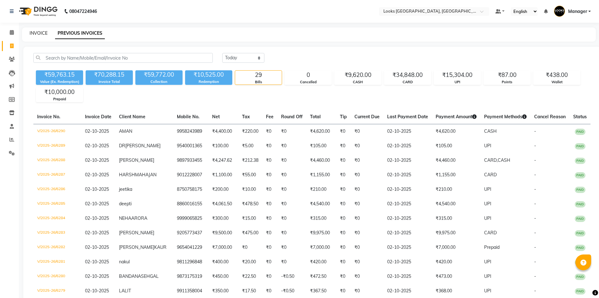
click at [42, 34] on link "INVOICE" at bounding box center [39, 33] width 18 height 6
select select "service"
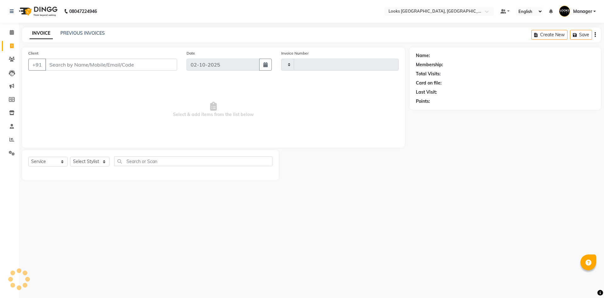
type input "6291"
select select "4718"
click at [91, 33] on link "PREVIOUS INVOICES" at bounding box center [82, 33] width 44 height 6
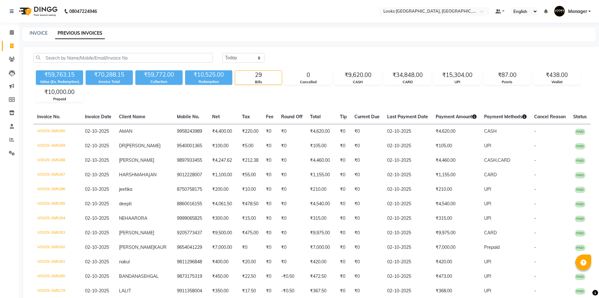
click at [40, 30] on div "INVOICE PREVIOUS INVOICES" at bounding box center [309, 34] width 574 height 14
click at [38, 34] on link "INVOICE" at bounding box center [39, 33] width 18 height 6
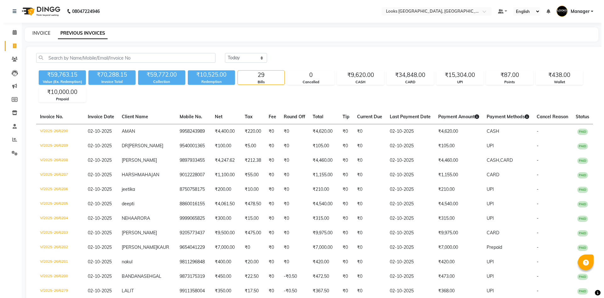
select select "service"
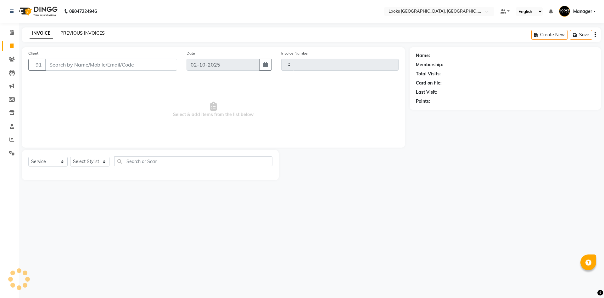
type input "6291"
select select "4718"
click at [79, 33] on link "PREVIOUS INVOICES" at bounding box center [82, 33] width 44 height 6
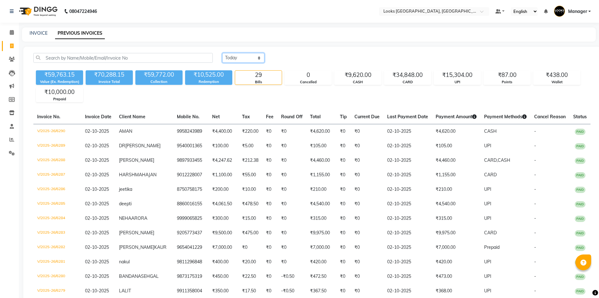
click at [246, 60] on select "Today Yesterday Custom Range" at bounding box center [243, 58] width 42 height 10
select select "yesterday"
click at [222, 53] on select "Today Yesterday Custom Range" at bounding box center [243, 58] width 42 height 10
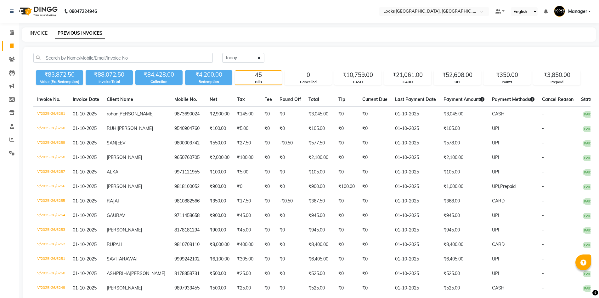
click at [44, 31] on link "INVOICE" at bounding box center [39, 33] width 18 height 6
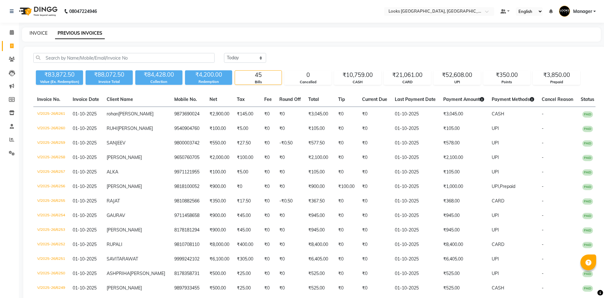
select select "4718"
select select "service"
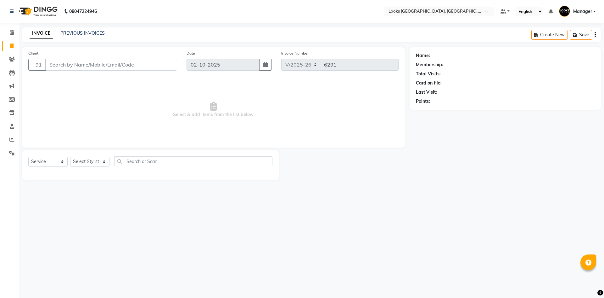
click at [37, 6] on img at bounding box center [37, 12] width 43 height 18
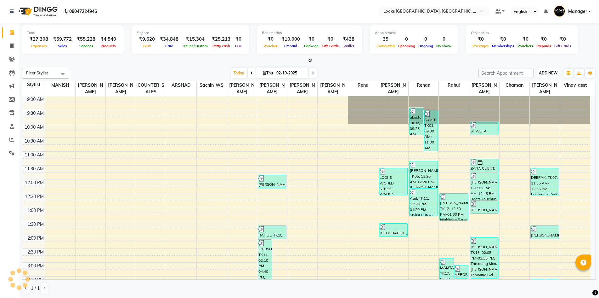
click at [553, 75] on span "ADD NEW" at bounding box center [548, 73] width 19 height 5
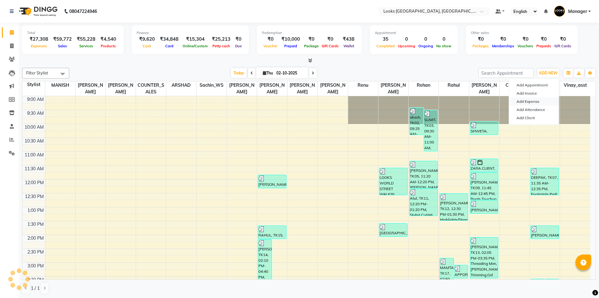
click at [538, 101] on link "Add Expense" at bounding box center [534, 101] width 50 height 8
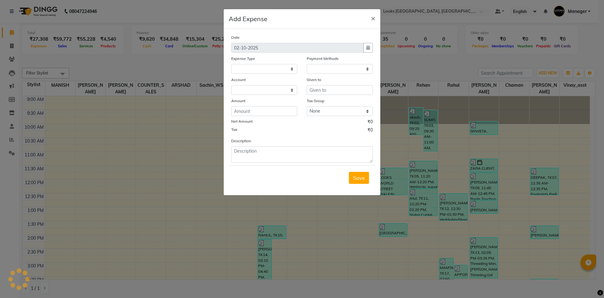
select select
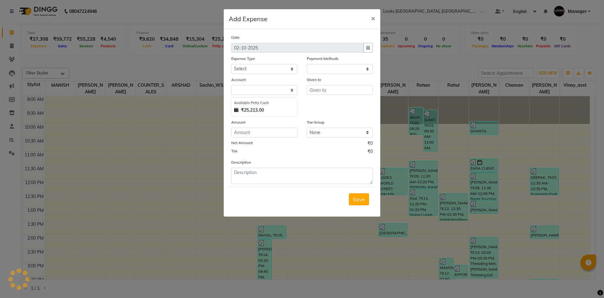
select select "1"
select select "3555"
click at [287, 71] on select "Select Accommodation Aesthetics Bank Deposit BLINKIT Cash Handover Client Refun…" at bounding box center [264, 69] width 66 height 10
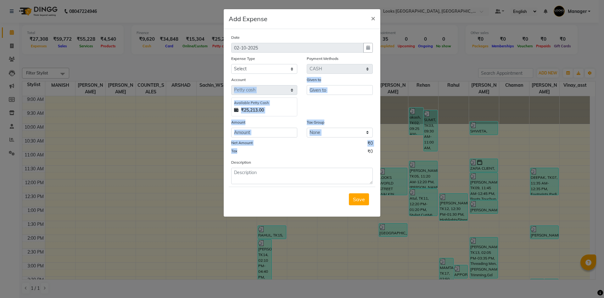
drag, startPoint x: 296, startPoint y: 91, endPoint x: 289, endPoint y: 132, distance: 41.6
click at [289, 132] on div "Date 02-10-2025 Expense Type Select Accommodation Aesthetics Bank Deposit BLINK…" at bounding box center [302, 109] width 142 height 150
drag, startPoint x: 287, startPoint y: 67, endPoint x: 292, endPoint y: 73, distance: 8.0
click at [287, 67] on select "Select Accommodation Aesthetics Bank Deposit BLINKIT Cash Handover Client Refun…" at bounding box center [264, 69] width 66 height 10
select select "24170"
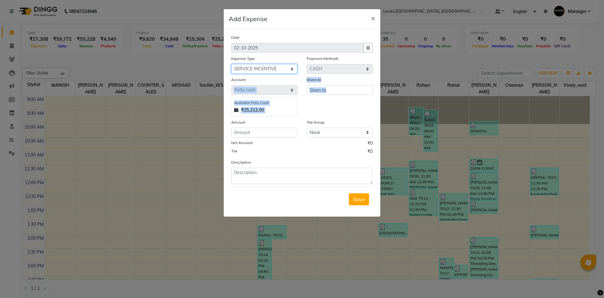
click at [231, 64] on select "Select Accommodation Aesthetics Bank Deposit BLINKIT Cash Handover Client Refun…" at bounding box center [264, 69] width 66 height 10
click at [340, 87] on input "text" at bounding box center [340, 90] width 66 height 10
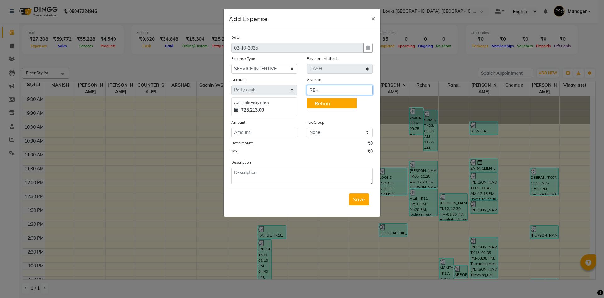
click at [335, 103] on button "Reh an" at bounding box center [332, 103] width 50 height 10
type input "Rehan"
click at [275, 130] on input "number" at bounding box center [264, 133] width 66 height 10
type input "19"
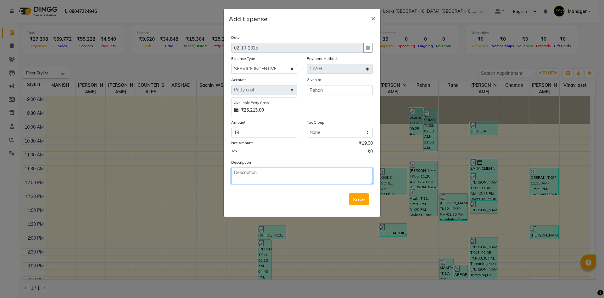
click at [323, 169] on textarea at bounding box center [302, 175] width 142 height 16
type textarea "REHAN INCENTIVE 193"
click at [359, 198] on span "Save" at bounding box center [359, 199] width 12 height 6
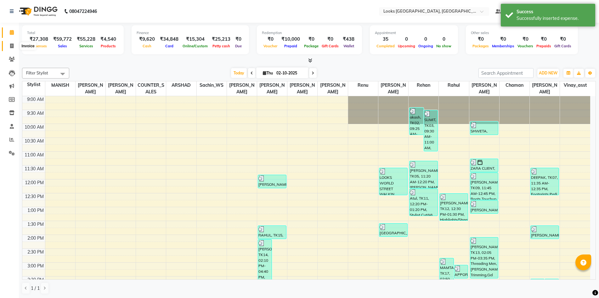
click at [11, 48] on span at bounding box center [11, 46] width 11 height 7
select select "service"
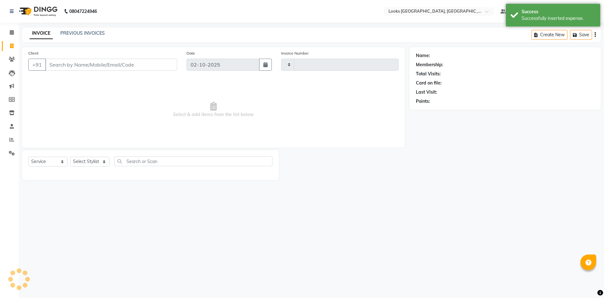
type input "6291"
select select "4718"
click at [44, 11] on img at bounding box center [37, 12] width 43 height 18
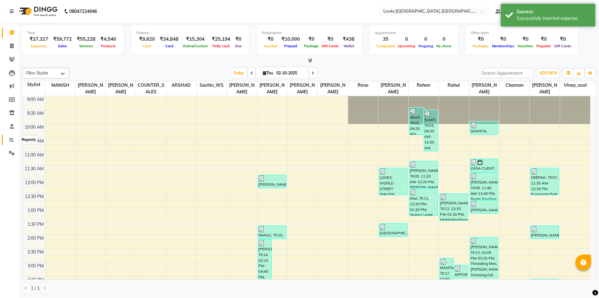
click at [8, 139] on span at bounding box center [11, 139] width 11 height 7
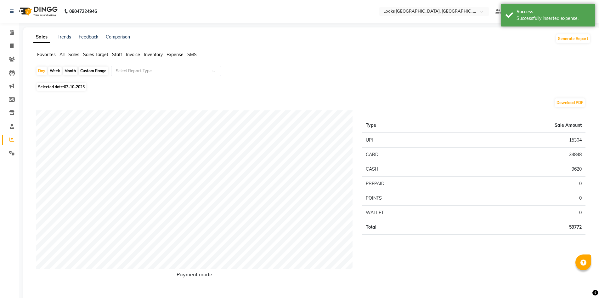
click at [121, 55] on span "Staff" at bounding box center [117, 55] width 10 height 6
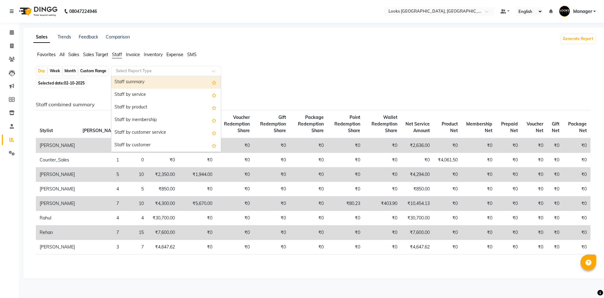
click at [139, 75] on div "Select Report Type" at bounding box center [166, 71] width 110 height 10
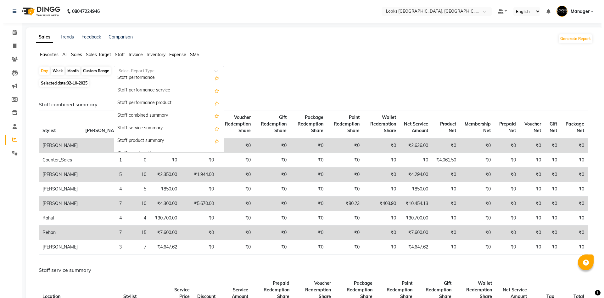
scroll to position [113, 0]
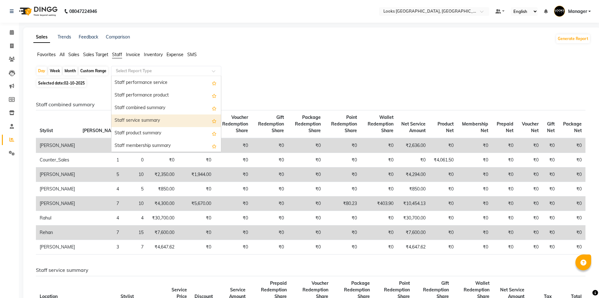
click at [179, 121] on div "Staff service summary" at bounding box center [166, 120] width 110 height 13
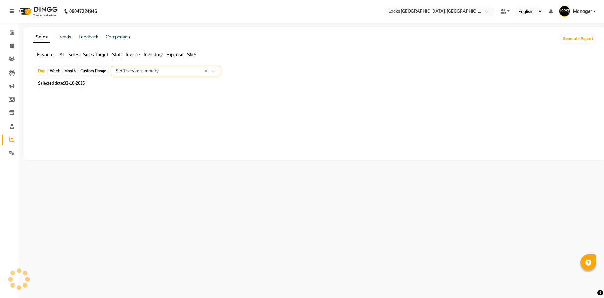
select select "full_report"
select select "csv"
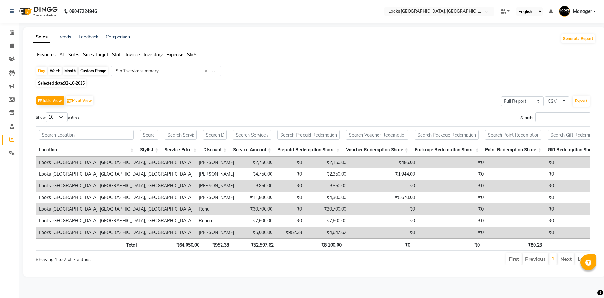
drag, startPoint x: 604, startPoint y: 170, endPoint x: 548, endPoint y: 234, distance: 84.6
click at [604, 249] on div "Sales Trends Feedback Comparison Generate Report Favorites All Sales Sales Targ…" at bounding box center [314, 151] width 583 height 249
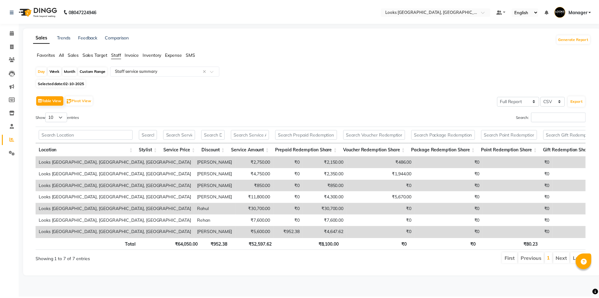
scroll to position [0, 189]
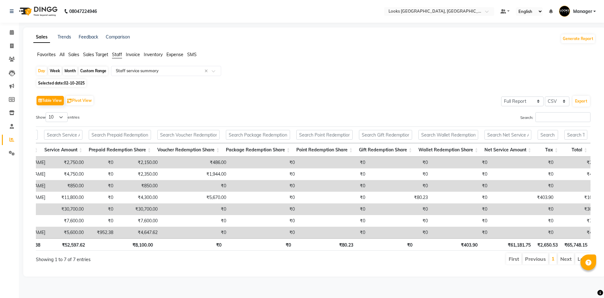
click at [79, 80] on span "Selected date: 02-10-2025" at bounding box center [62, 83] width 50 height 8
select select "10"
select select "2025"
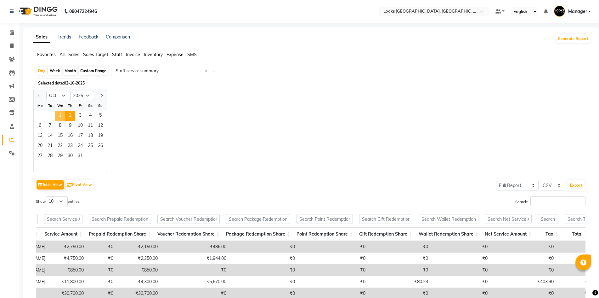
click at [62, 113] on span "1" at bounding box center [60, 116] width 10 height 10
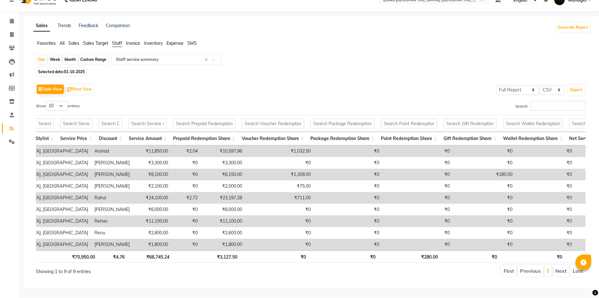
scroll to position [0, 194]
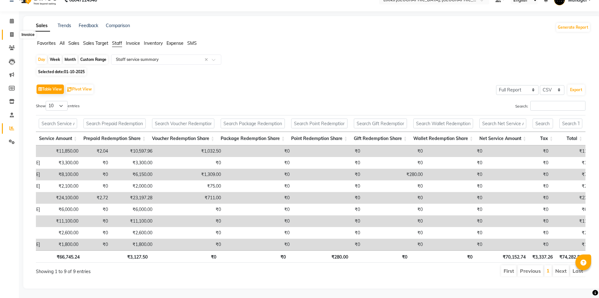
click at [12, 32] on icon at bounding box center [11, 34] width 3 height 5
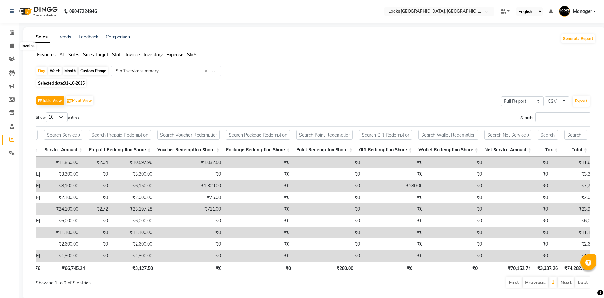
select select "4718"
select select "service"
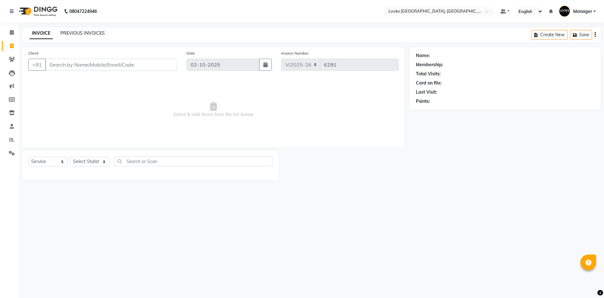
click at [101, 34] on link "PREVIOUS INVOICES" at bounding box center [82, 33] width 44 height 6
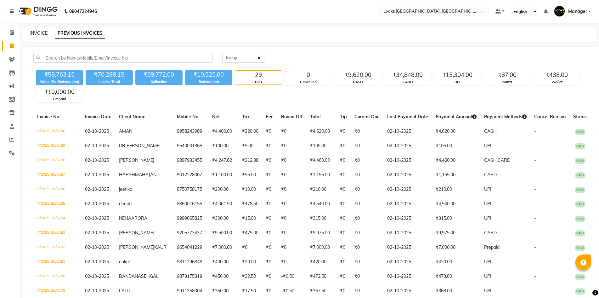
click at [44, 35] on link "INVOICE" at bounding box center [39, 33] width 18 height 6
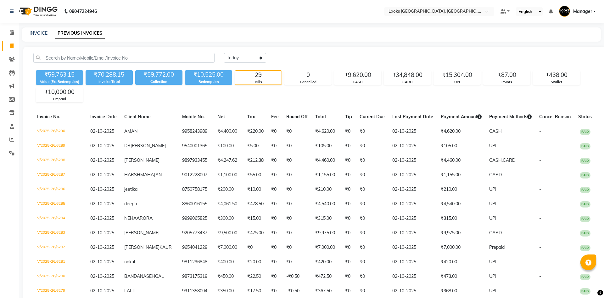
select select "4718"
select select "service"
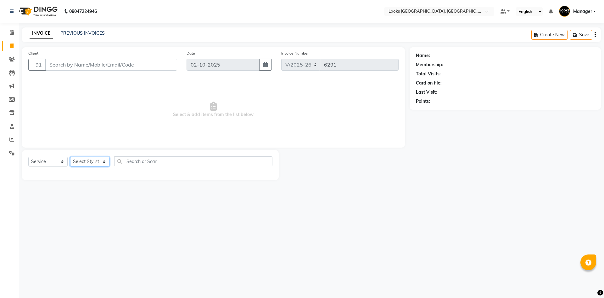
click at [91, 165] on select "Select Stylist [PERSON_NAME] [PERSON_NAME] COUNTER_SALES Employee_WS [PERSON_NA…" at bounding box center [89, 161] width 39 height 10
select select "82798"
click at [70, 156] on select "Select Stylist [PERSON_NAME] [PERSON_NAME] COUNTER_SALES Employee_WS [PERSON_NA…" at bounding box center [89, 161] width 39 height 10
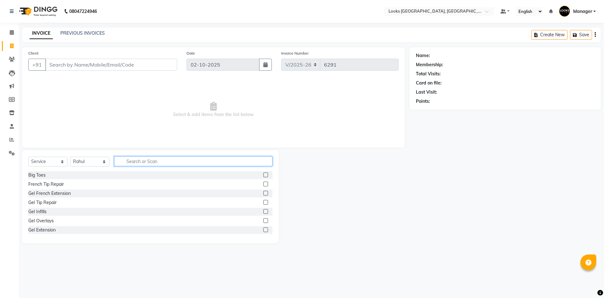
click at [163, 164] on input "text" at bounding box center [193, 161] width 158 height 10
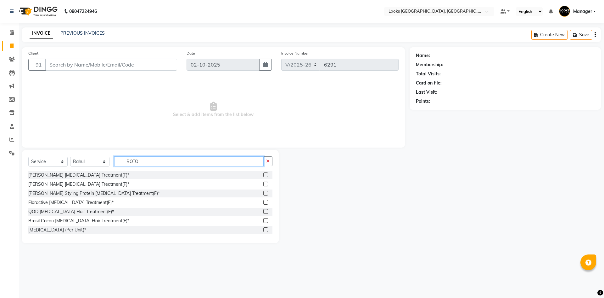
type input "BOTO"
drag, startPoint x: 259, startPoint y: 229, endPoint x: 209, endPoint y: 121, distance: 119.0
click at [264, 229] on label at bounding box center [266, 229] width 5 height 5
click at [264, 229] on input "checkbox" at bounding box center [266, 230] width 4 height 4
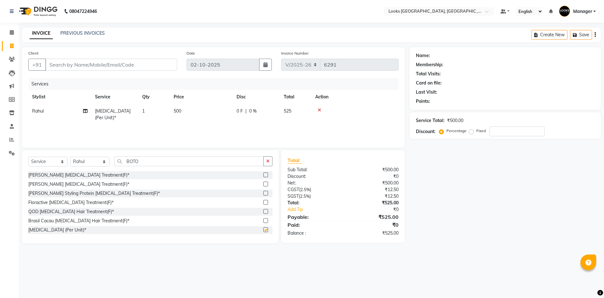
checkbox input "false"
click at [177, 110] on span "500" at bounding box center [178, 111] width 8 height 6
select select "82798"
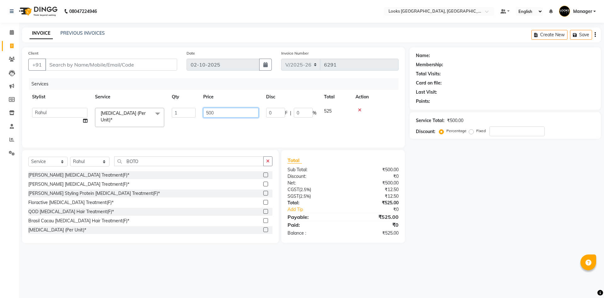
drag, startPoint x: 251, startPoint y: 115, endPoint x: 129, endPoint y: 101, distance: 122.6
click at [130, 101] on table "Stylist Service Qty Price Disc Total Action ARSHAD Ayush Bobby Chaman COUNTER_S…" at bounding box center [213, 110] width 371 height 41
type input "10500"
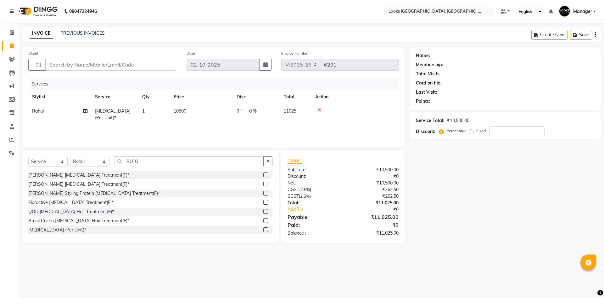
click at [168, 167] on div "Select Service Product Membership Package Voucher Prepaid Gift Card Select Styl…" at bounding box center [150, 163] width 244 height 15
click at [169, 162] on input "BOTO" at bounding box center [189, 161] width 150 height 10
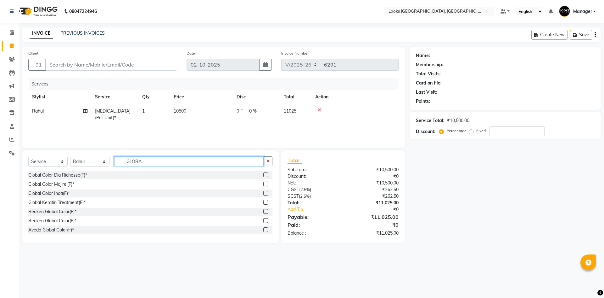
type input "GLOBA"
click at [264, 191] on label at bounding box center [266, 192] width 5 height 5
click at [264, 191] on input "checkbox" at bounding box center [266, 193] width 4 height 4
checkbox input "true"
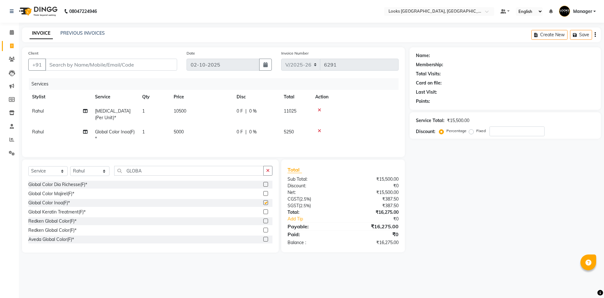
click at [179, 129] on span "5000" at bounding box center [179, 132] width 10 height 6
select select "82798"
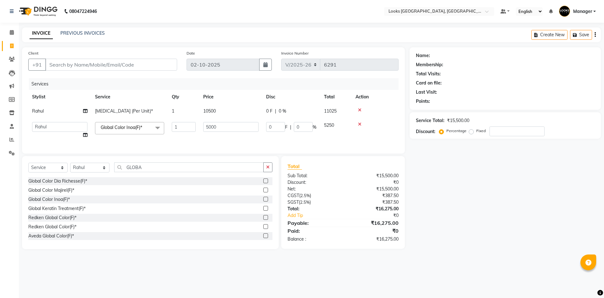
checkbox input "false"
drag, startPoint x: 217, startPoint y: 126, endPoint x: 101, endPoint y: 117, distance: 116.2
click at [104, 122] on tr "ARSHAD Ayush Bobby Chaman COUNTER_SALES Employee_WS FAREED KOMAL Manager MANISH…" at bounding box center [213, 130] width 371 height 24
type input "9500"
click at [480, 192] on div "Name: Membership: Total Visits: Card on file: Last Visit: Points: Service Total…" at bounding box center [508, 147] width 196 height 201
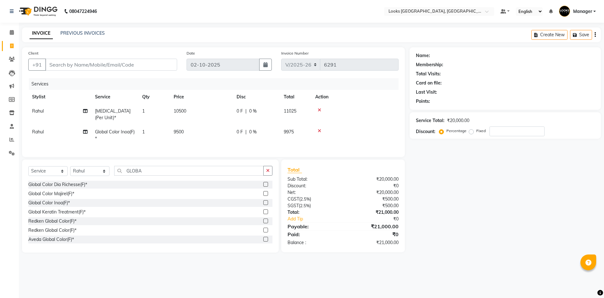
click at [177, 128] on td "9500" at bounding box center [201, 135] width 63 height 21
select select "82798"
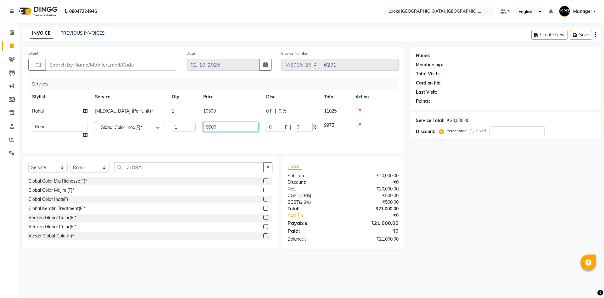
drag, startPoint x: 195, startPoint y: 127, endPoint x: 137, endPoint y: 121, distance: 58.3
click at [140, 126] on tr "ARSHAD Ayush Bobby Chaman COUNTER_SALES Employee_WS FAREED KOMAL Manager MANISH…" at bounding box center [213, 130] width 371 height 24
type input "6500"
click at [197, 144] on div "Services Stylist Service Qty Price Disc Total Action Rahul Botox (Per Unit)* 1 …" at bounding box center [213, 112] width 371 height 69
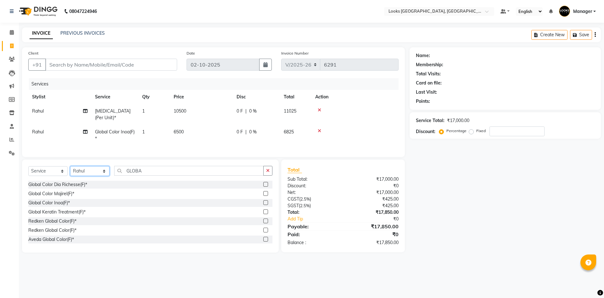
click at [96, 174] on select "Select Stylist [PERSON_NAME] [PERSON_NAME] COUNTER_SALES Employee_WS [PERSON_NA…" at bounding box center [89, 171] width 39 height 10
select select "84465"
click at [70, 166] on select "Select Stylist [PERSON_NAME] [PERSON_NAME] COUNTER_SALES Employee_WS [PERSON_NA…" at bounding box center [89, 171] width 39 height 10
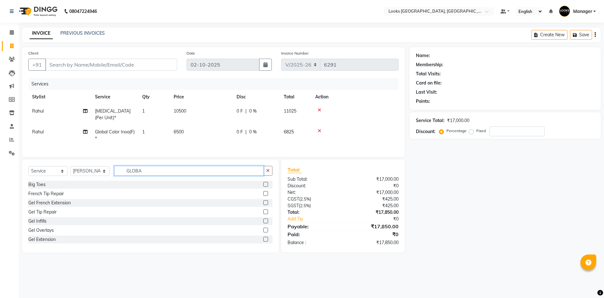
click at [159, 172] on input "GLOBA" at bounding box center [189, 171] width 150 height 10
click at [264, 201] on label at bounding box center [266, 202] width 5 height 5
click at [264, 201] on input "checkbox" at bounding box center [266, 203] width 4 height 4
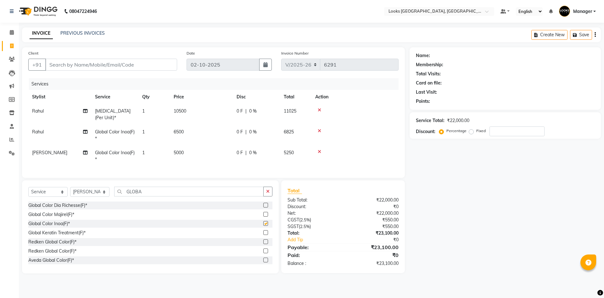
checkbox input "false"
click at [179, 150] on span "5000" at bounding box center [179, 153] width 10 height 6
select select "84465"
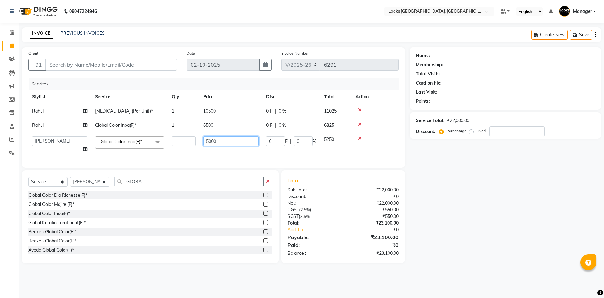
drag, startPoint x: 179, startPoint y: 139, endPoint x: 88, endPoint y: 126, distance: 92.6
click at [82, 134] on tr "ARSHAD Ayush Bobby Chaman COUNTER_SALES Employee_WS FAREED KOMAL Manager MANISH…" at bounding box center [213, 144] width 371 height 24
type input "3000"
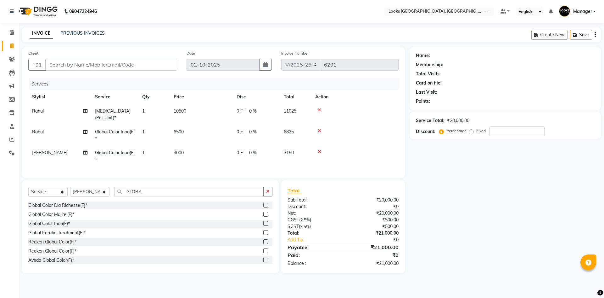
click at [467, 184] on div "Name: Membership: Total Visits: Card on file: Last Visit: Points: Service Total…" at bounding box center [508, 160] width 196 height 226
click at [112, 60] on input "Client" at bounding box center [111, 65] width 132 height 12
type input "8"
type input "0"
type input "8742901111"
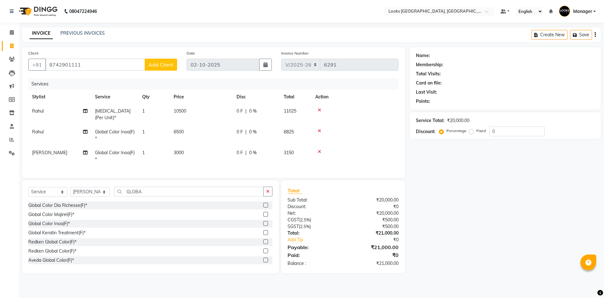
click at [173, 67] on button "Add Client" at bounding box center [161, 65] width 32 height 12
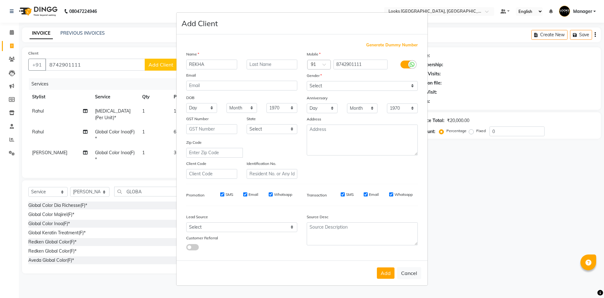
type input "REKHA"
click at [315, 82] on select "Select Male Female Other Prefer Not To Say" at bounding box center [362, 86] width 111 height 10
select select "female"
click at [307, 81] on select "Select Male Female Other Prefer Not To Say" at bounding box center [362, 86] width 111 height 10
click at [383, 270] on button "Add" at bounding box center [386, 272] width 18 height 11
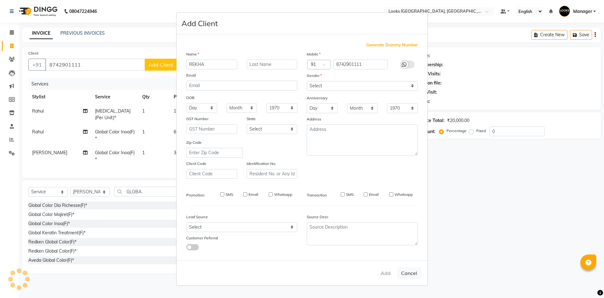
select select
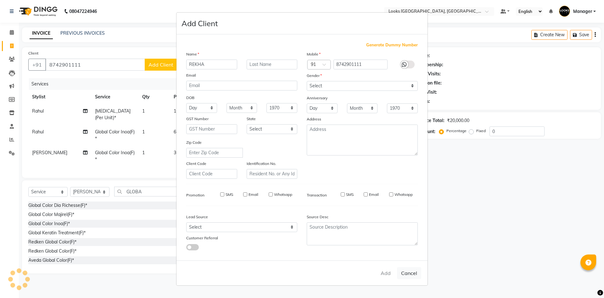
select select
checkbox input "false"
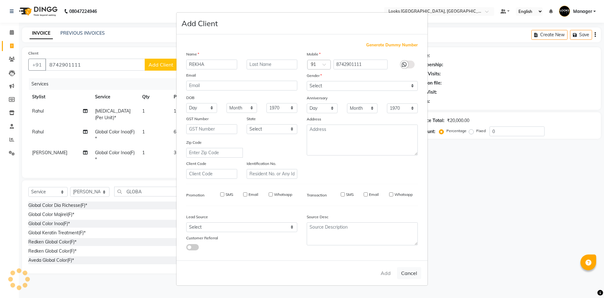
checkbox input "false"
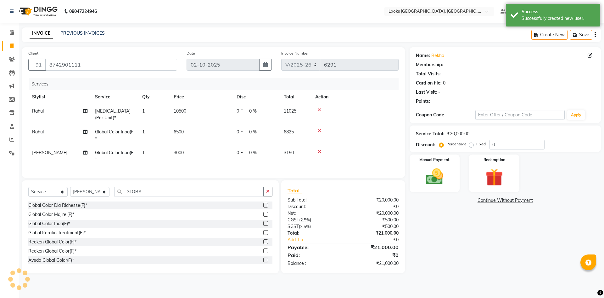
select select "1: Object"
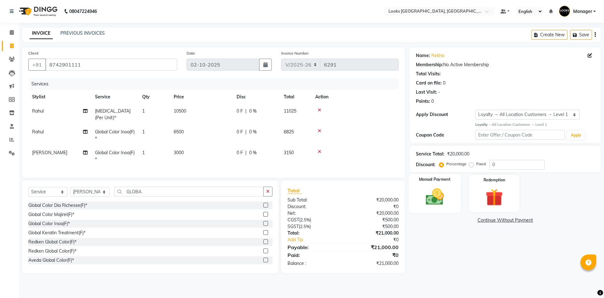
click at [449, 192] on img at bounding box center [434, 196] width 29 height 21
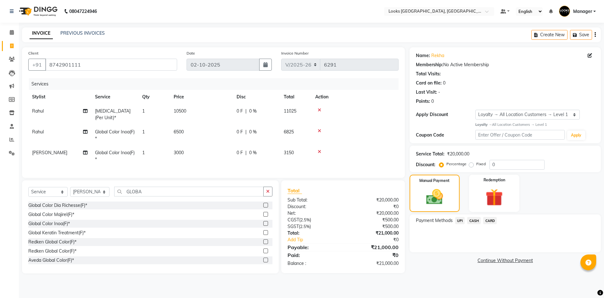
click at [487, 219] on span "CARD" at bounding box center [491, 220] width 14 height 7
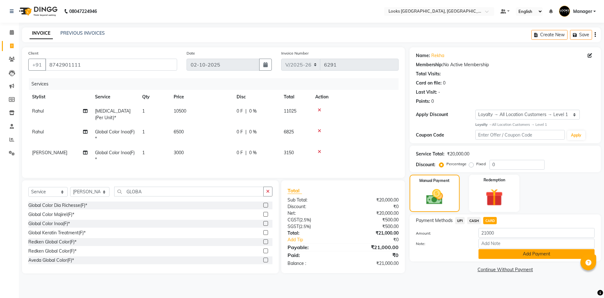
click at [518, 249] on button "Add Payment" at bounding box center [537, 254] width 116 height 10
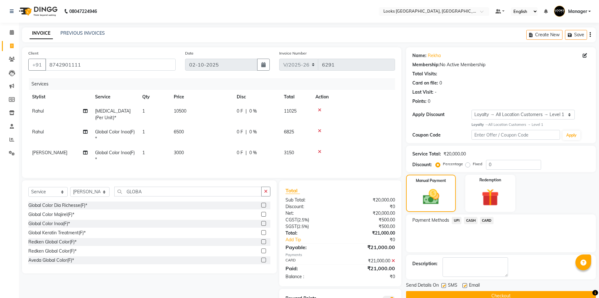
scroll to position [28, 0]
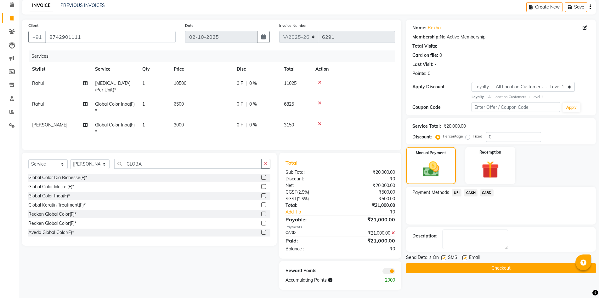
drag, startPoint x: 463, startPoint y: 255, endPoint x: 570, endPoint y: 235, distance: 108.6
click at [464, 255] on label at bounding box center [465, 257] width 5 height 5
click at [464, 256] on input "checkbox" at bounding box center [465, 258] width 4 height 4
checkbox input "false"
click at [468, 267] on button "Checkout" at bounding box center [501, 268] width 190 height 10
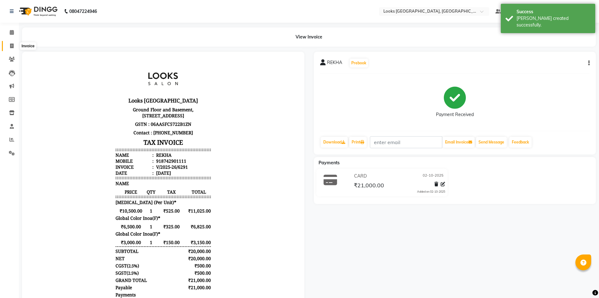
click at [14, 45] on span at bounding box center [11, 46] width 11 height 7
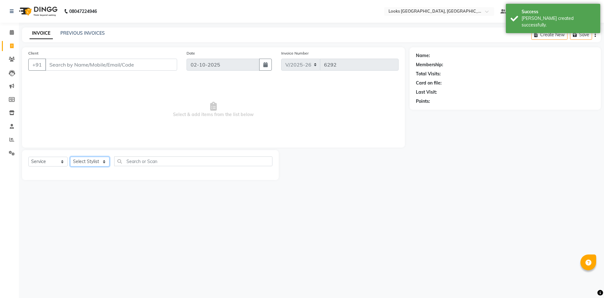
click at [97, 161] on select "Select Stylist [PERSON_NAME] [PERSON_NAME] COUNTER_SALES Employee_WS [PERSON_NA…" at bounding box center [89, 161] width 39 height 10
click at [70, 156] on select "Select Stylist [PERSON_NAME] [PERSON_NAME] COUNTER_SALES Employee_WS [PERSON_NA…" at bounding box center [89, 161] width 39 height 10
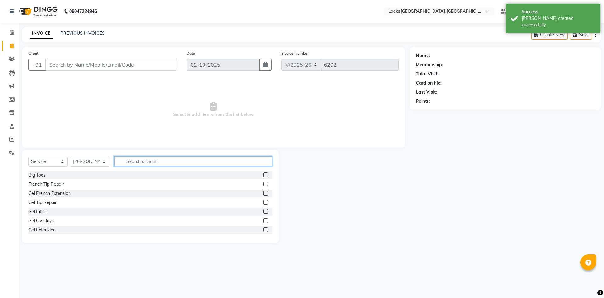
click at [171, 161] on input "text" at bounding box center [193, 161] width 158 height 10
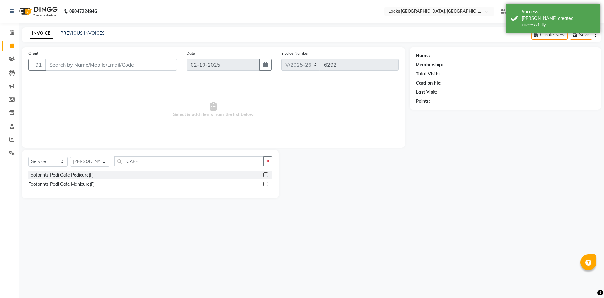
click at [268, 174] on label at bounding box center [266, 174] width 5 height 5
click at [268, 174] on input "checkbox" at bounding box center [266, 175] width 4 height 4
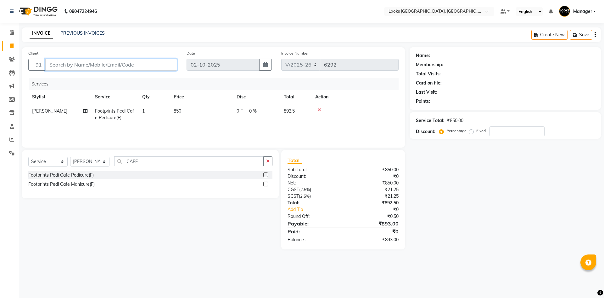
click at [156, 65] on input "Client" at bounding box center [111, 65] width 132 height 12
click at [170, 64] on span "Add Client" at bounding box center [161, 64] width 25 height 6
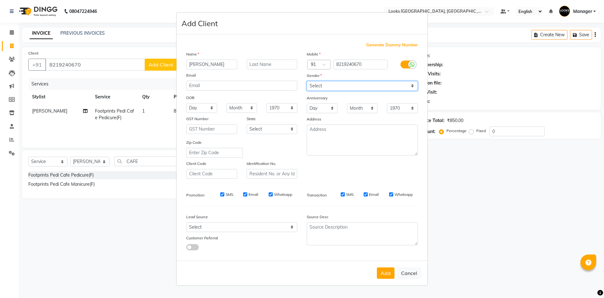
click at [360, 83] on select "Select Male Female Other Prefer Not To Say" at bounding box center [362, 86] width 111 height 10
click at [307, 81] on select "Select Male Female Other Prefer Not To Say" at bounding box center [362, 86] width 111 height 10
click at [379, 267] on button "Add" at bounding box center [386, 272] width 18 height 11
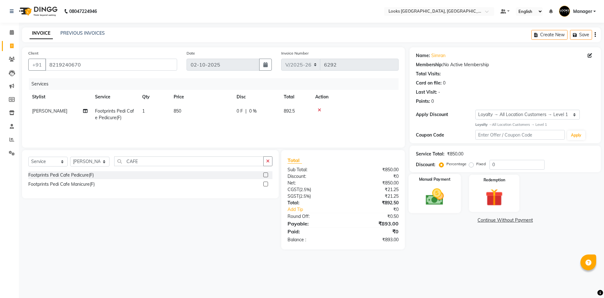
click at [451, 201] on div "Manual Payment" at bounding box center [435, 192] width 52 height 39
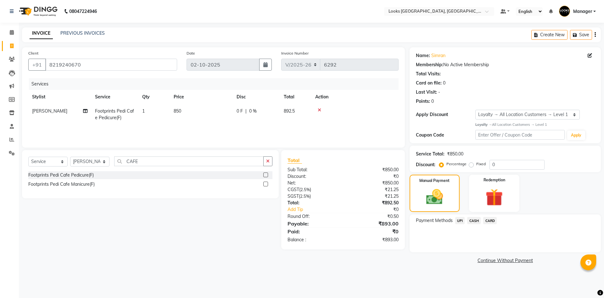
click at [458, 219] on span "UPI" at bounding box center [461, 220] width 10 height 7
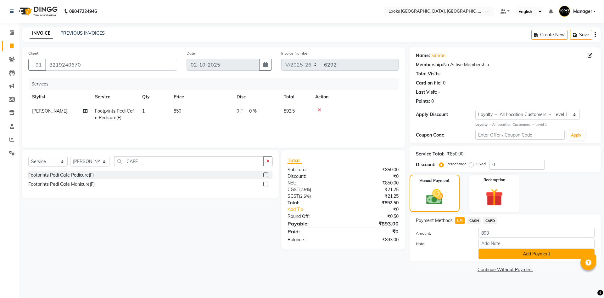
click at [499, 257] on button "Add Payment" at bounding box center [537, 254] width 116 height 10
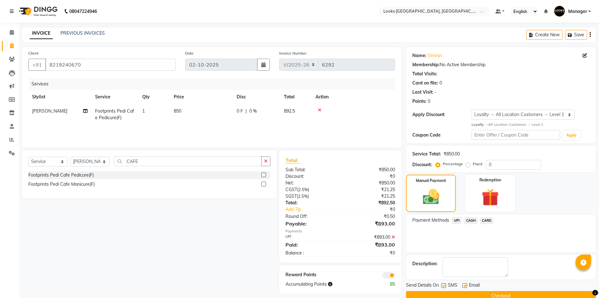
scroll to position [12, 0]
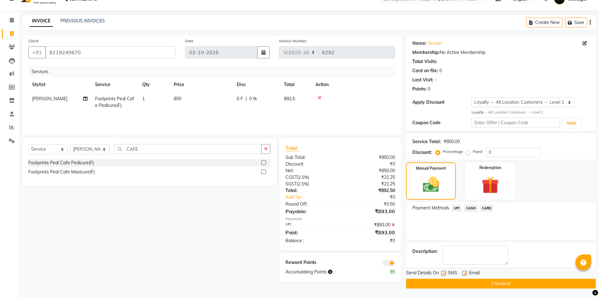
click at [568, 283] on button "Checkout" at bounding box center [501, 283] width 190 height 10
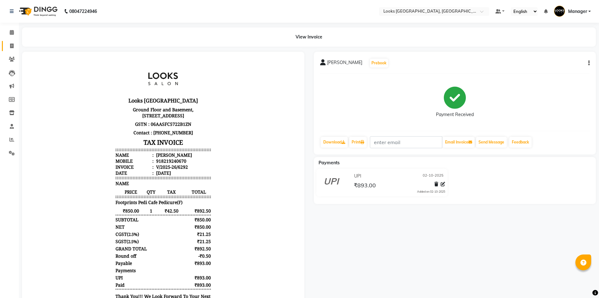
click at [11, 43] on span at bounding box center [11, 46] width 11 height 7
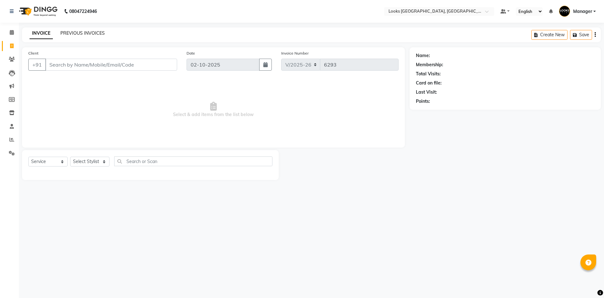
click at [70, 31] on link "PREVIOUS INVOICES" at bounding box center [82, 33] width 44 height 6
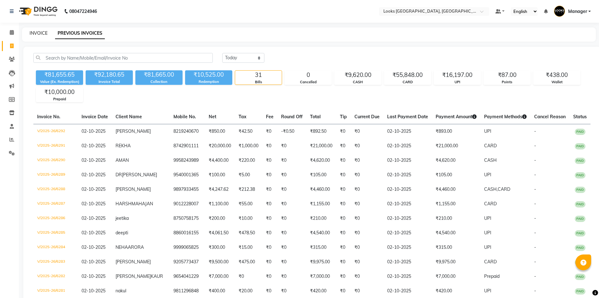
click at [37, 34] on link "INVOICE" at bounding box center [39, 33] width 18 height 6
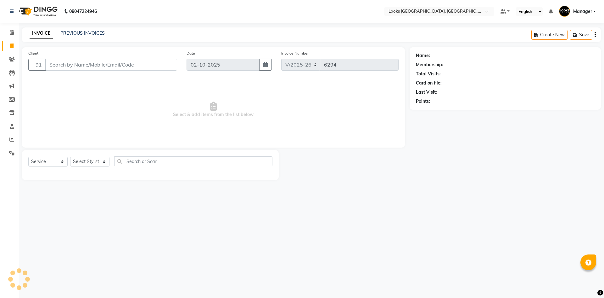
click at [76, 60] on input "Client" at bounding box center [111, 65] width 132 height 12
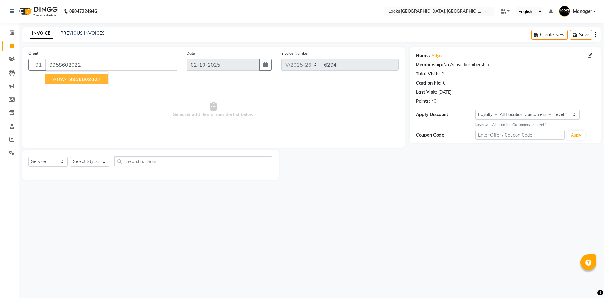
click at [72, 76] on button "ADYA 995860202 2" at bounding box center [76, 79] width 63 height 10
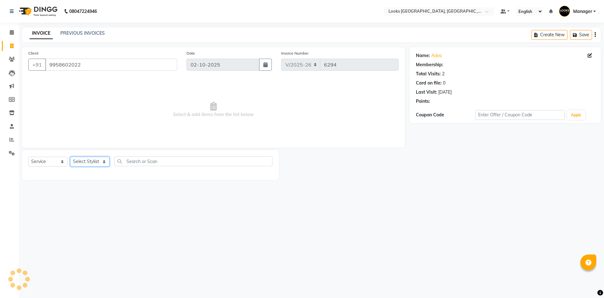
click at [98, 159] on select "Select Stylist [PERSON_NAME] [PERSON_NAME] COUNTER_SALES Employee_WS [PERSON_NA…" at bounding box center [89, 161] width 39 height 10
click at [70, 156] on select "Select Stylist [PERSON_NAME] [PERSON_NAME] COUNTER_SALES Employee_WS [PERSON_NA…" at bounding box center [89, 161] width 39 height 10
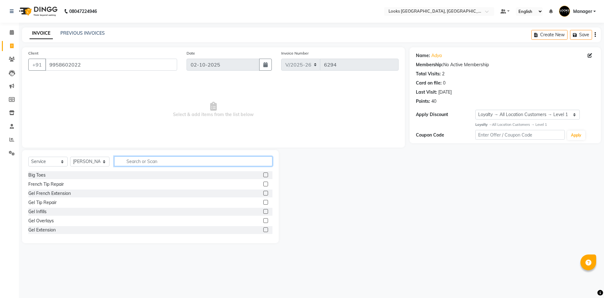
click at [179, 158] on input "text" at bounding box center [193, 161] width 158 height 10
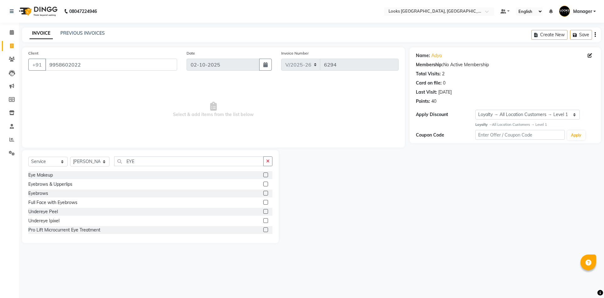
click at [264, 185] on label at bounding box center [266, 183] width 5 height 5
click at [264, 185] on input "checkbox" at bounding box center [266, 184] width 4 height 4
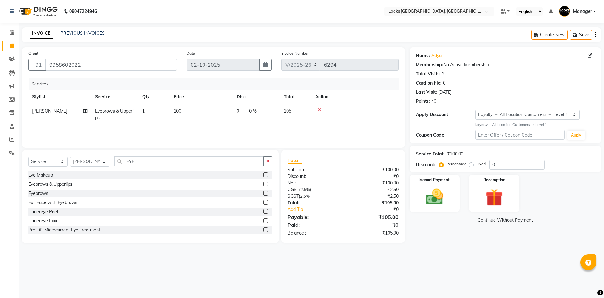
click at [177, 114] on td "100" at bounding box center [201, 114] width 63 height 21
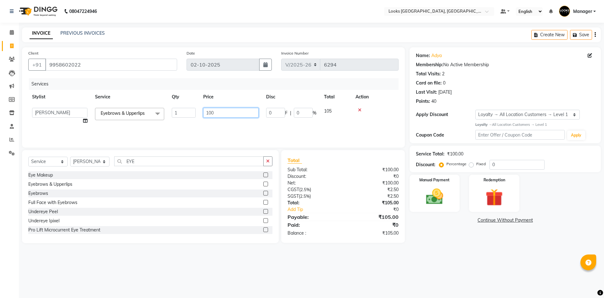
drag, startPoint x: 28, startPoint y: 115, endPoint x: 25, endPoint y: 111, distance: 5.3
click at [26, 115] on div "Client +91 9958602022 Date 02-10-2025 Invoice Number V/2025 V/2025-26 6294 Serv…" at bounding box center [213, 97] width 383 height 100
click at [475, 243] on main "INVOICE PREVIOUS INVOICES Create New Save Client +91 9958602022 Date 02-10-2025…" at bounding box center [312, 139] width 586 height 225
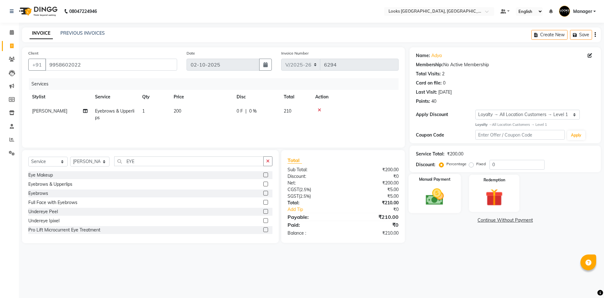
click at [421, 190] on img at bounding box center [434, 196] width 29 height 21
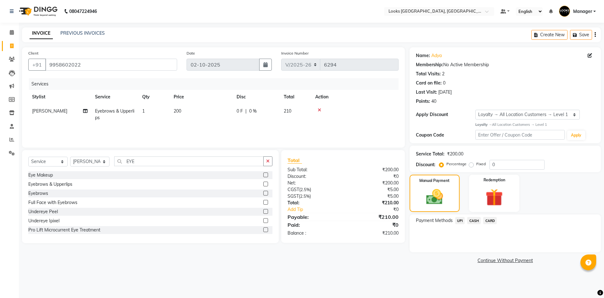
click at [476, 221] on span "CASH" at bounding box center [475, 220] width 14 height 7
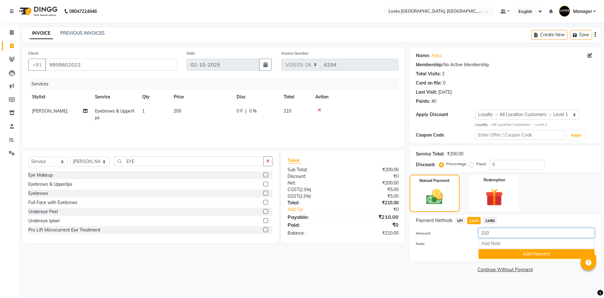
drag, startPoint x: 500, startPoint y: 233, endPoint x: 390, endPoint y: 231, distance: 110.2
click at [390, 231] on div "Client +91 9958602022 Date 02-10-2025 Invoice Number V/2025 V/2025-26 6294 Serv…" at bounding box center [311, 160] width 589 height 227
drag, startPoint x: 491, startPoint y: 252, endPoint x: 460, endPoint y: 236, distance: 35.1
click at [488, 251] on button "Add Payment" at bounding box center [537, 254] width 116 height 10
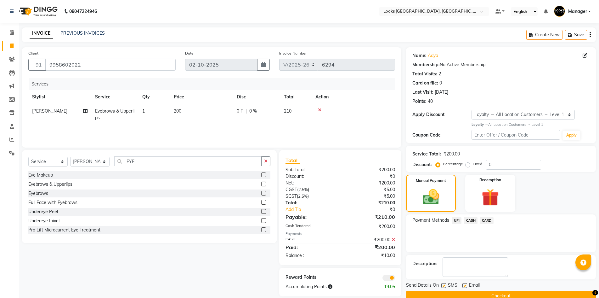
click at [454, 221] on span "UPI" at bounding box center [457, 220] width 10 height 7
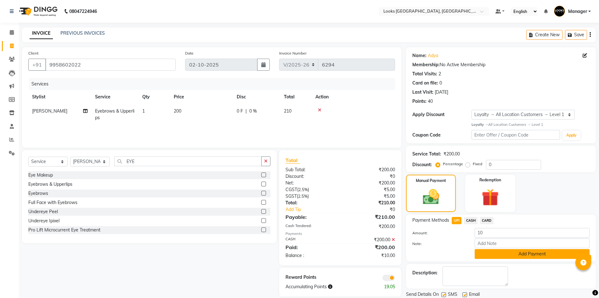
click at [480, 250] on button "Add Payment" at bounding box center [532, 254] width 115 height 10
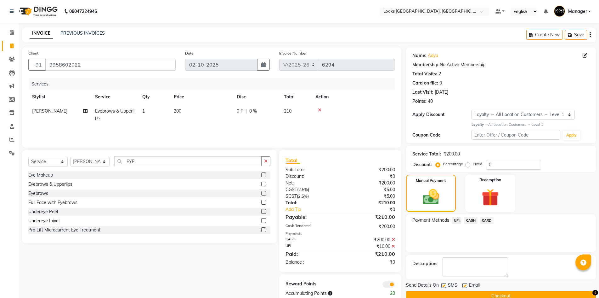
click at [516, 293] on button "Checkout" at bounding box center [501, 296] width 190 height 10
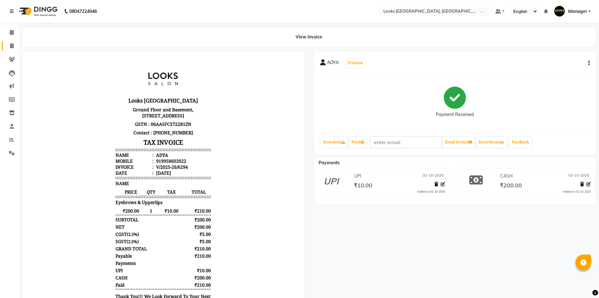
click at [6, 50] on link "Invoice" at bounding box center [9, 46] width 15 height 10
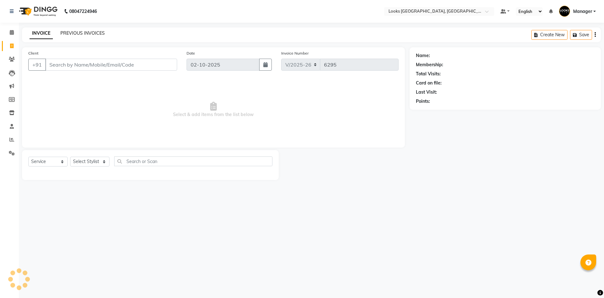
click at [63, 32] on link "PREVIOUS INVOICES" at bounding box center [82, 33] width 44 height 6
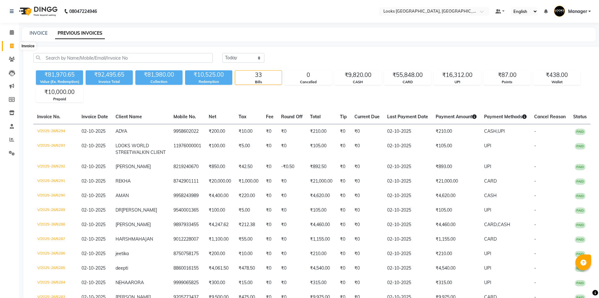
click at [13, 44] on icon at bounding box center [11, 45] width 3 height 5
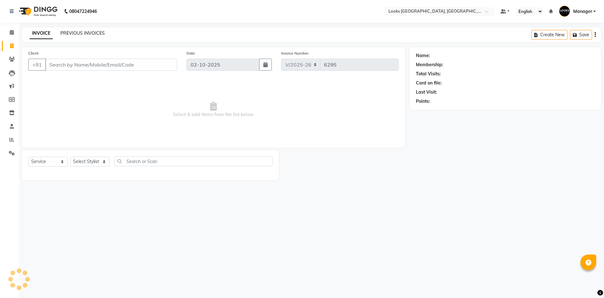
click at [84, 33] on link "PREVIOUS INVOICES" at bounding box center [82, 33] width 44 height 6
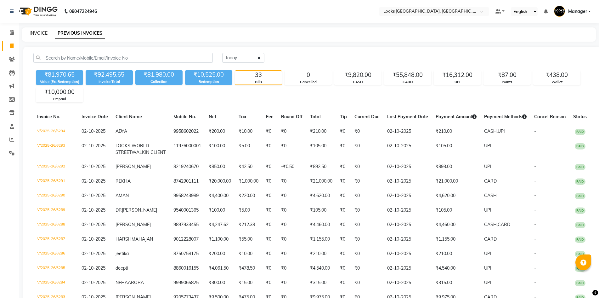
click at [34, 36] on div "INVOICE" at bounding box center [39, 33] width 18 height 7
click at [36, 32] on link "INVOICE" at bounding box center [39, 33] width 18 height 6
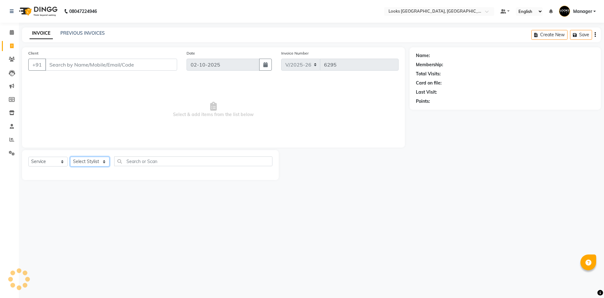
drag, startPoint x: 76, startPoint y: 160, endPoint x: 82, endPoint y: 165, distance: 7.4
click at [76, 160] on select "Select Stylist" at bounding box center [89, 161] width 39 height 10
click at [70, 156] on select "Select Stylist [PERSON_NAME] [PERSON_NAME] COUNTER_SALES Employee_WS [PERSON_NA…" at bounding box center [89, 161] width 39 height 10
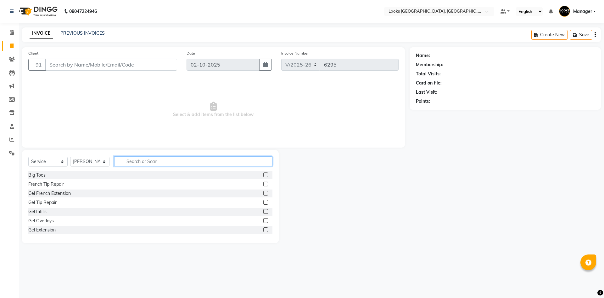
click at [157, 162] on input "text" at bounding box center [193, 161] width 158 height 10
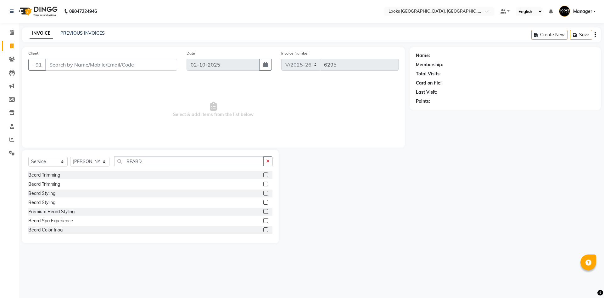
click at [264, 175] on label at bounding box center [266, 174] width 5 height 5
click at [264, 175] on input "checkbox" at bounding box center [266, 175] width 4 height 4
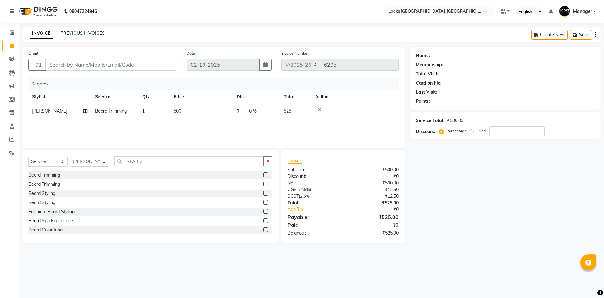
click at [179, 112] on span "500" at bounding box center [178, 111] width 8 height 6
drag, startPoint x: 237, startPoint y: 112, endPoint x: 81, endPoint y: 108, distance: 156.2
click at [81, 108] on tr "ARSHAD Ayush Bobby Chaman COUNTER_SALES Employee_WS FAREED KOMAL Manager MANISH…" at bounding box center [213, 116] width 371 height 24
click at [126, 66] on input "Client" at bounding box center [111, 65] width 132 height 12
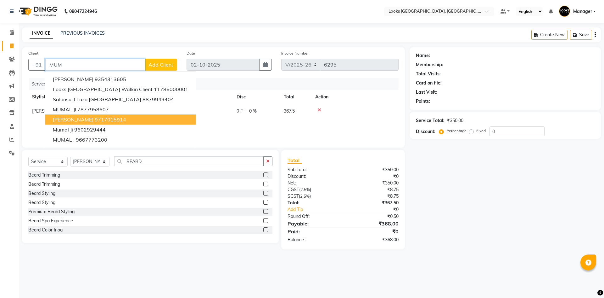
click at [136, 119] on button "mumukshu valyan 9717015914" at bounding box center [120, 119] width 151 height 10
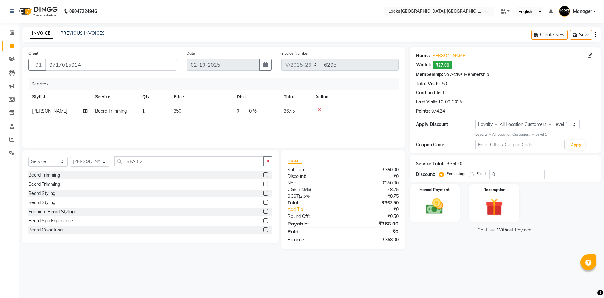
click at [435, 264] on div "08047224946 Select Location × Looks Omaxe World Street, Faridabad, Haryana Defa…" at bounding box center [302, 149] width 604 height 298
click at [432, 198] on img at bounding box center [434, 206] width 29 height 21
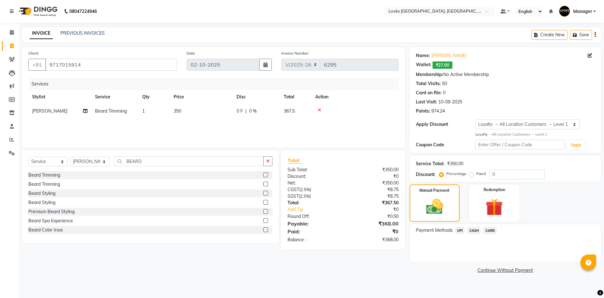
click at [459, 230] on span "UPI" at bounding box center [461, 229] width 10 height 7
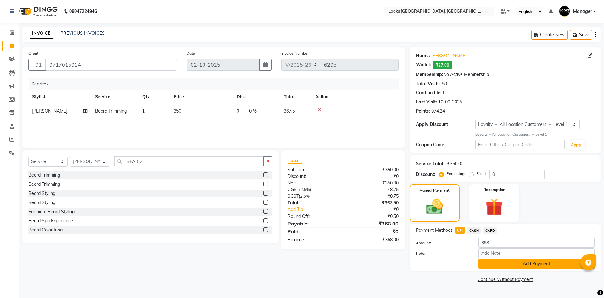
click at [508, 266] on button "Add Payment" at bounding box center [537, 263] width 116 height 10
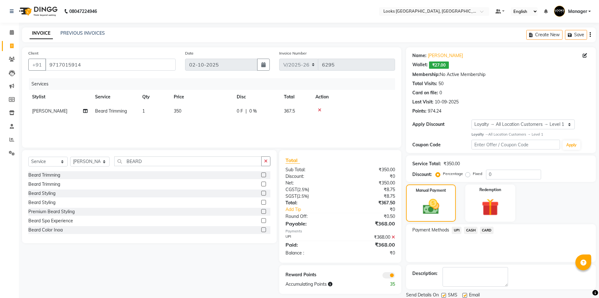
scroll to position [22, 0]
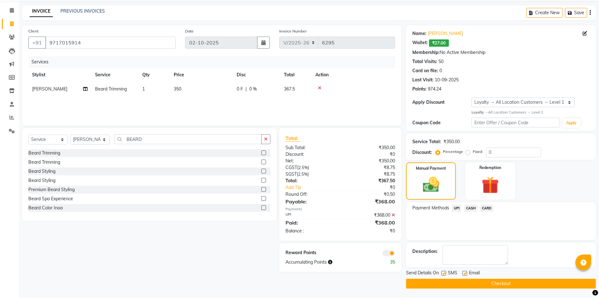
click at [475, 281] on button "Checkout" at bounding box center [501, 283] width 190 height 10
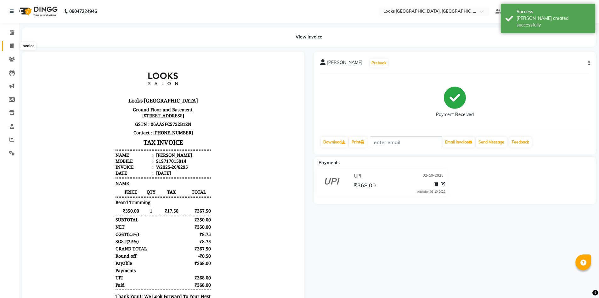
click at [14, 44] on span at bounding box center [11, 46] width 11 height 7
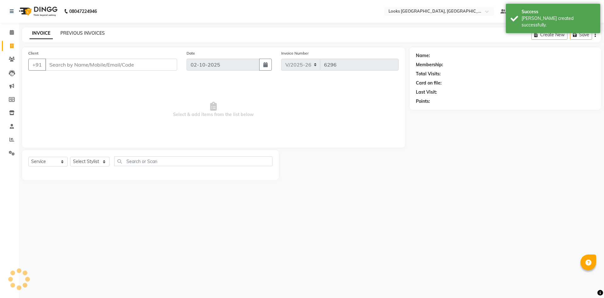
click at [64, 31] on link "PREVIOUS INVOICES" at bounding box center [82, 33] width 44 height 6
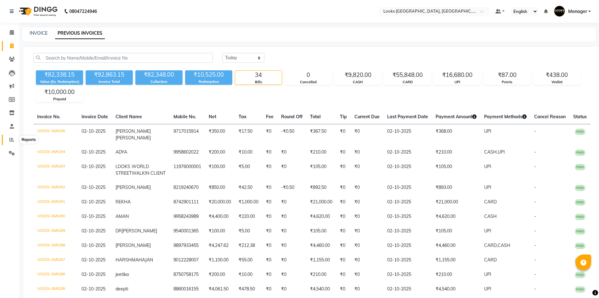
click at [12, 138] on icon at bounding box center [11, 139] width 5 height 5
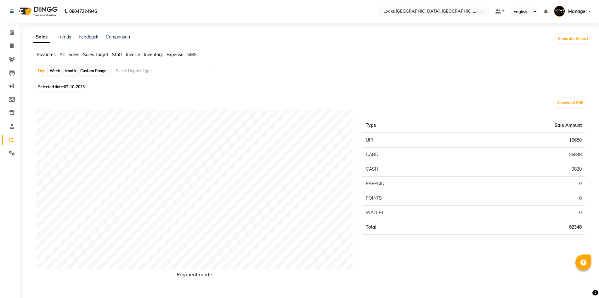
click at [118, 52] on span "Staff" at bounding box center [117, 55] width 10 height 6
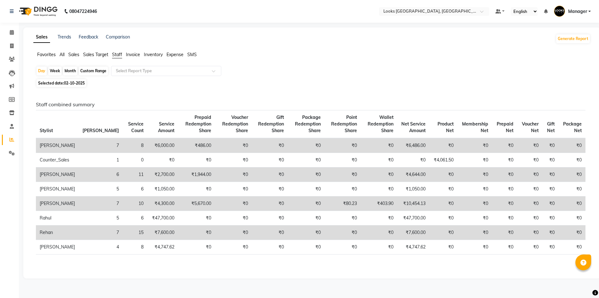
click at [148, 72] on input "text" at bounding box center [160, 71] width 91 height 6
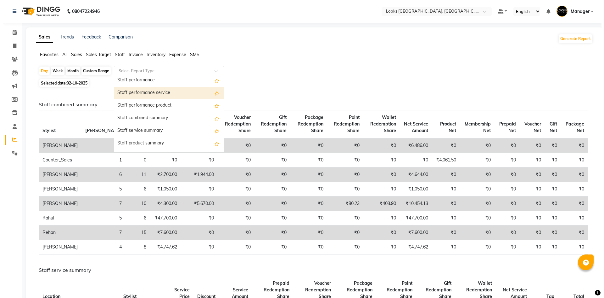
scroll to position [104, 0]
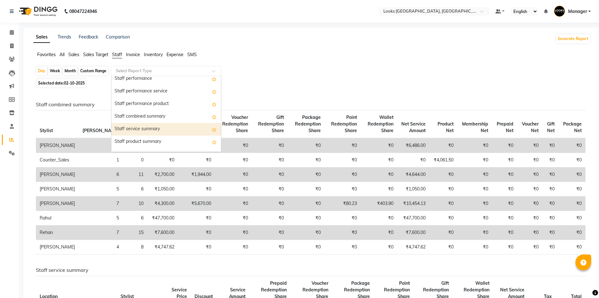
click at [187, 130] on div "Staff service summary" at bounding box center [166, 129] width 110 height 13
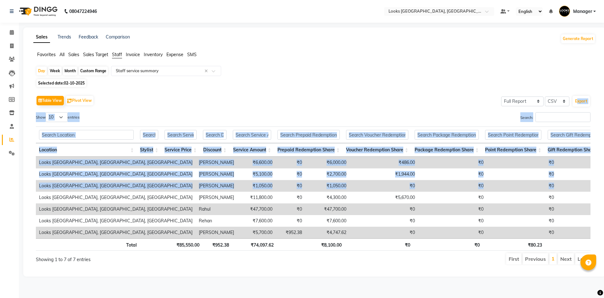
drag, startPoint x: 604, startPoint y: 99, endPoint x: 604, endPoint y: 190, distance: 91.3
click at [604, 190] on div "Sales Trends Feedback Comparison Generate Report Favorites All Sales Sales Targ…" at bounding box center [314, 151] width 583 height 249
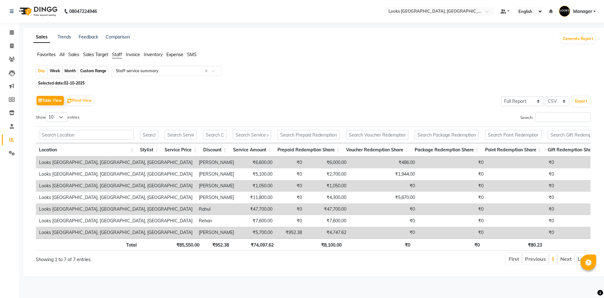
drag, startPoint x: 604, startPoint y: 90, endPoint x: 603, endPoint y: 102, distance: 11.7
click at [604, 102] on div "Sales Trends Feedback Comparison Generate Report Favorites All Sales Sales Targ…" at bounding box center [314, 151] width 583 height 249
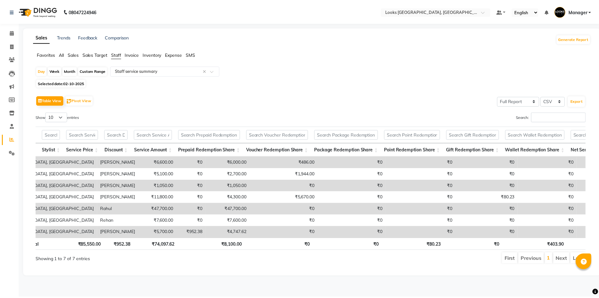
scroll to position [0, 0]
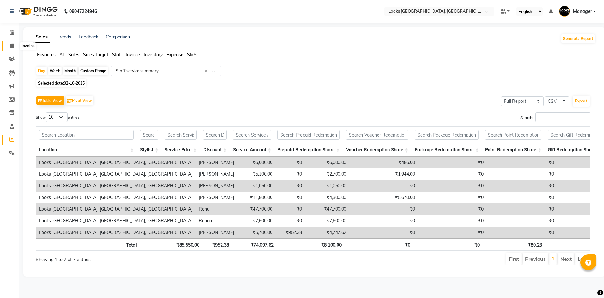
click at [13, 45] on icon at bounding box center [11, 45] width 3 height 5
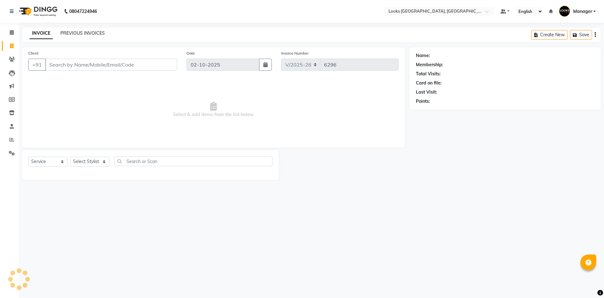
click at [86, 33] on link "PREVIOUS INVOICES" at bounding box center [82, 33] width 44 height 6
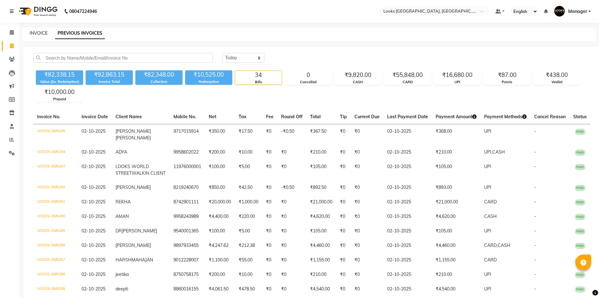
click at [34, 32] on link "INVOICE" at bounding box center [39, 33] width 18 height 6
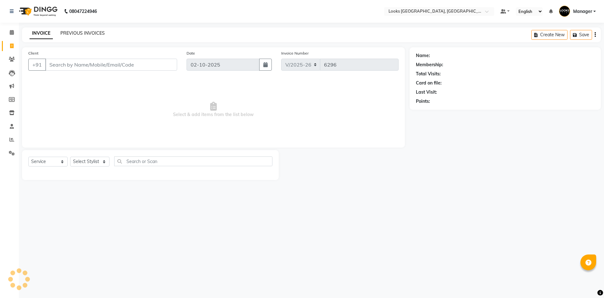
click at [81, 32] on link "PREVIOUS INVOICES" at bounding box center [82, 33] width 44 height 6
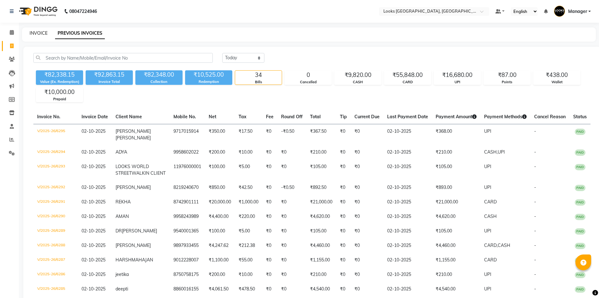
click at [42, 34] on link "INVOICE" at bounding box center [39, 33] width 18 height 6
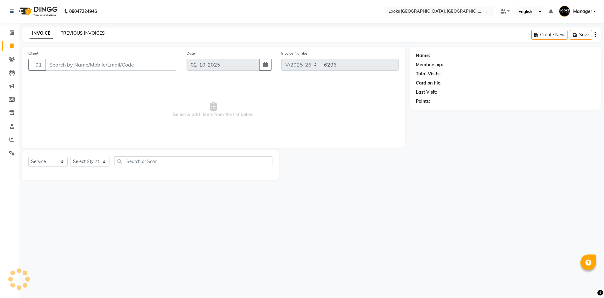
click at [77, 35] on link "PREVIOUS INVOICES" at bounding box center [82, 33] width 44 height 6
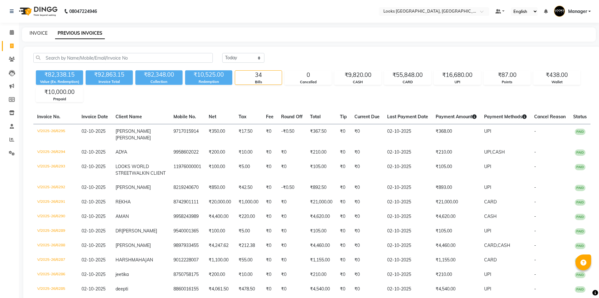
click at [39, 31] on link "INVOICE" at bounding box center [39, 33] width 18 height 6
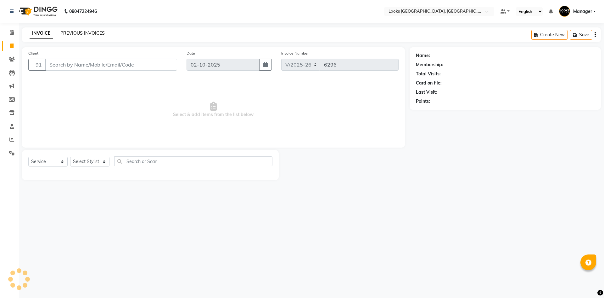
click at [89, 33] on link "PREVIOUS INVOICES" at bounding box center [82, 33] width 44 height 6
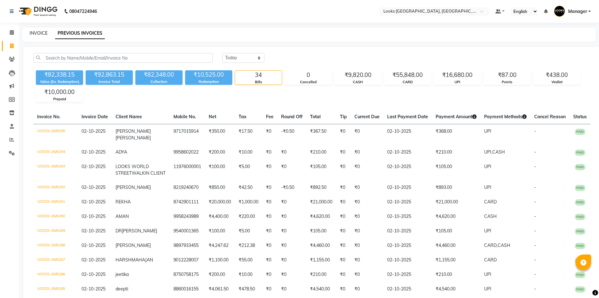
click at [36, 32] on link "INVOICE" at bounding box center [39, 33] width 18 height 6
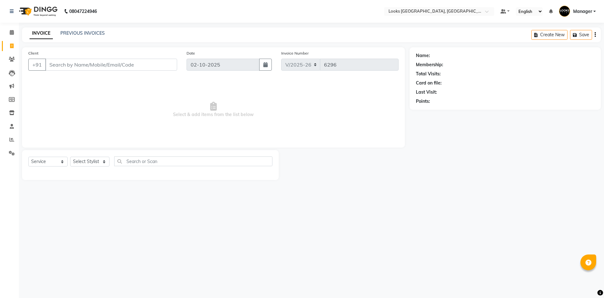
click at [43, 10] on img at bounding box center [37, 12] width 43 height 18
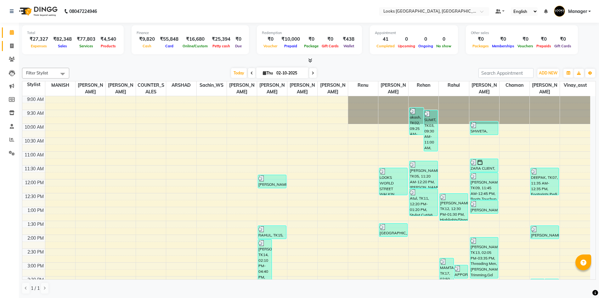
click at [13, 41] on link "Invoice" at bounding box center [9, 46] width 15 height 10
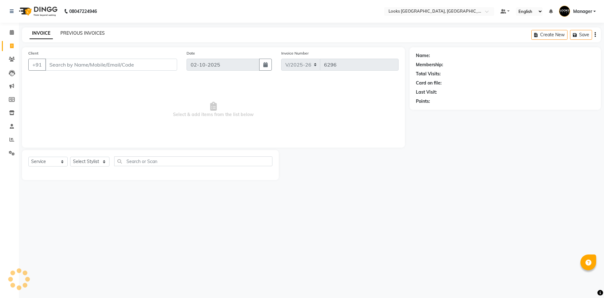
click at [81, 34] on link "PREVIOUS INVOICES" at bounding box center [82, 33] width 44 height 6
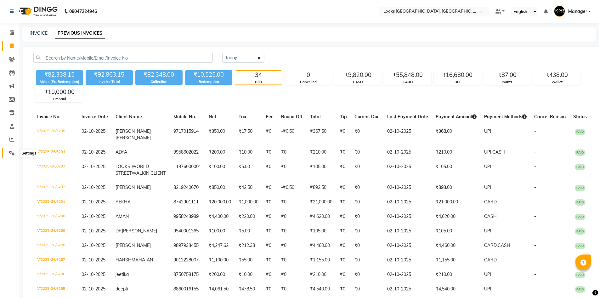
click at [13, 153] on icon at bounding box center [12, 152] width 6 height 5
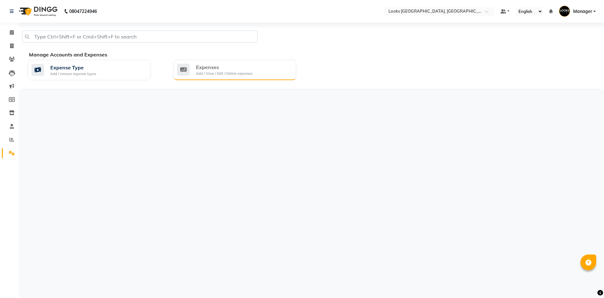
click at [244, 69] on div "Expenses" at bounding box center [224, 67] width 56 height 8
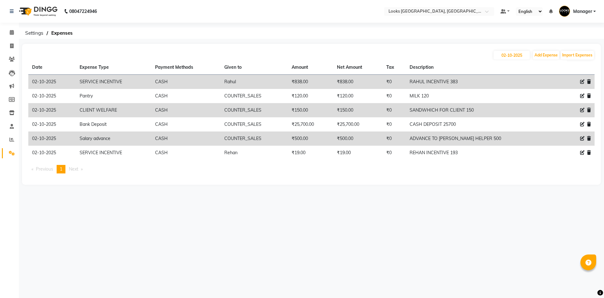
click at [579, 79] on div at bounding box center [581, 81] width 20 height 7
click at [582, 80] on icon at bounding box center [583, 81] width 4 height 4
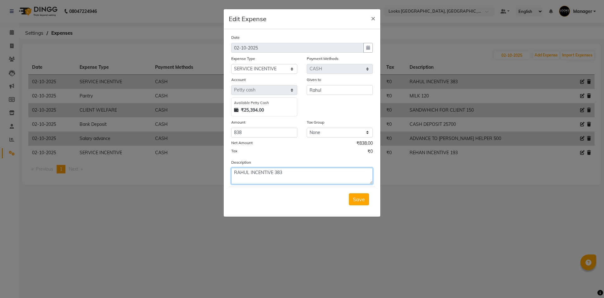
drag, startPoint x: 308, startPoint y: 174, endPoint x: 276, endPoint y: 169, distance: 32.8
click at [276, 169] on textarea "RAHUL INCENTIVE 383" at bounding box center [302, 175] width 142 height 16
click at [357, 202] on span "Save" at bounding box center [359, 199] width 12 height 6
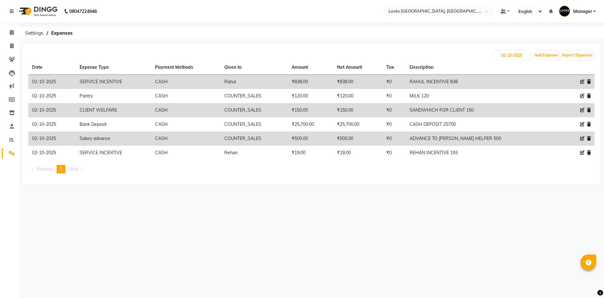
click at [42, 12] on img at bounding box center [37, 12] width 43 height 18
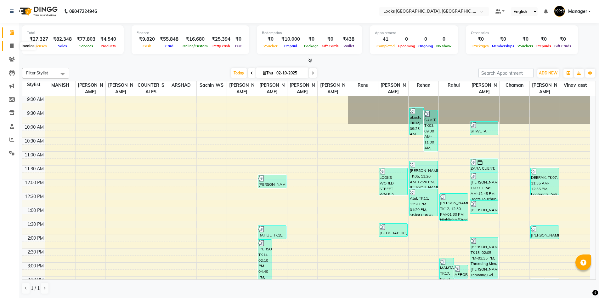
click at [10, 49] on span at bounding box center [11, 46] width 11 height 7
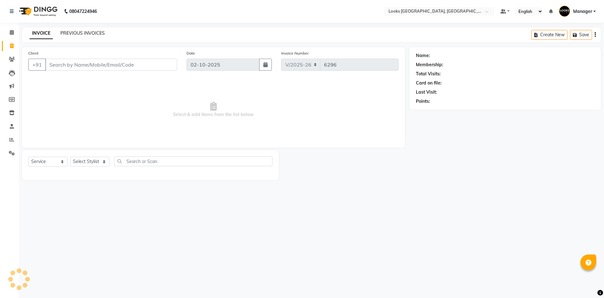
click at [70, 34] on link "PREVIOUS INVOICES" at bounding box center [82, 33] width 44 height 6
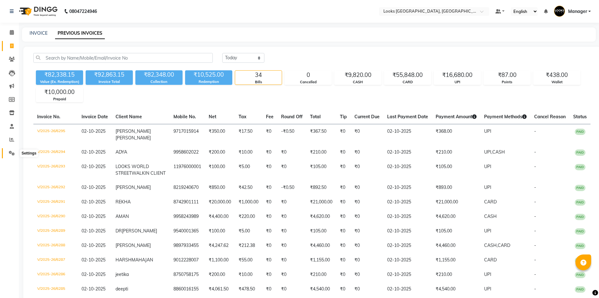
click at [11, 150] on icon at bounding box center [12, 152] width 6 height 5
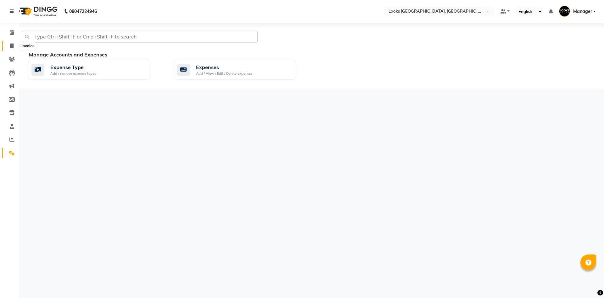
click at [12, 44] on icon at bounding box center [11, 45] width 3 height 5
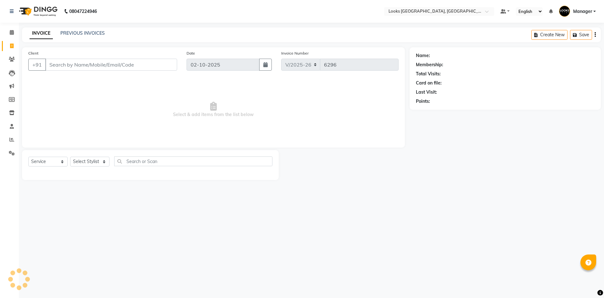
click at [46, 2] on nav "08047224946 Select Location × Looks Omaxe World Street, Faridabad, Haryana Defa…" at bounding box center [302, 11] width 604 height 23
click at [44, 7] on img at bounding box center [37, 12] width 43 height 18
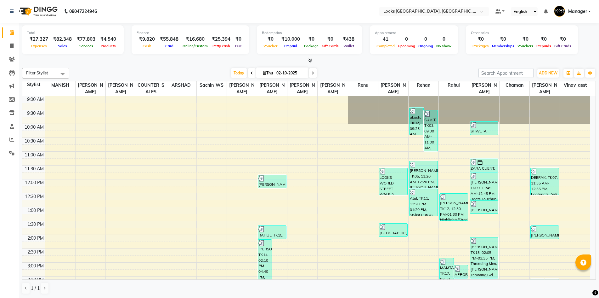
click at [153, 13] on nav "08047224946 Select Location × Looks Omaxe World Street, Faridabad, Haryana Defa…" at bounding box center [299, 11] width 599 height 23
click at [9, 138] on span at bounding box center [11, 139] width 11 height 7
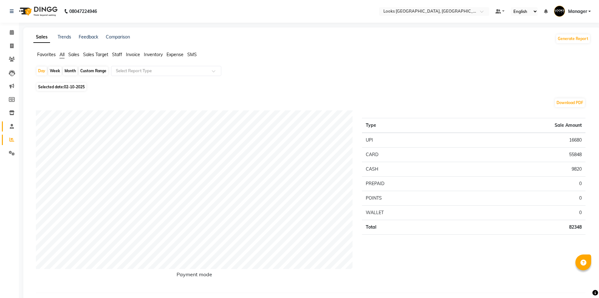
click at [13, 127] on icon at bounding box center [12, 126] width 4 height 5
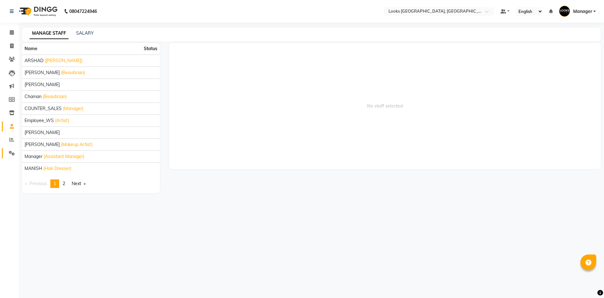
click at [10, 151] on icon at bounding box center [12, 152] width 6 height 5
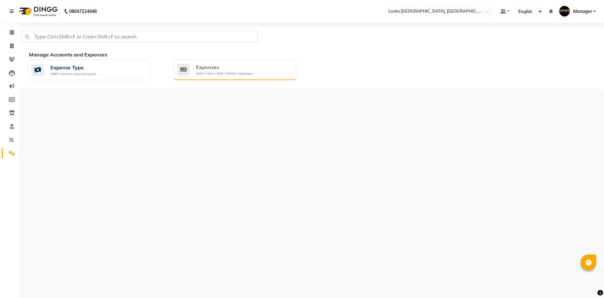
click at [281, 68] on div "Expenses Add / View / Edit / Delete expenses" at bounding box center [234, 69] width 114 height 13
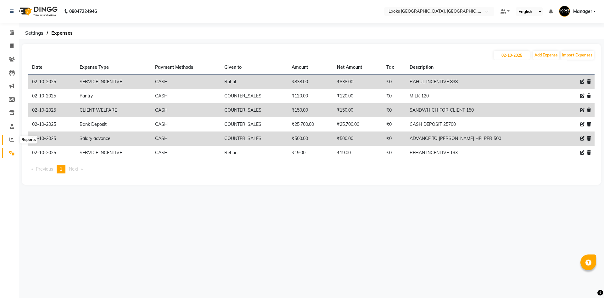
click at [12, 138] on icon at bounding box center [11, 139] width 5 height 5
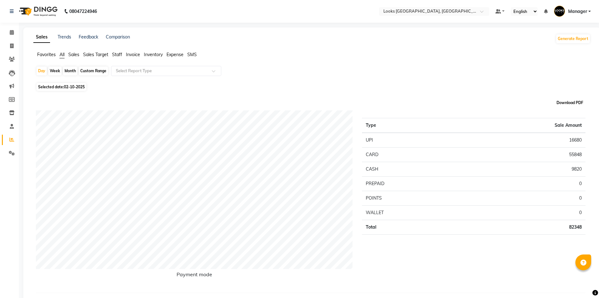
click at [561, 101] on button "Download PDF" at bounding box center [570, 102] width 30 height 9
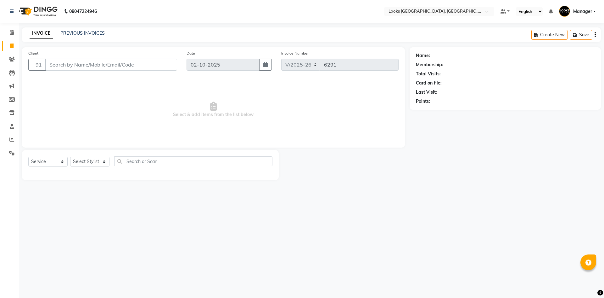
select select "4718"
select select "service"
click at [84, 160] on select "Select Stylist" at bounding box center [89, 161] width 39 height 10
click at [94, 34] on link "PREVIOUS INVOICES" at bounding box center [82, 33] width 44 height 6
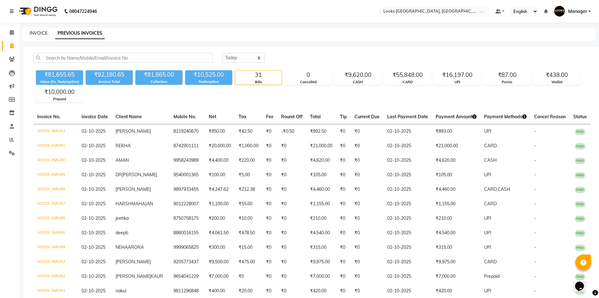
click at [43, 32] on link "INVOICE" at bounding box center [39, 33] width 18 height 6
select select "service"
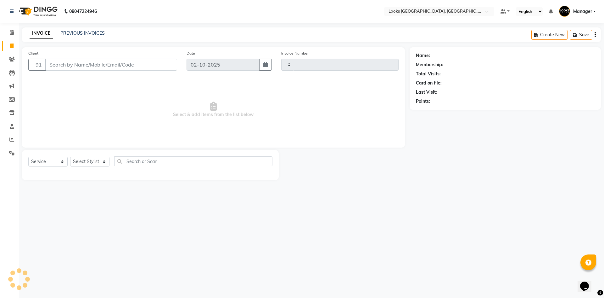
type input "6293"
select select "4718"
click at [91, 161] on select "Select Stylist" at bounding box center [89, 161] width 39 height 10
select select "69138"
click at [70, 156] on select "Select Stylist [PERSON_NAME] [PERSON_NAME] COUNTER_SALES Employee_WS [PERSON_NA…" at bounding box center [89, 161] width 39 height 10
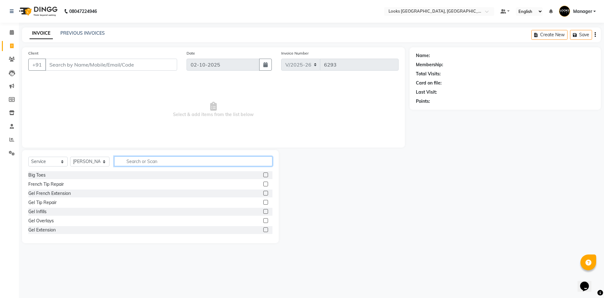
click at [160, 159] on input "text" at bounding box center [193, 161] width 158 height 10
type input "EYE"
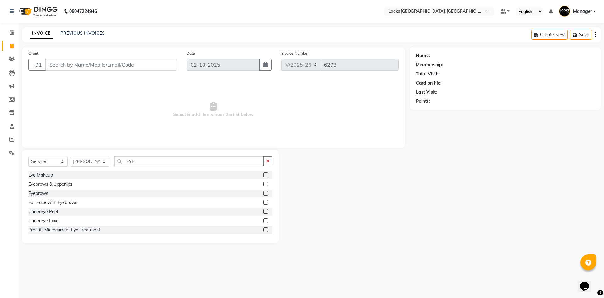
click at [264, 193] on label at bounding box center [266, 192] width 5 height 5
click at [264, 193] on input "checkbox" at bounding box center [266, 193] width 4 height 4
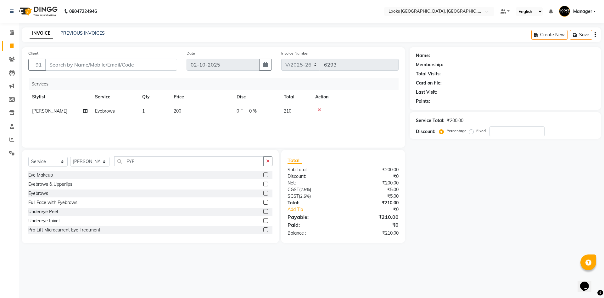
checkbox input "false"
click at [182, 112] on td "200" at bounding box center [201, 111] width 63 height 14
select select "69138"
drag, startPoint x: 231, startPoint y: 113, endPoint x: 97, endPoint y: 105, distance: 134.4
click at [97, 105] on tr "[PERSON_NAME] [PERSON_NAME] COUNTER_SALES Employee_WS [PERSON_NAME] Manager [PE…" at bounding box center [213, 116] width 371 height 24
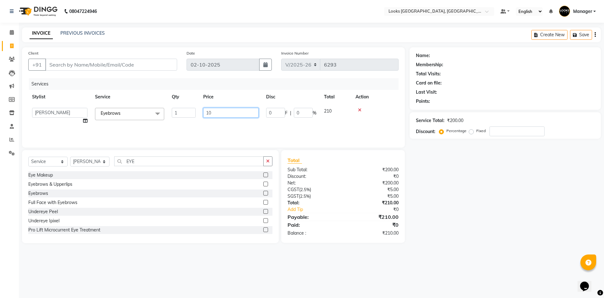
type input "100"
click at [136, 63] on input "Client" at bounding box center [111, 65] width 132 height 12
type input "W"
type input "0"
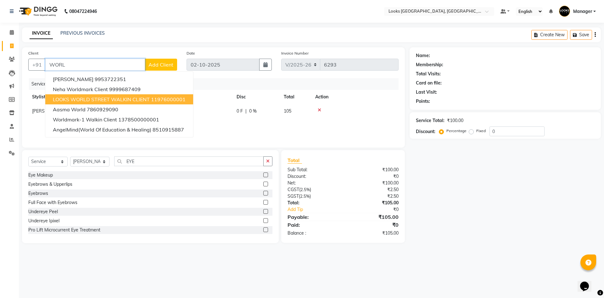
click at [120, 101] on span "LOOKS WORLD STREET WALKIN CLIENT" at bounding box center [101, 99] width 97 height 6
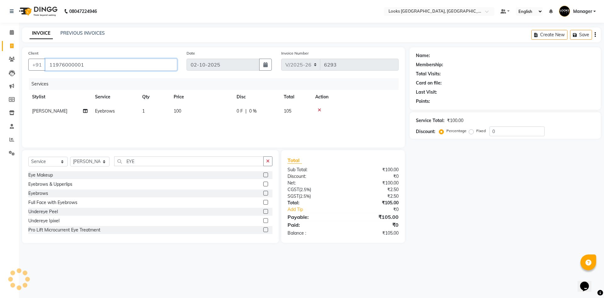
type input "11976000001"
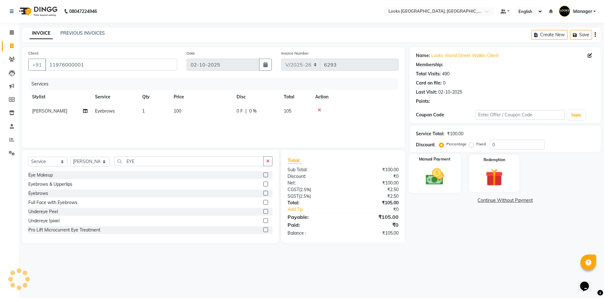
select select "1: Object"
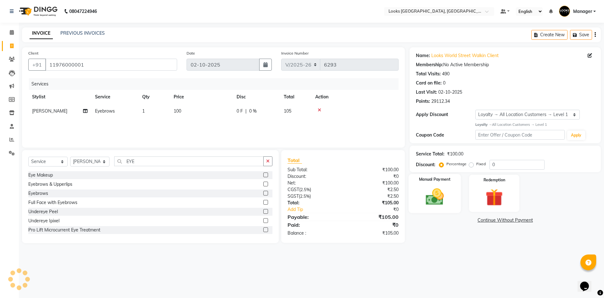
click at [443, 196] on img at bounding box center [434, 196] width 29 height 21
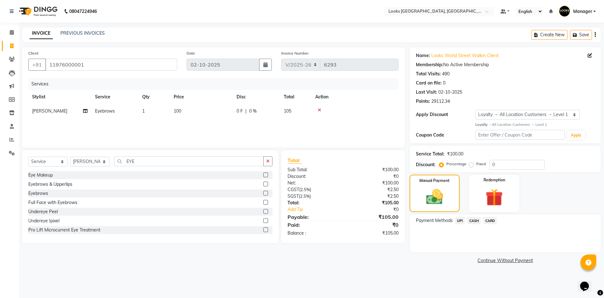
click at [457, 219] on span "UPI" at bounding box center [461, 220] width 10 height 7
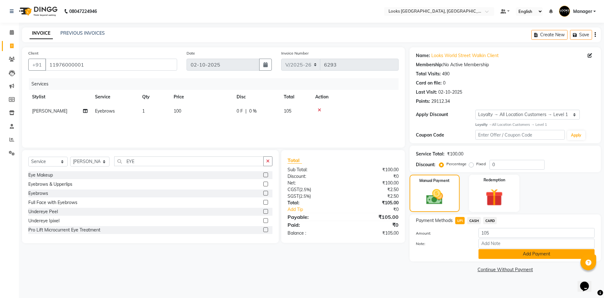
click at [484, 249] on button "Add Payment" at bounding box center [537, 254] width 116 height 10
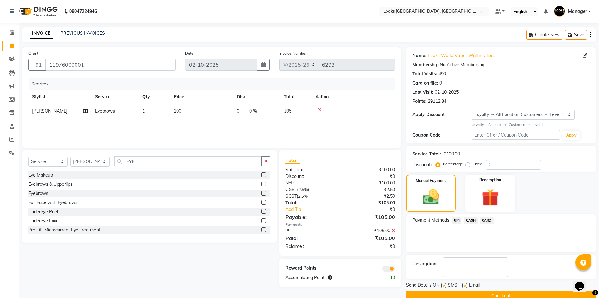
scroll to position [12, 0]
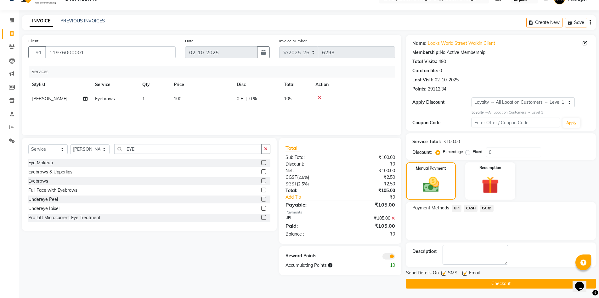
drag, startPoint x: 529, startPoint y: 282, endPoint x: 525, endPoint y: 281, distance: 4.5
click at [528, 282] on button "Checkout" at bounding box center [501, 283] width 190 height 10
